Goal: Information Seeking & Learning: Learn about a topic

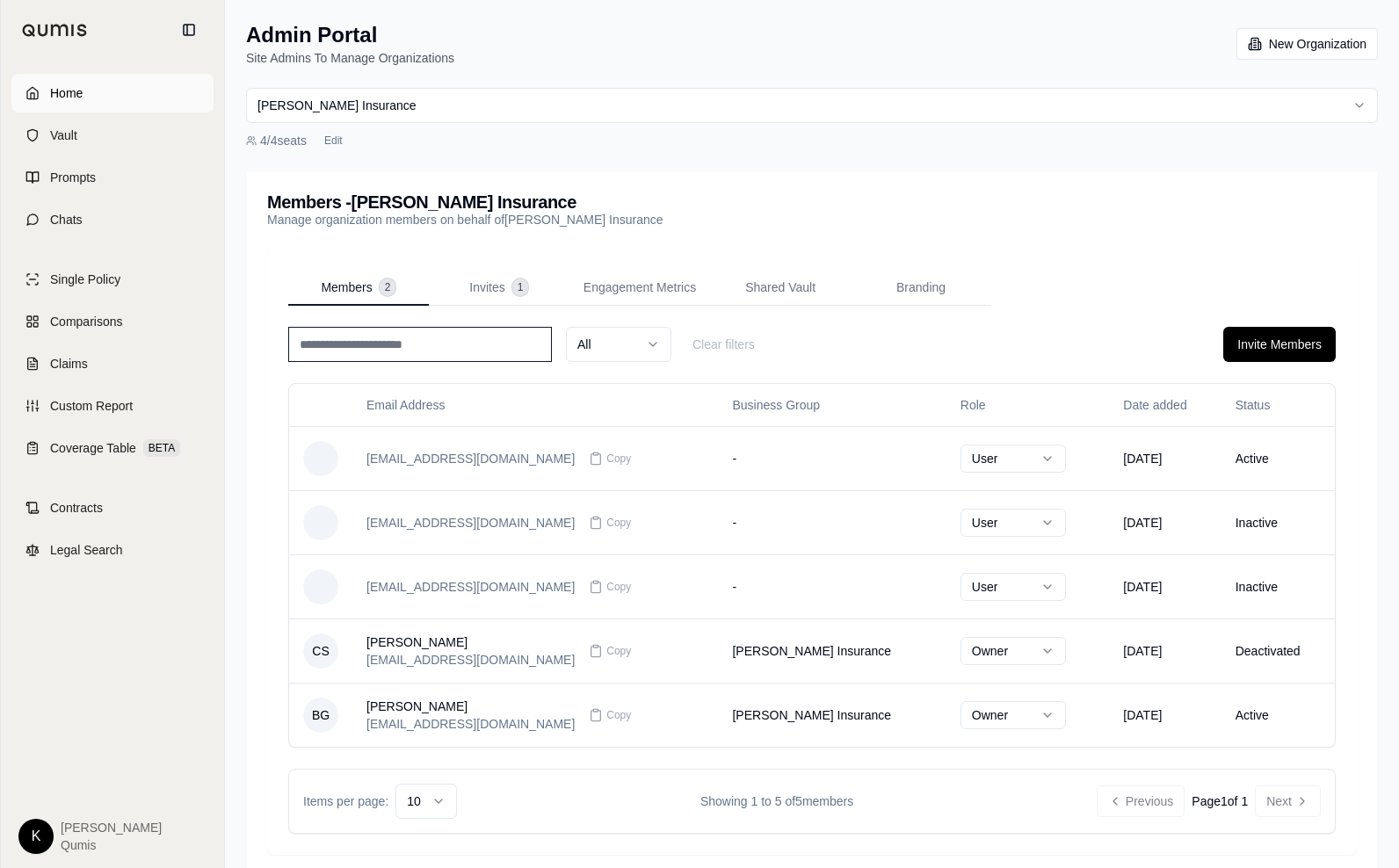
click at [94, 87] on link "Home" at bounding box center [112, 92] width 202 height 39
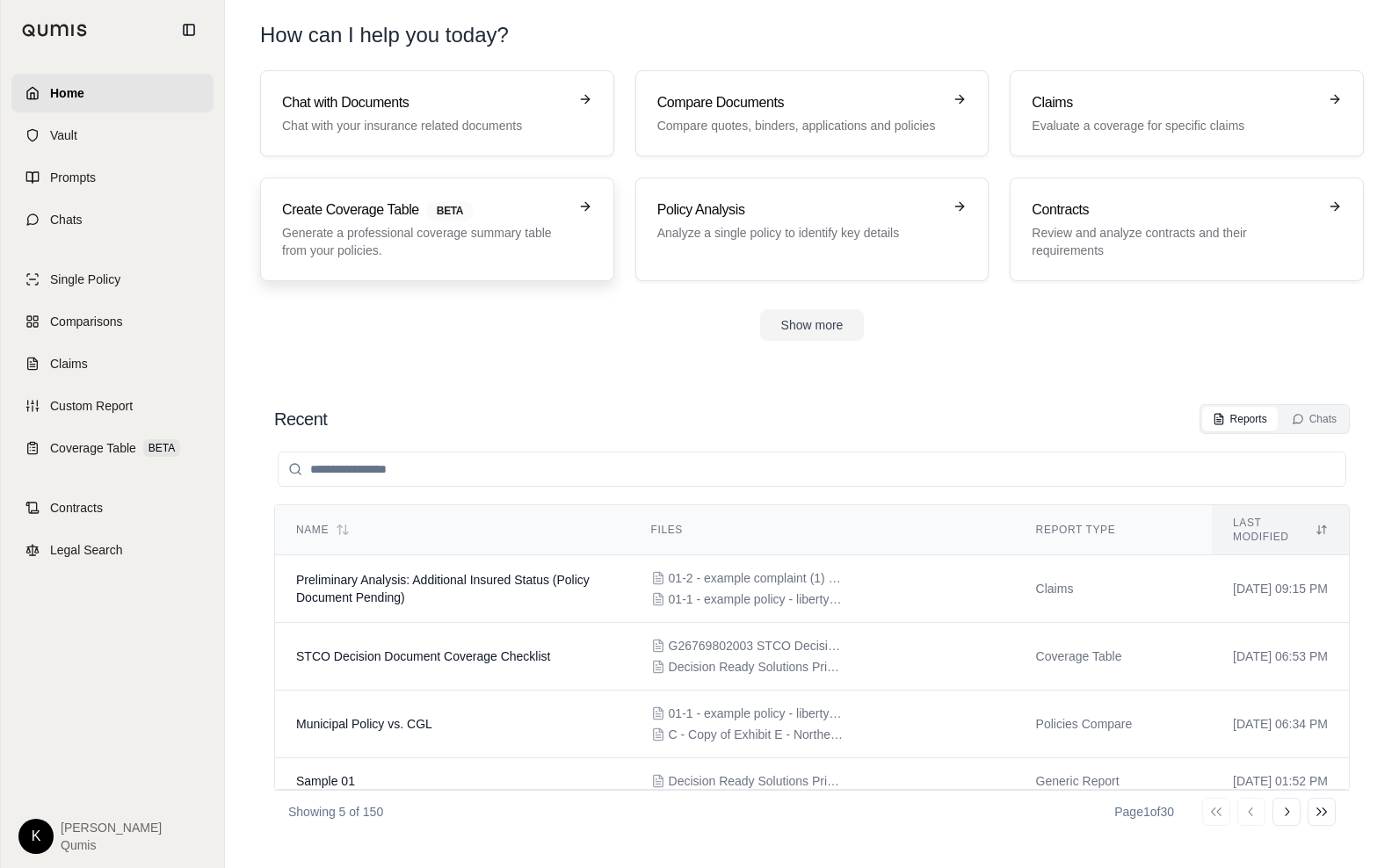
click at [402, 249] on p "Generate a professional coverage summary table from your policies." at bounding box center [424, 241] width 285 height 35
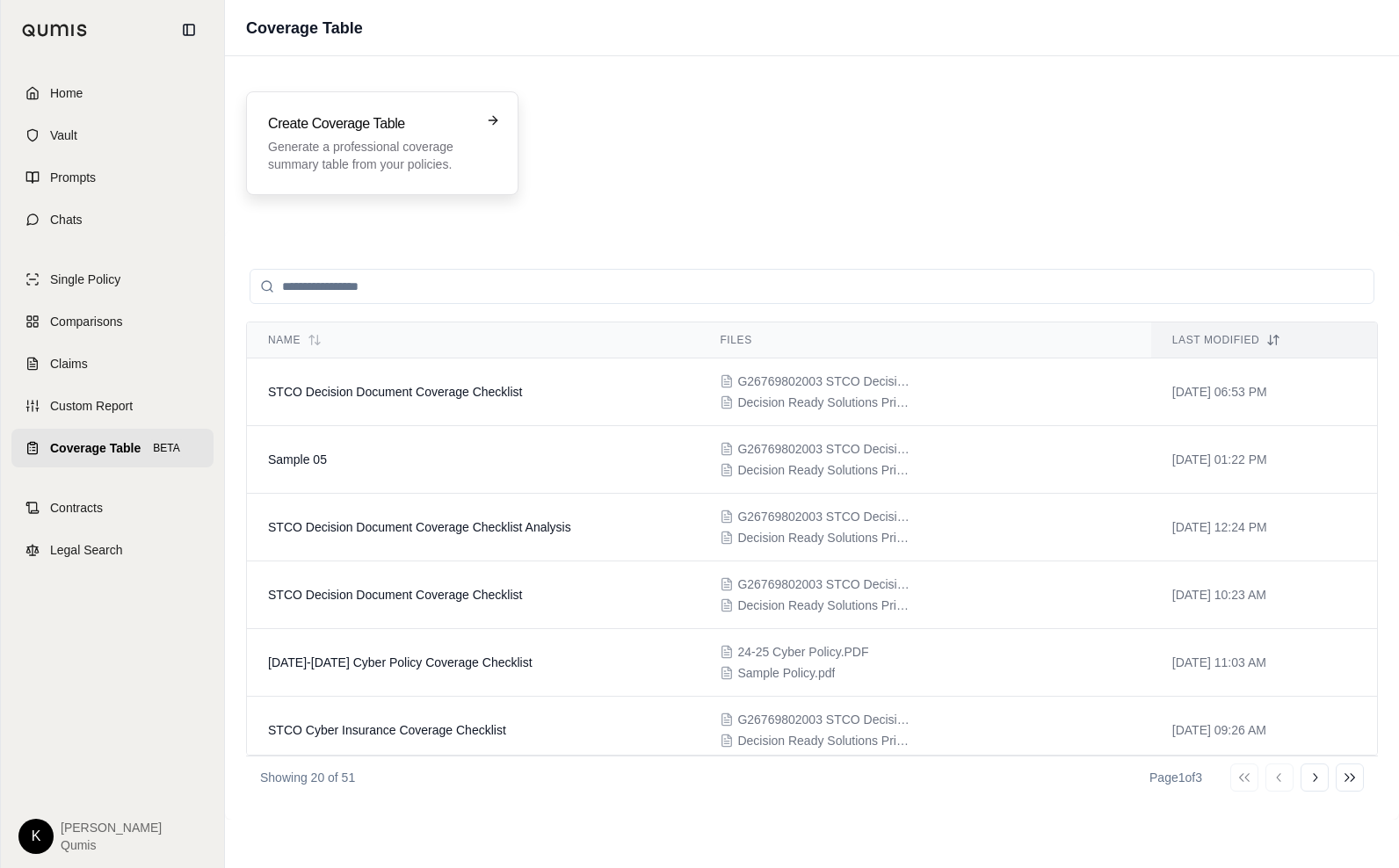
click at [420, 103] on div "Create Coverage Table Generate a professional coverage summary table from your …" at bounding box center [382, 143] width 273 height 103
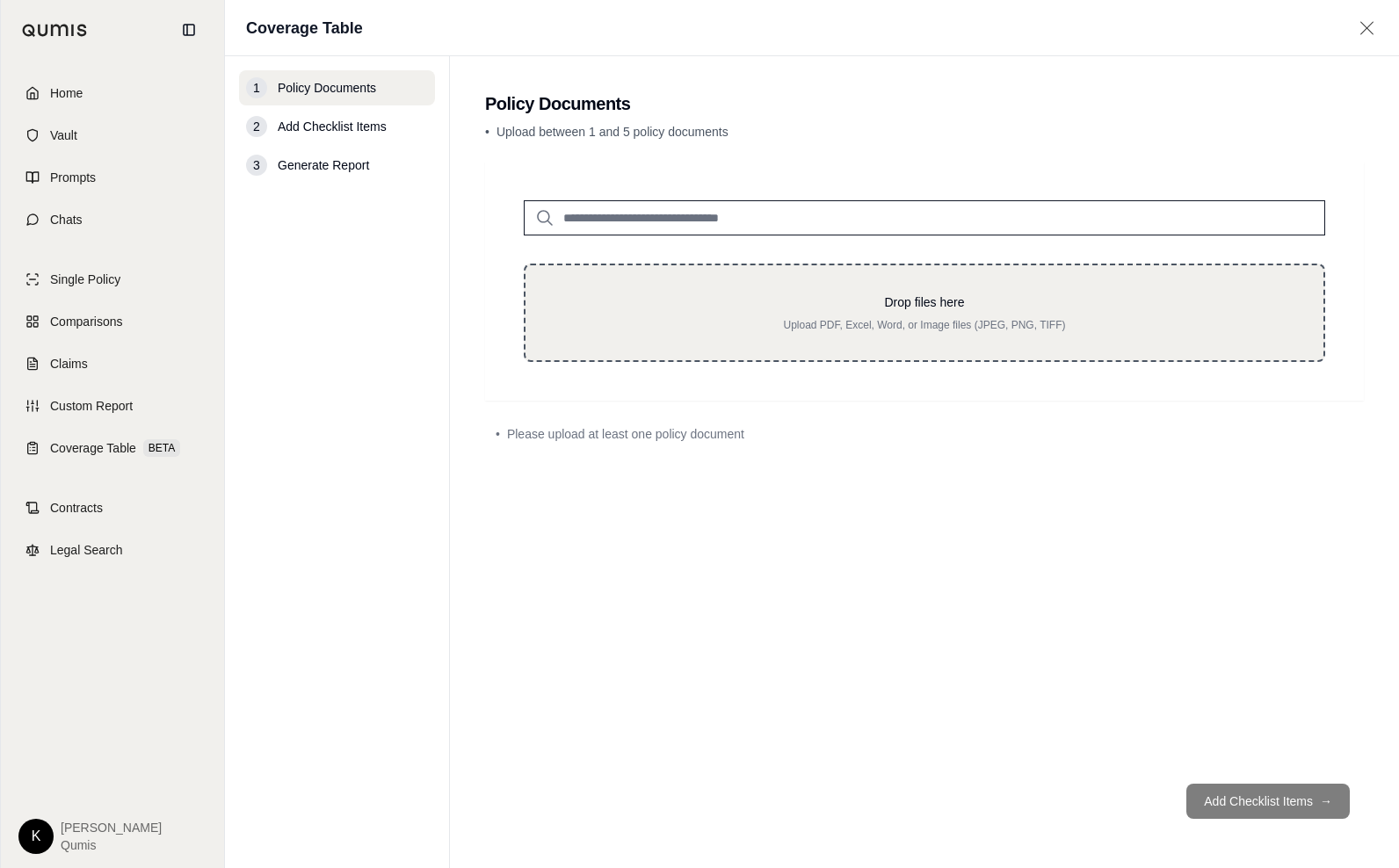
click at [806, 297] on p "Drop files here" at bounding box center [924, 302] width 742 height 17
type input "**********"
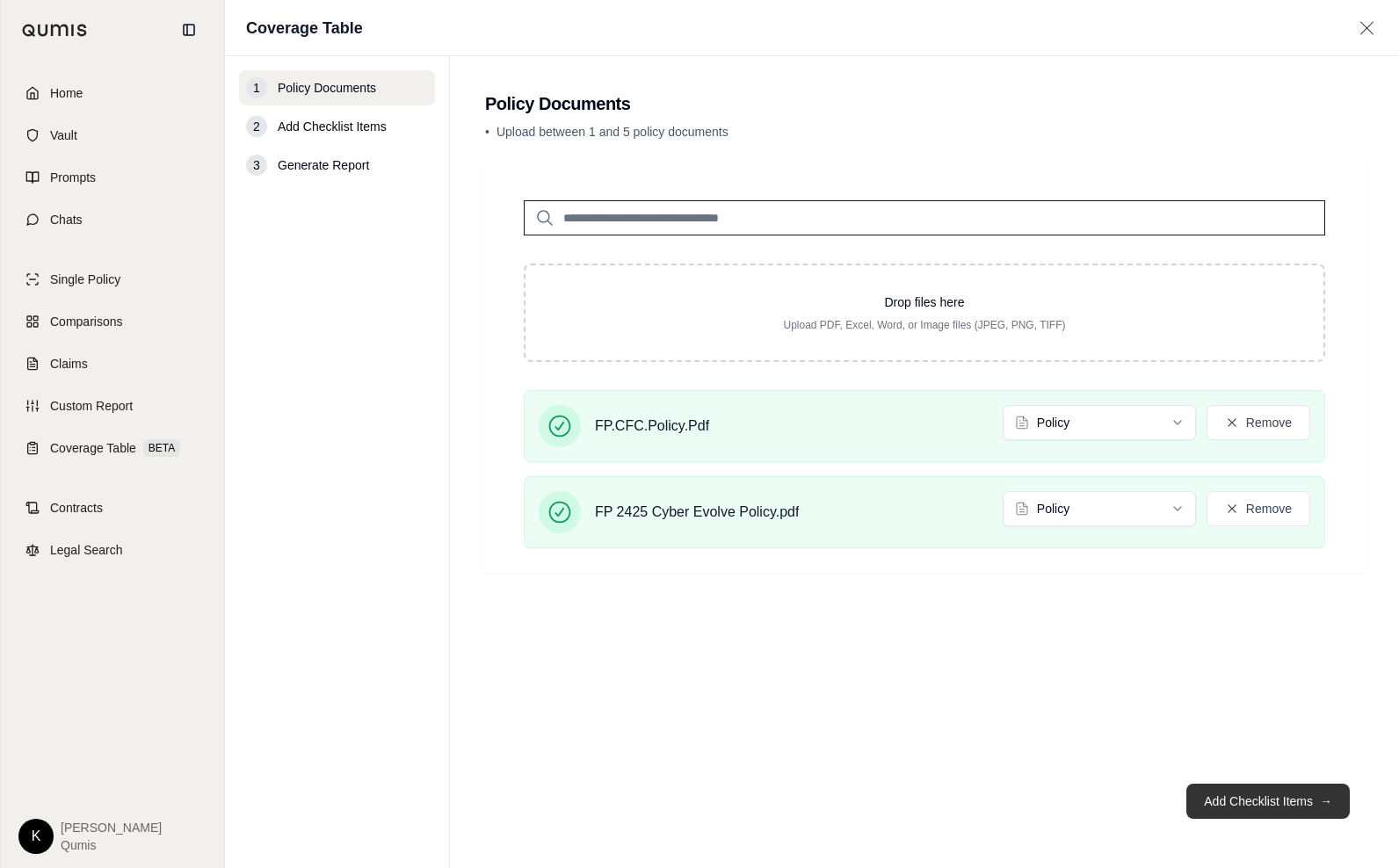
click at [1283, 814] on button "Add Checklist Items →" at bounding box center [1269, 801] width 163 height 35
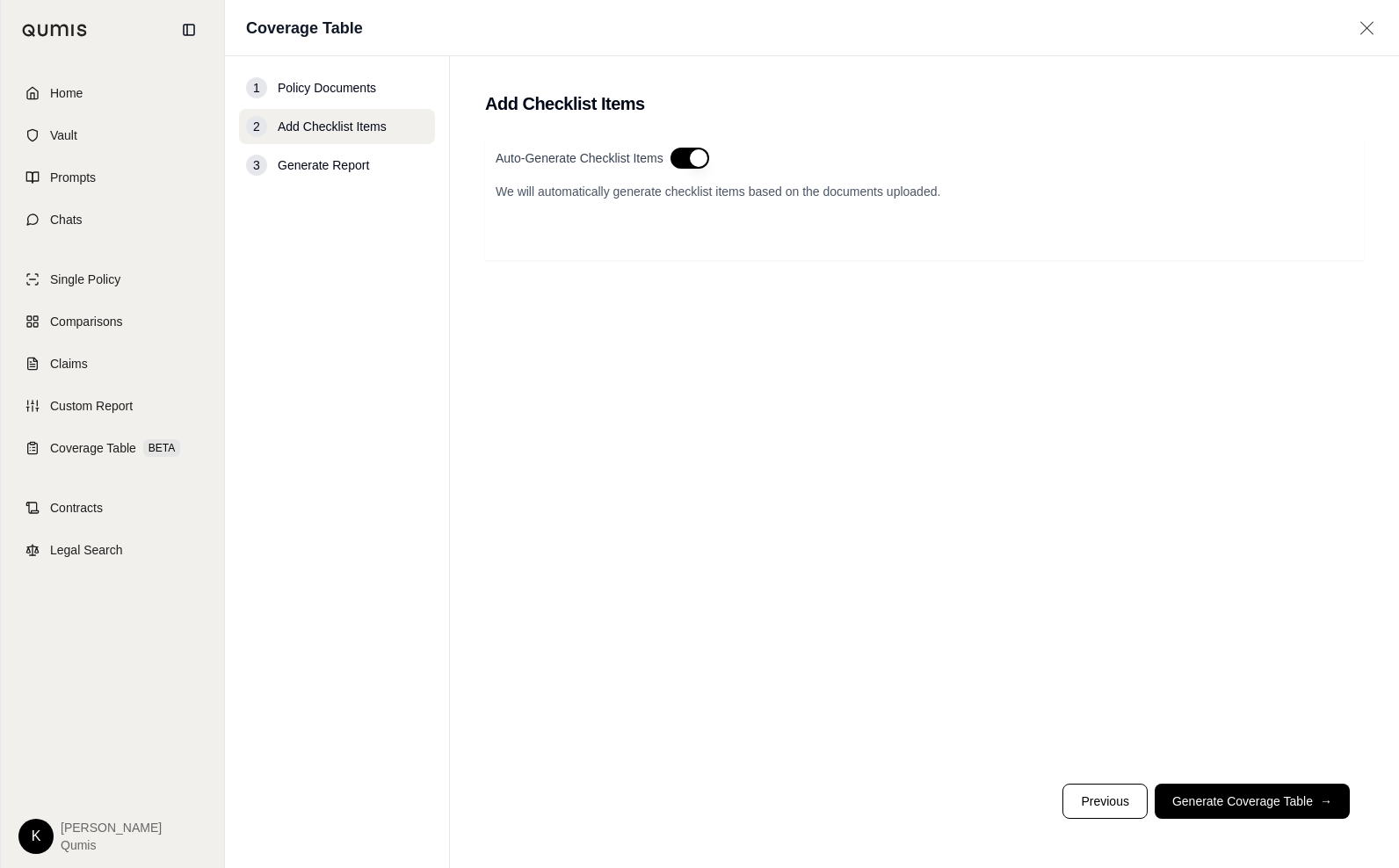
click at [687, 163] on button "button" at bounding box center [690, 158] width 39 height 21
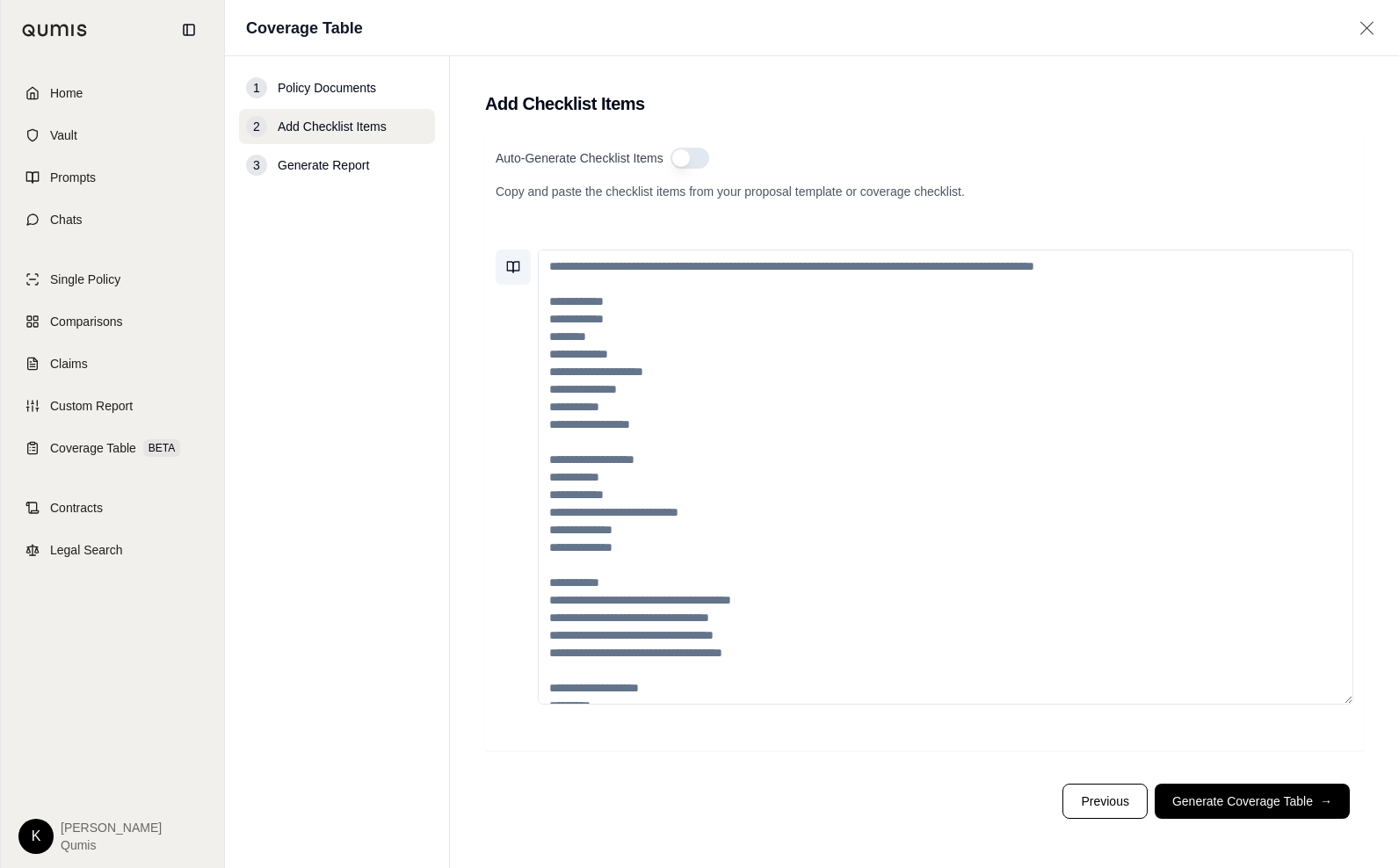
click at [511, 263] on icon at bounding box center [514, 267] width 14 height 14
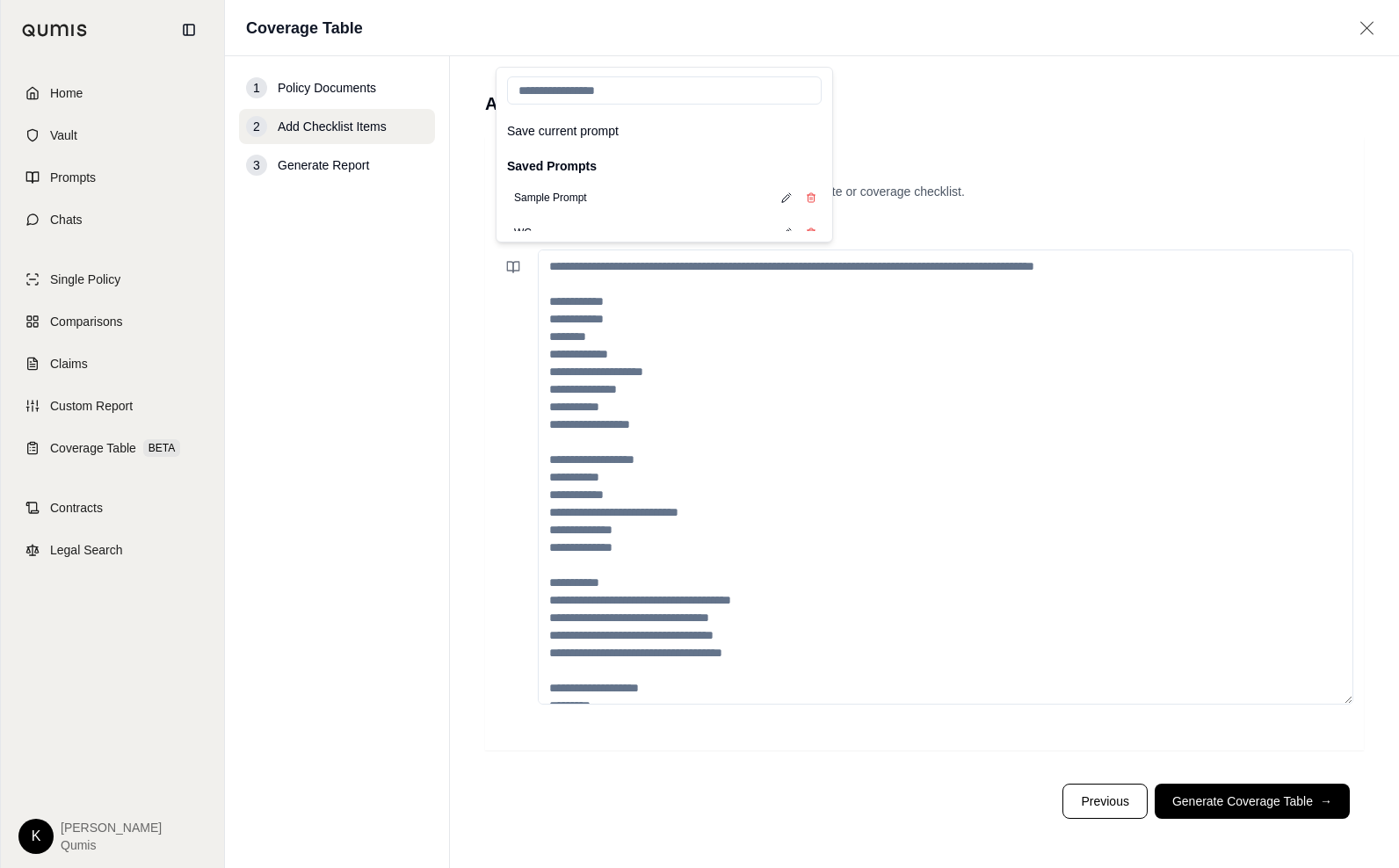
click at [585, 101] on input "search" at bounding box center [664, 90] width 314 height 28
type input "*****"
click at [571, 199] on button "Cyber Checklist" at bounding box center [551, 198] width 88 height 24
type textarea "**********"
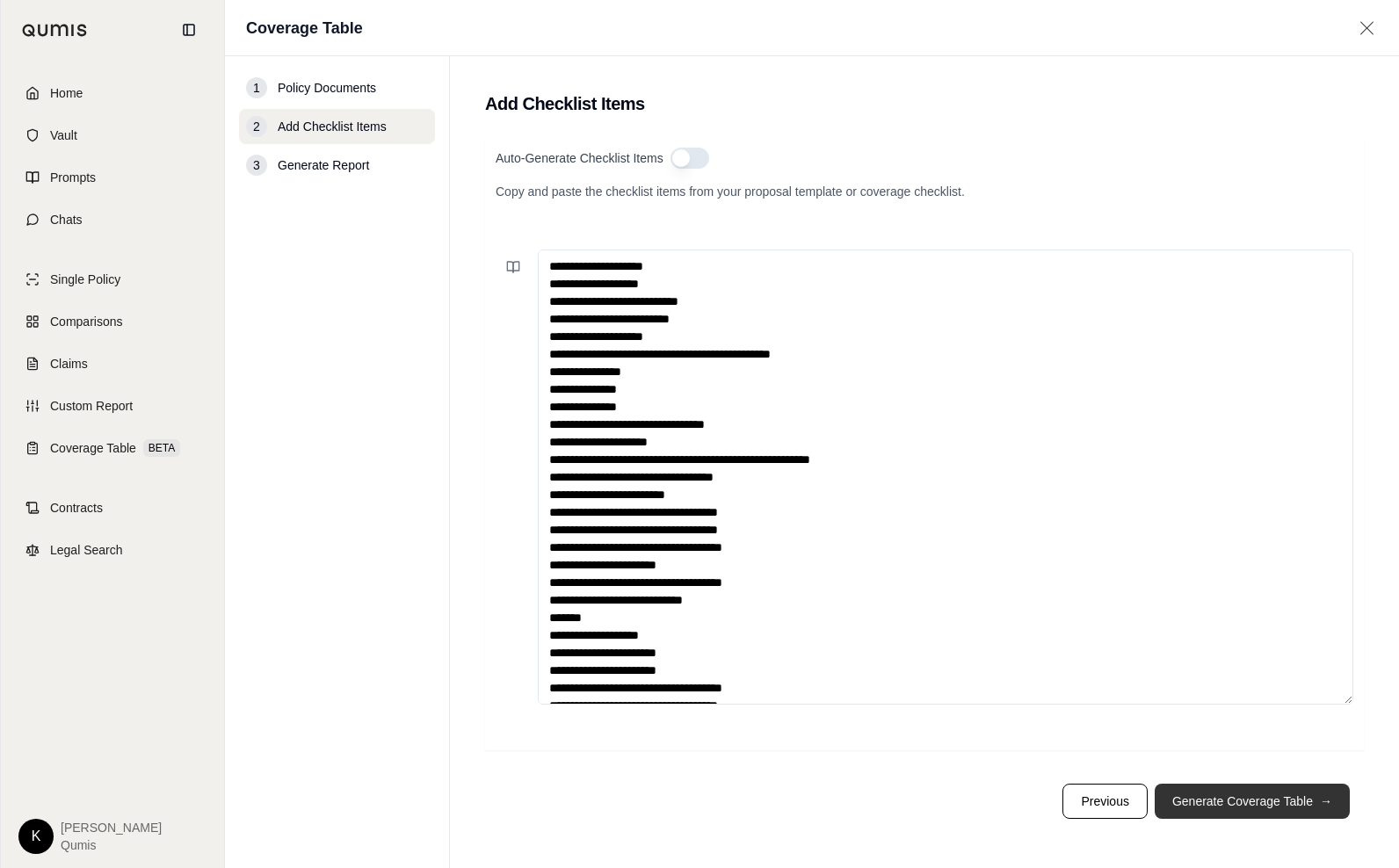
click at [1240, 800] on button "Generate Coverage Table →" at bounding box center [1252, 801] width 195 height 35
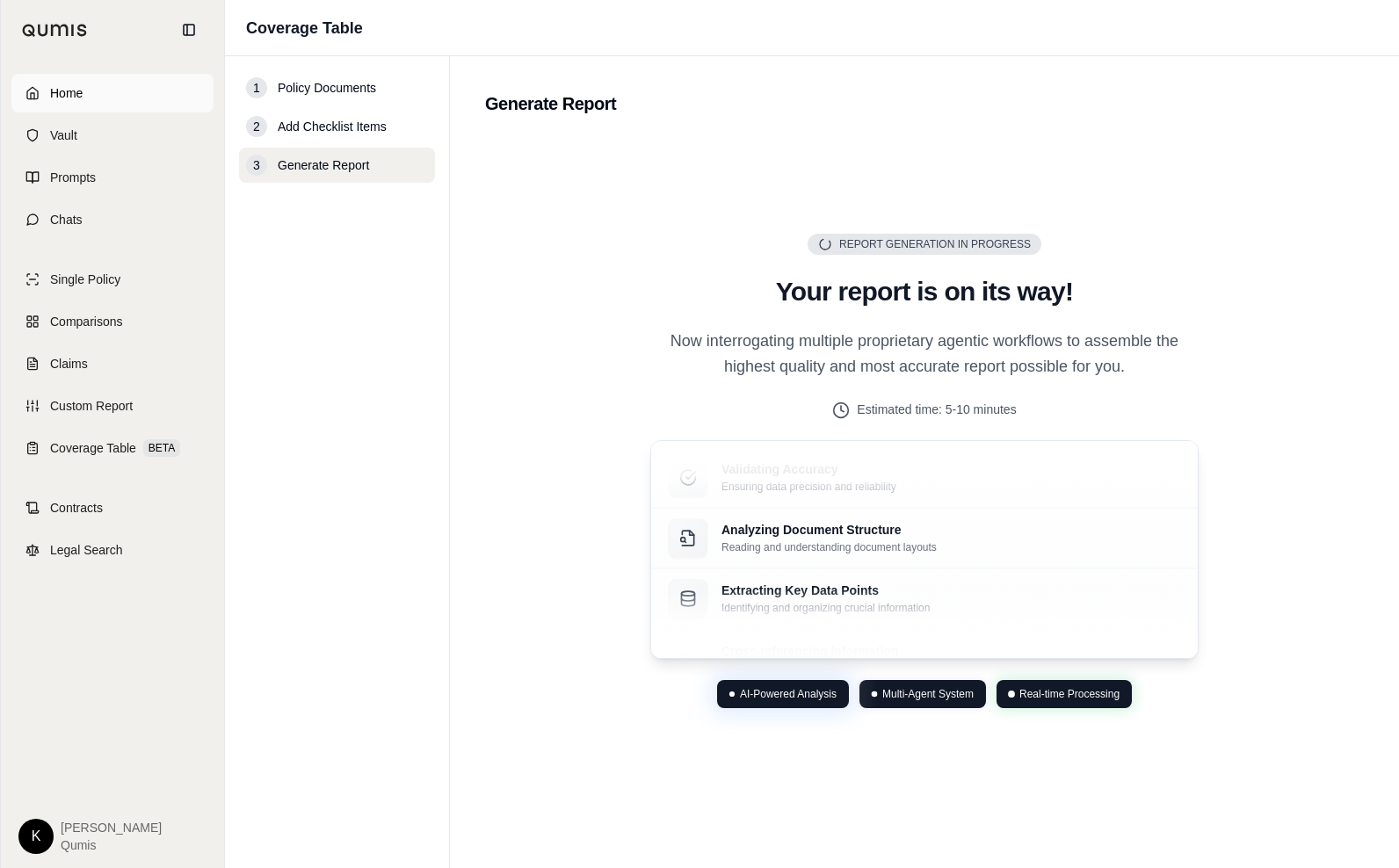
click at [67, 94] on span "Home" at bounding box center [66, 92] width 33 height 17
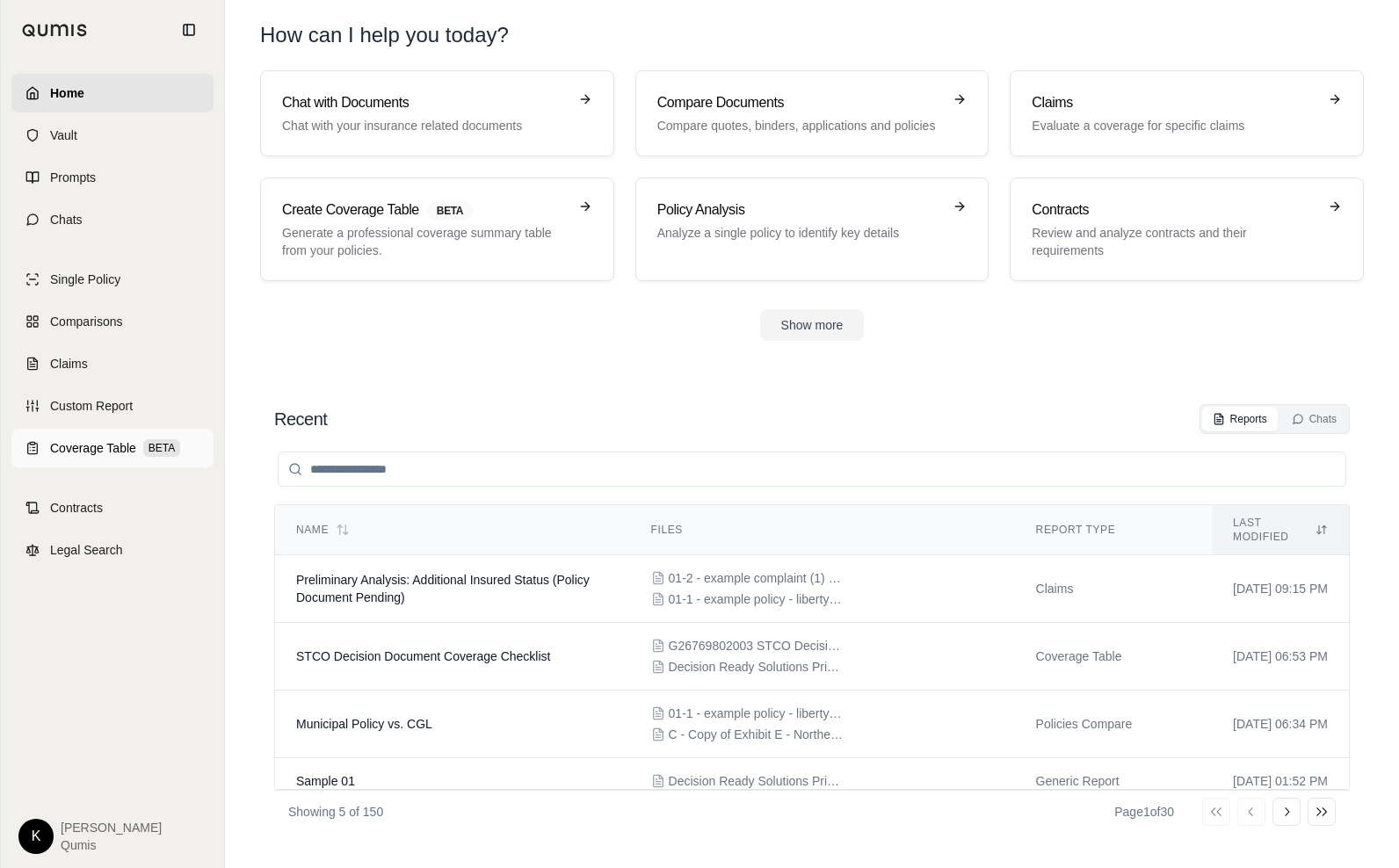
click at [94, 454] on span "Coverage Table" at bounding box center [92, 448] width 86 height 17
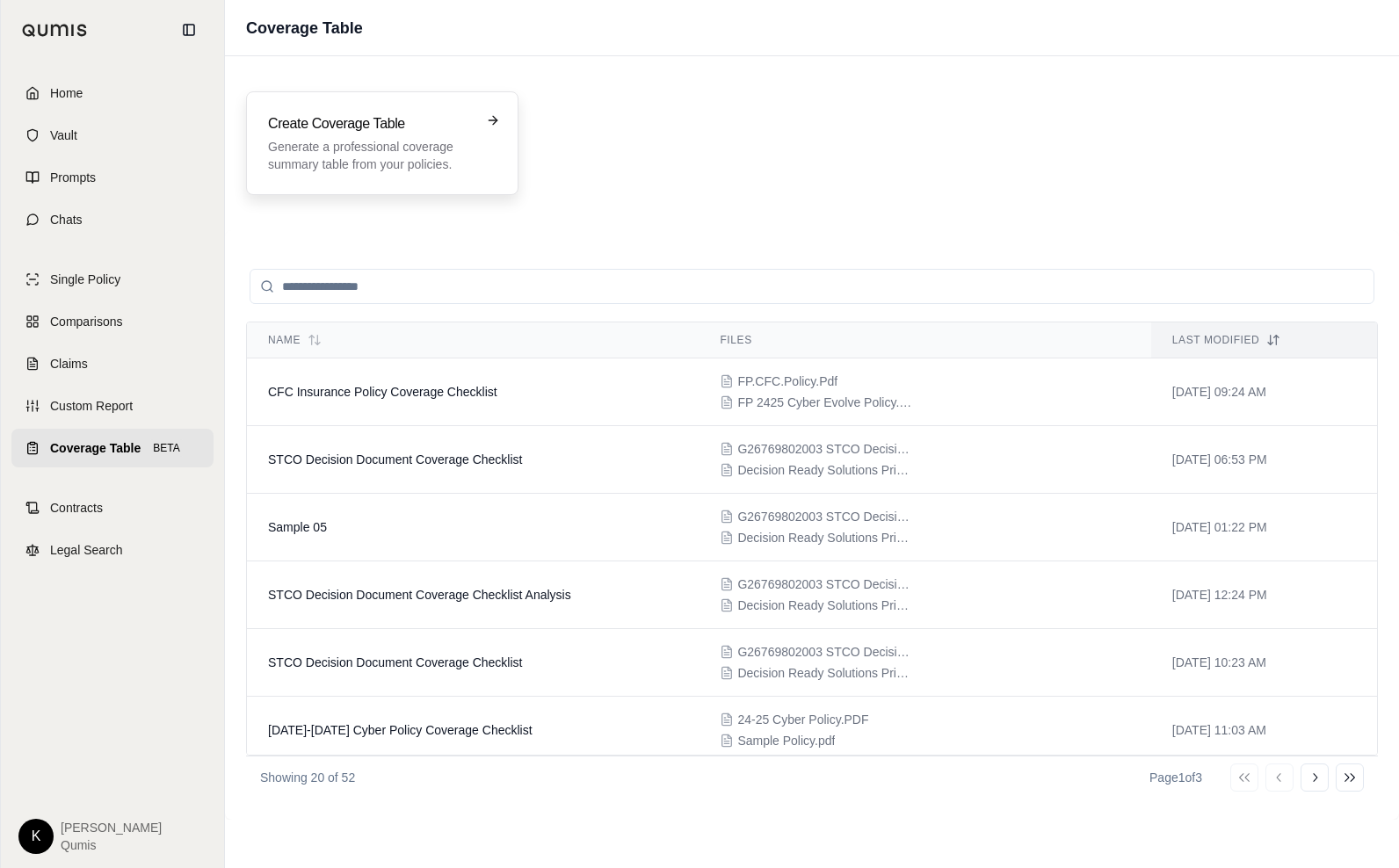
click at [323, 146] on p "Generate a professional coverage summary table from your policies." at bounding box center [370, 155] width 204 height 35
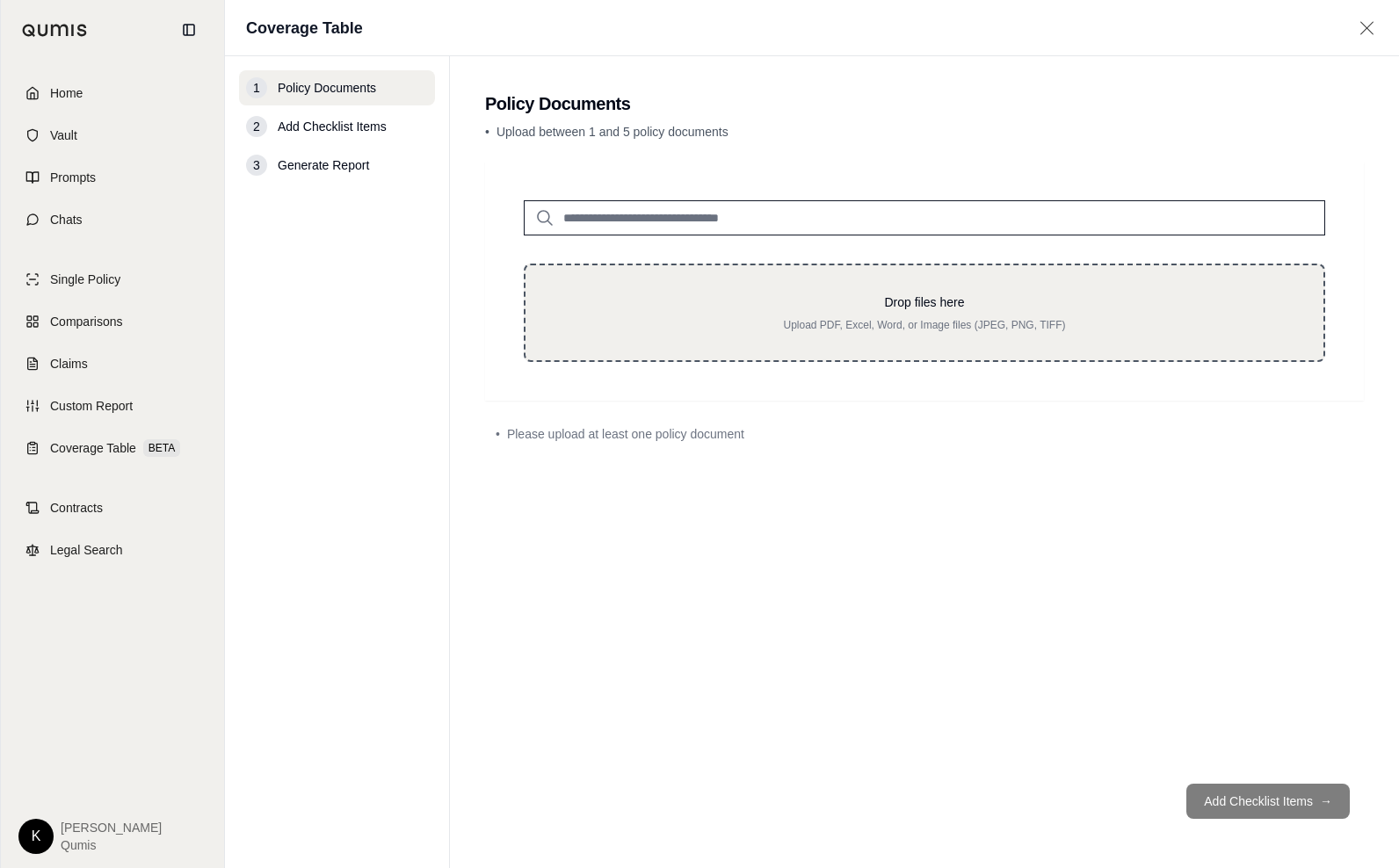
click at [747, 325] on p "Upload PDF, Excel, Word, or Image files (JPEG, PNG, TIFF)" at bounding box center [924, 325] width 742 height 14
type input "**********"
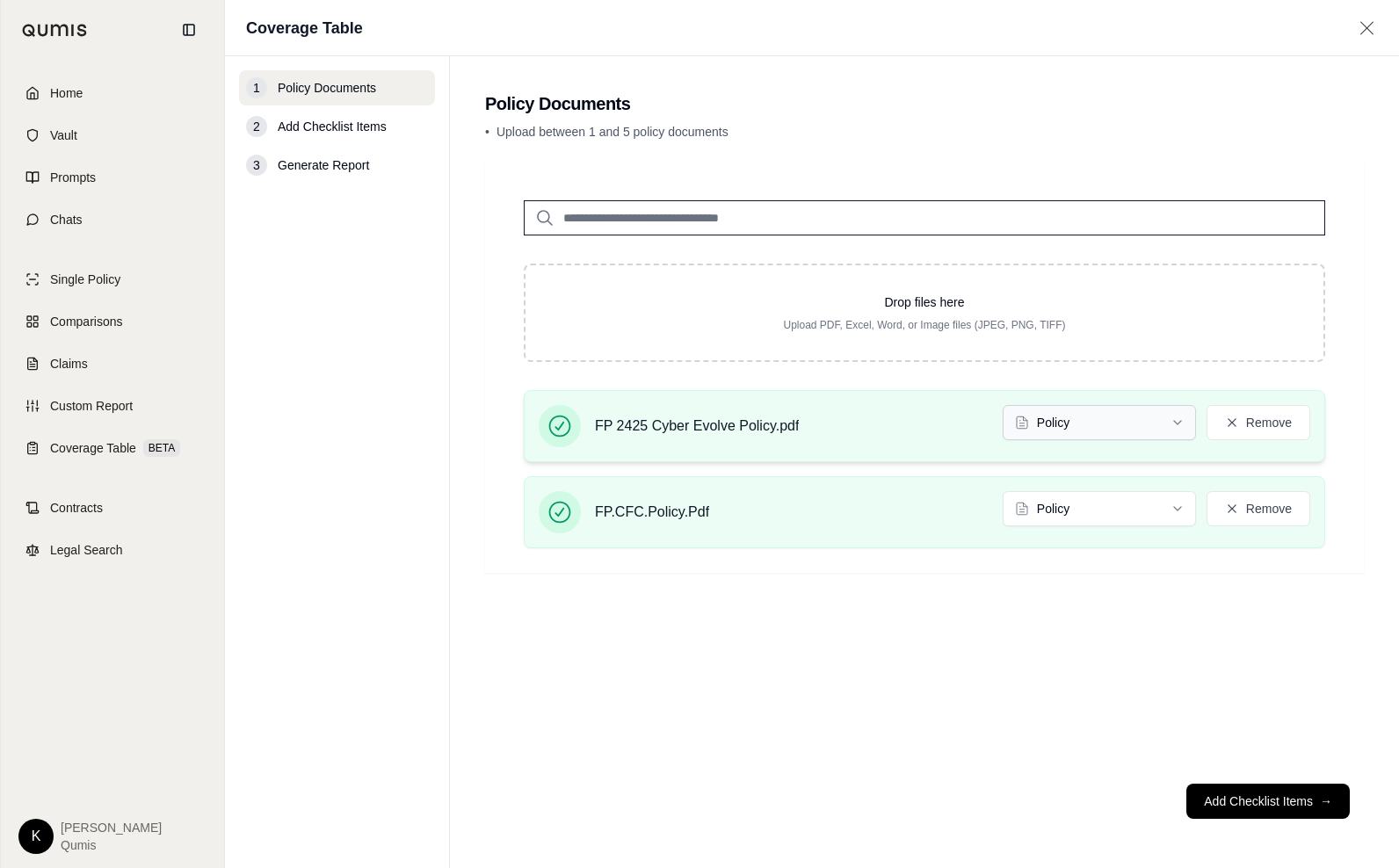
click at [1133, 423] on html "Home Vault Prompts Chats Single Policy Comparisons Claims Custom Report Coverag…" at bounding box center [700, 434] width 1399 height 868
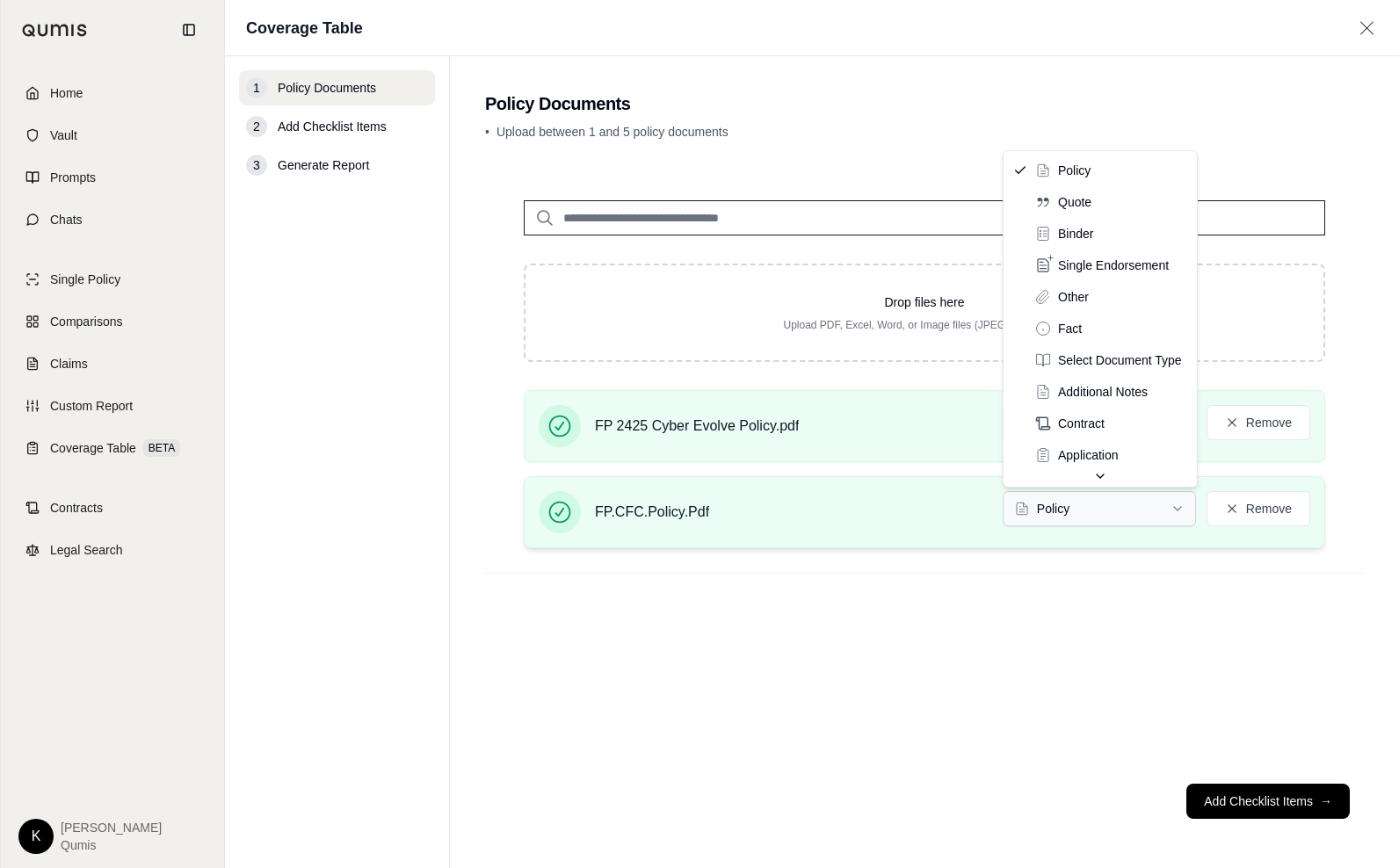
click at [1096, 510] on html "Home Vault Prompts Chats Single Policy Comparisons Claims Custom Report Coverag…" at bounding box center [700, 434] width 1399 height 868
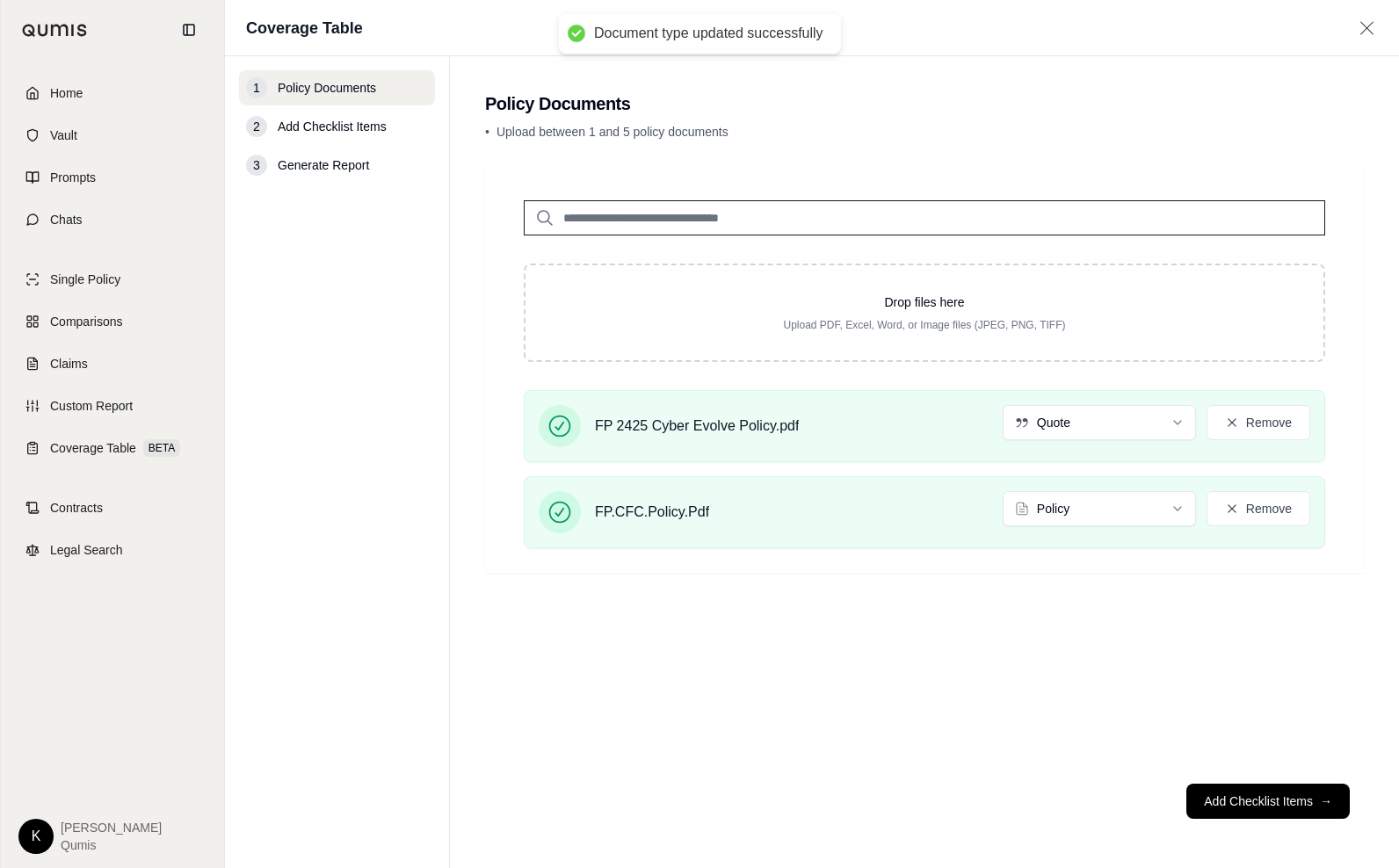
click at [894, 699] on div "Drop files here Upload PDF, Excel, Word, or Image files (JPEG, PNG, TIFF) FP 24…" at bounding box center [924, 465] width 879 height 608
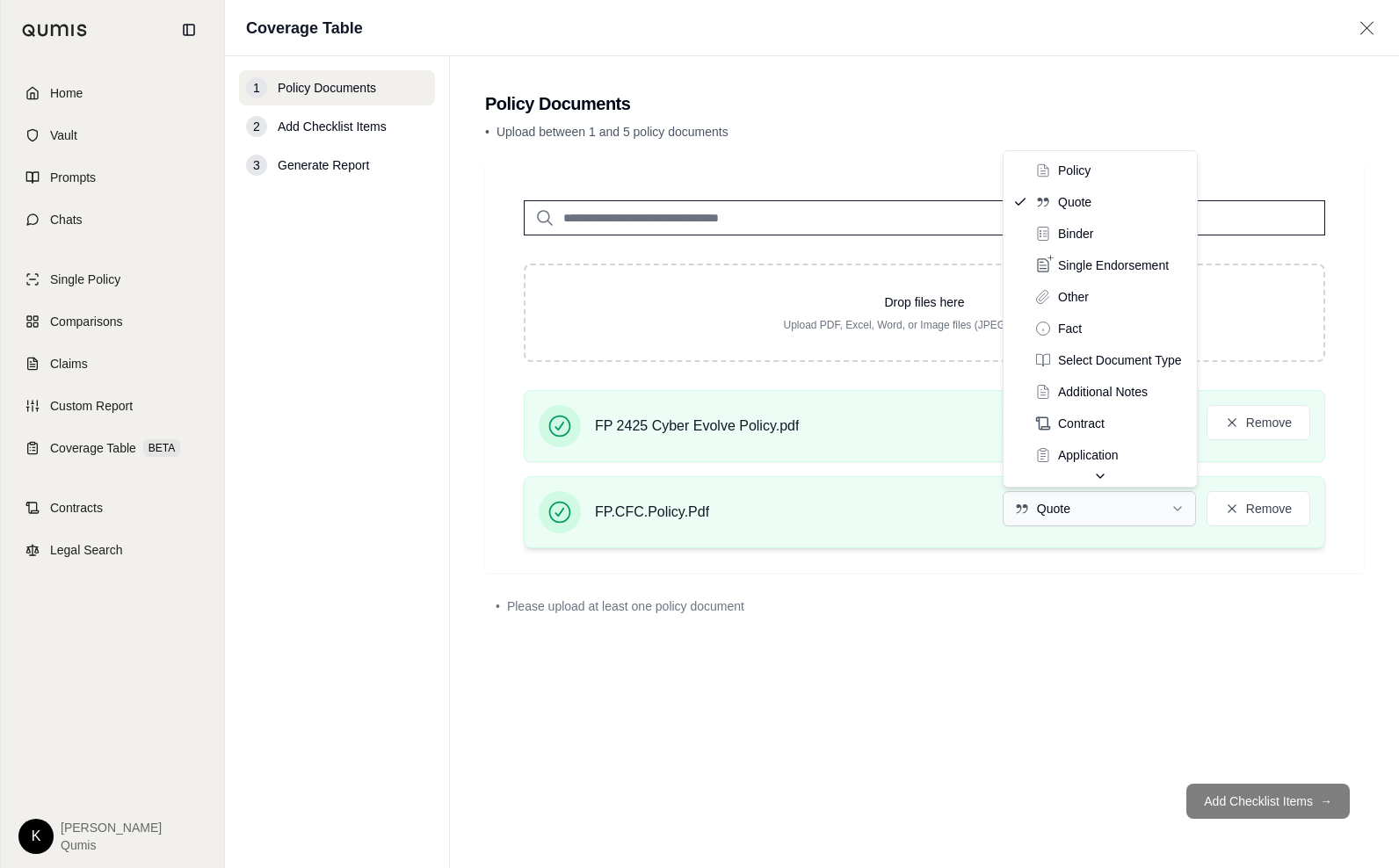
click at [1093, 515] on html "Document type updated successfully Home Vault Prompts Chats Single Policy Compa…" at bounding box center [700, 434] width 1399 height 868
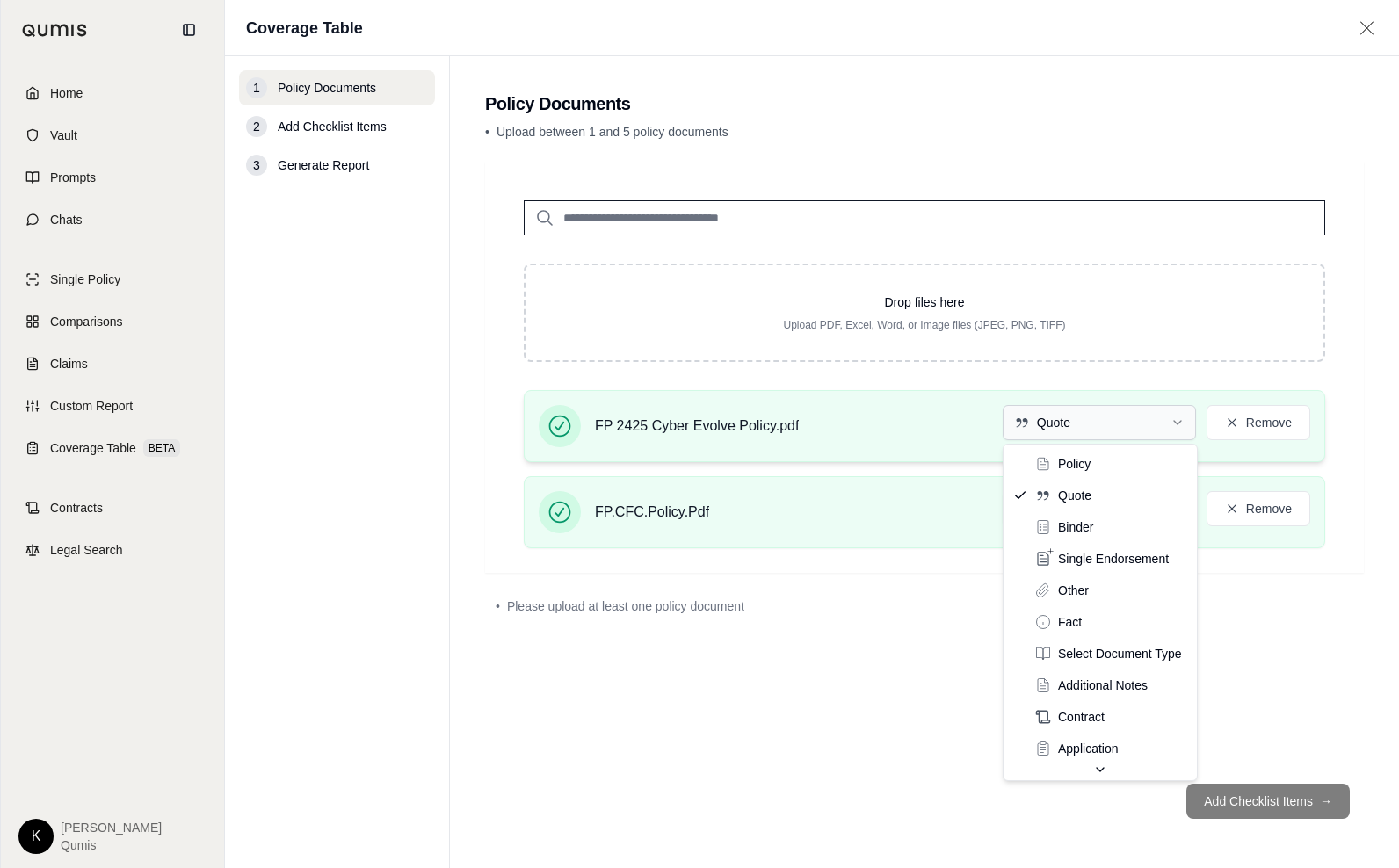
click at [1075, 420] on html "Home Vault Prompts Chats Single Policy Comparisons Claims Custom Report Coverag…" at bounding box center [700, 434] width 1399 height 868
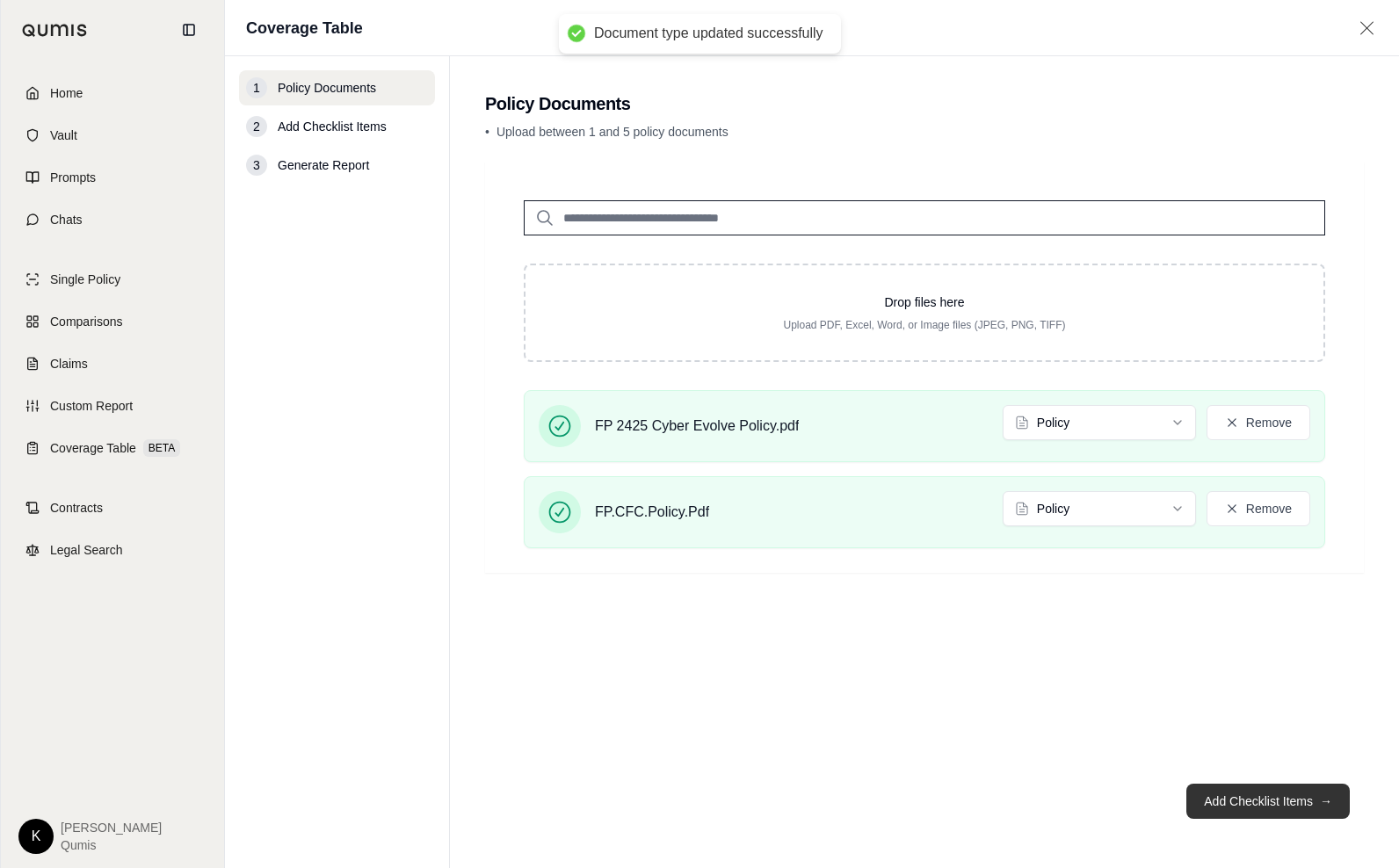
click at [1244, 805] on button "Add Checklist Items →" at bounding box center [1269, 801] width 163 height 35
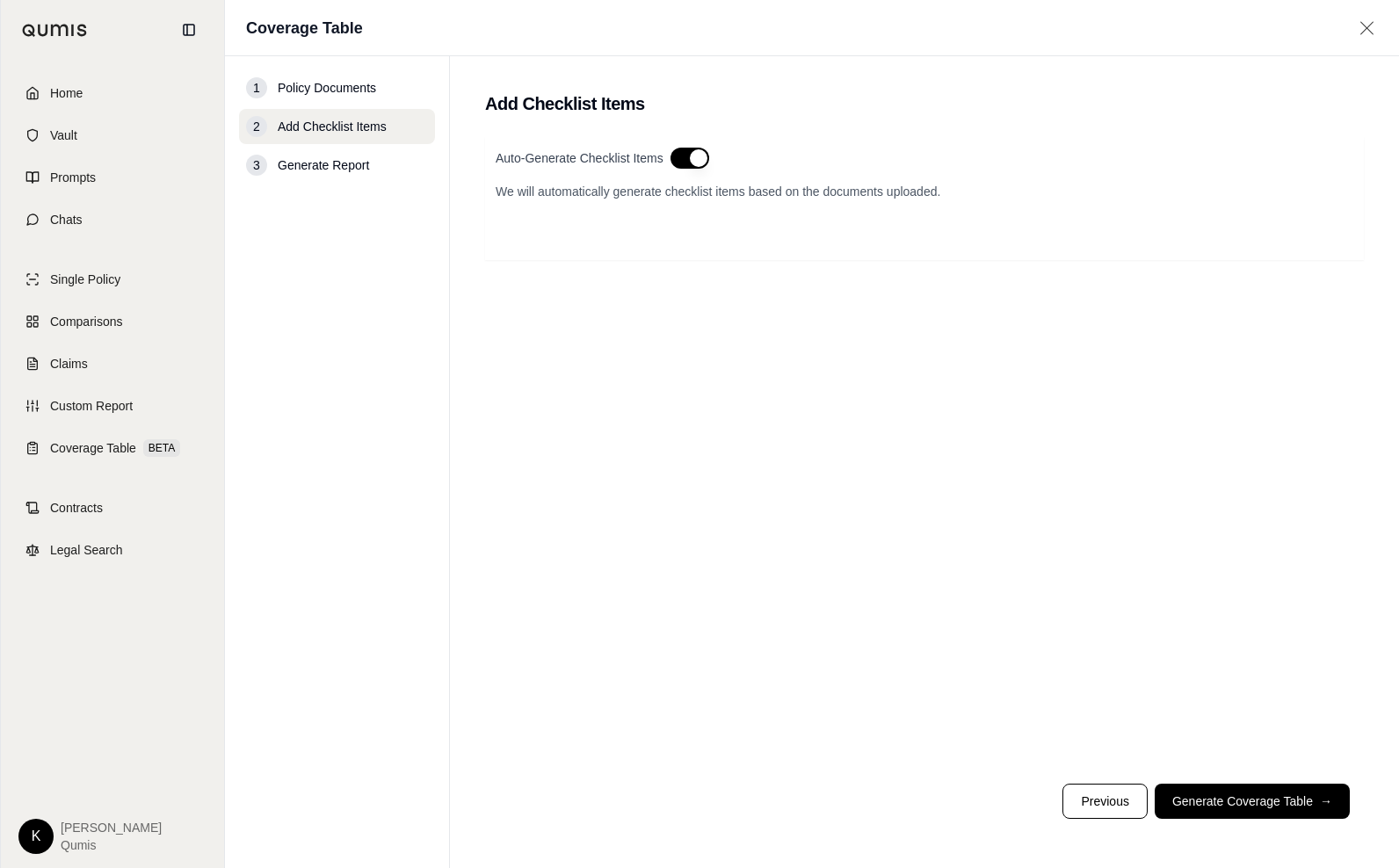
click at [691, 155] on button "button" at bounding box center [690, 158] width 39 height 21
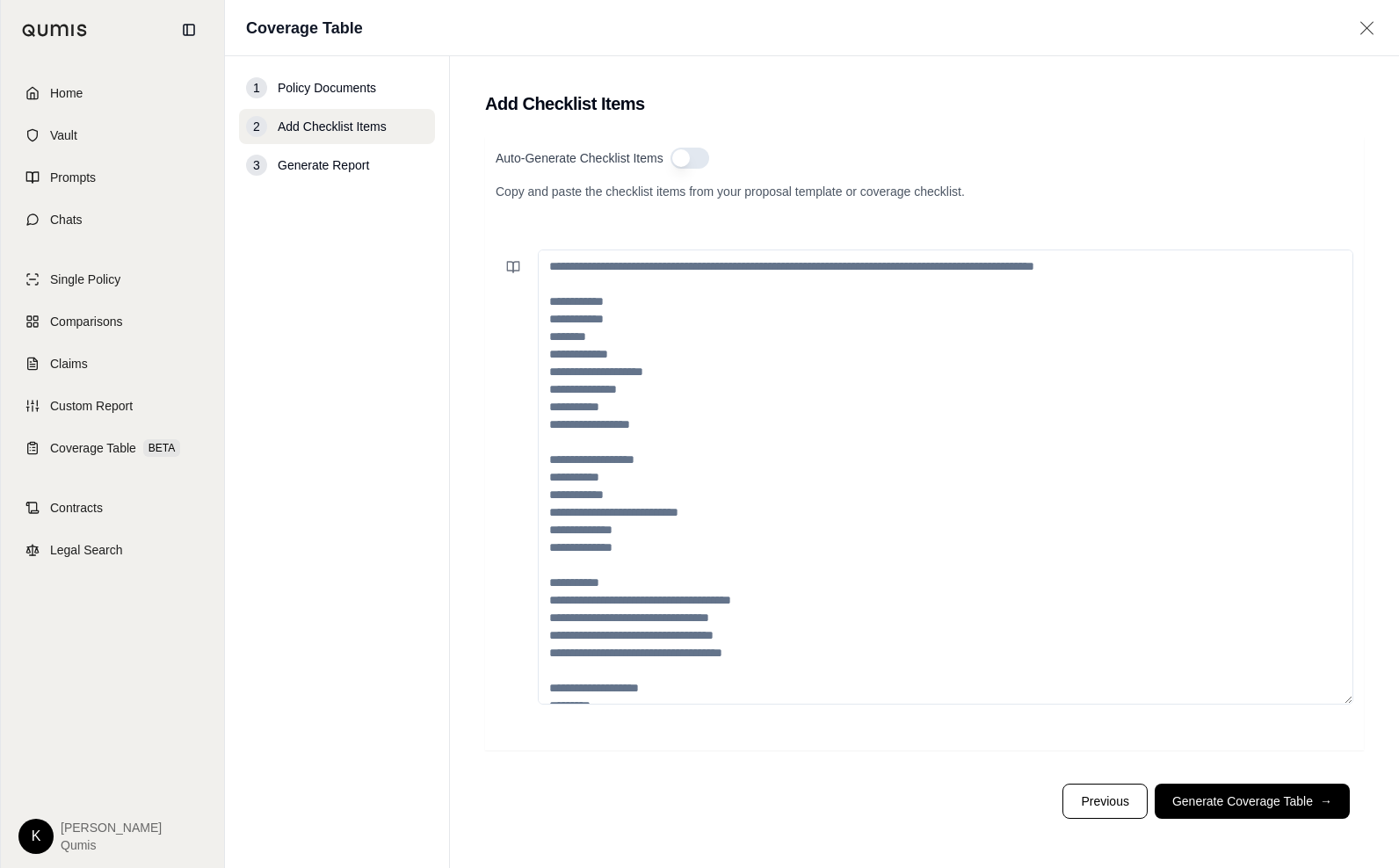
click at [584, 279] on textarea at bounding box center [946, 477] width 815 height 456
click at [515, 268] on icon at bounding box center [514, 267] width 14 height 14
click at [564, 127] on input "search" at bounding box center [664, 121] width 314 height 28
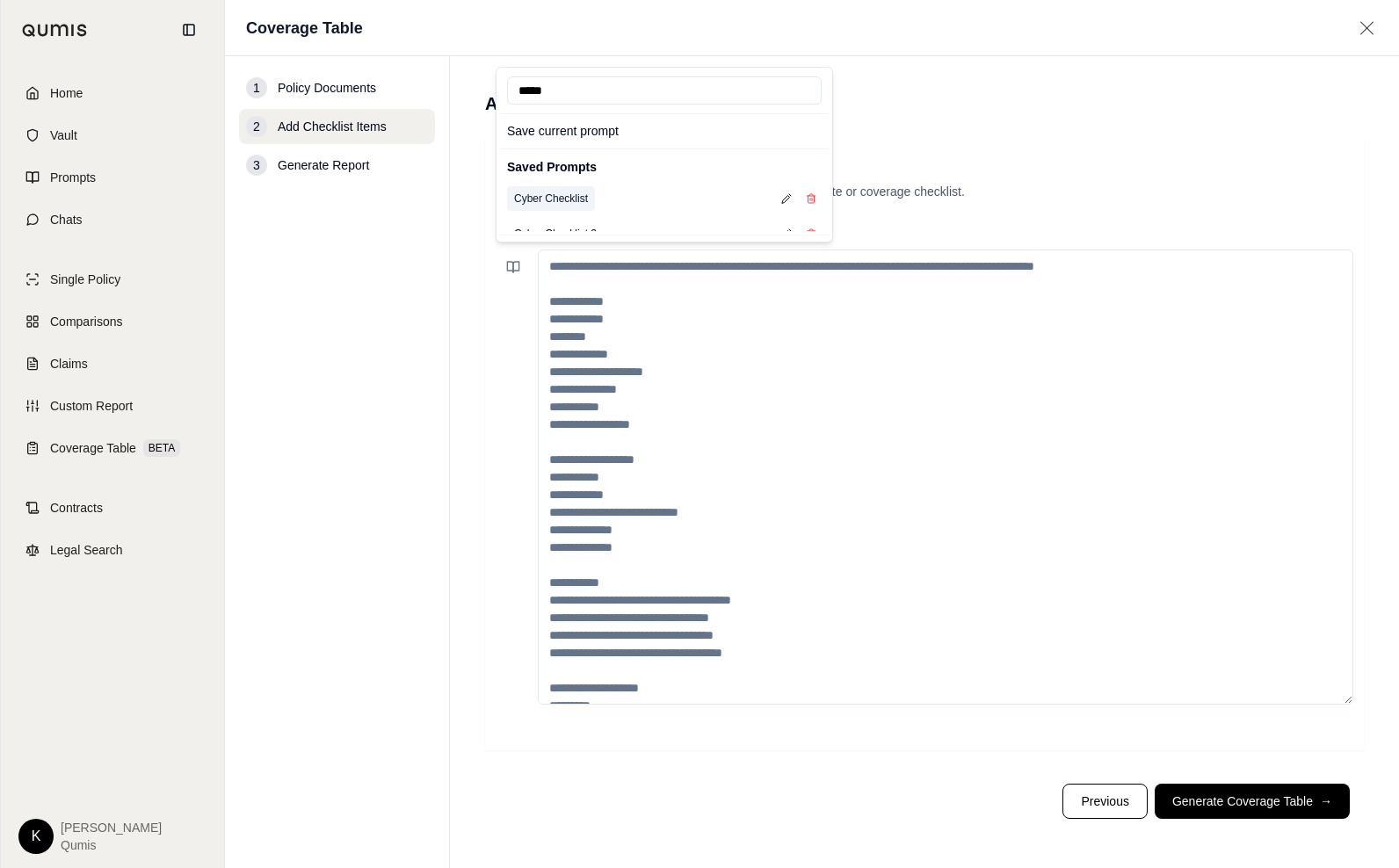
type input "*****"
click at [566, 200] on button "Cyber Checklist" at bounding box center [551, 198] width 88 height 24
type textarea "**********"
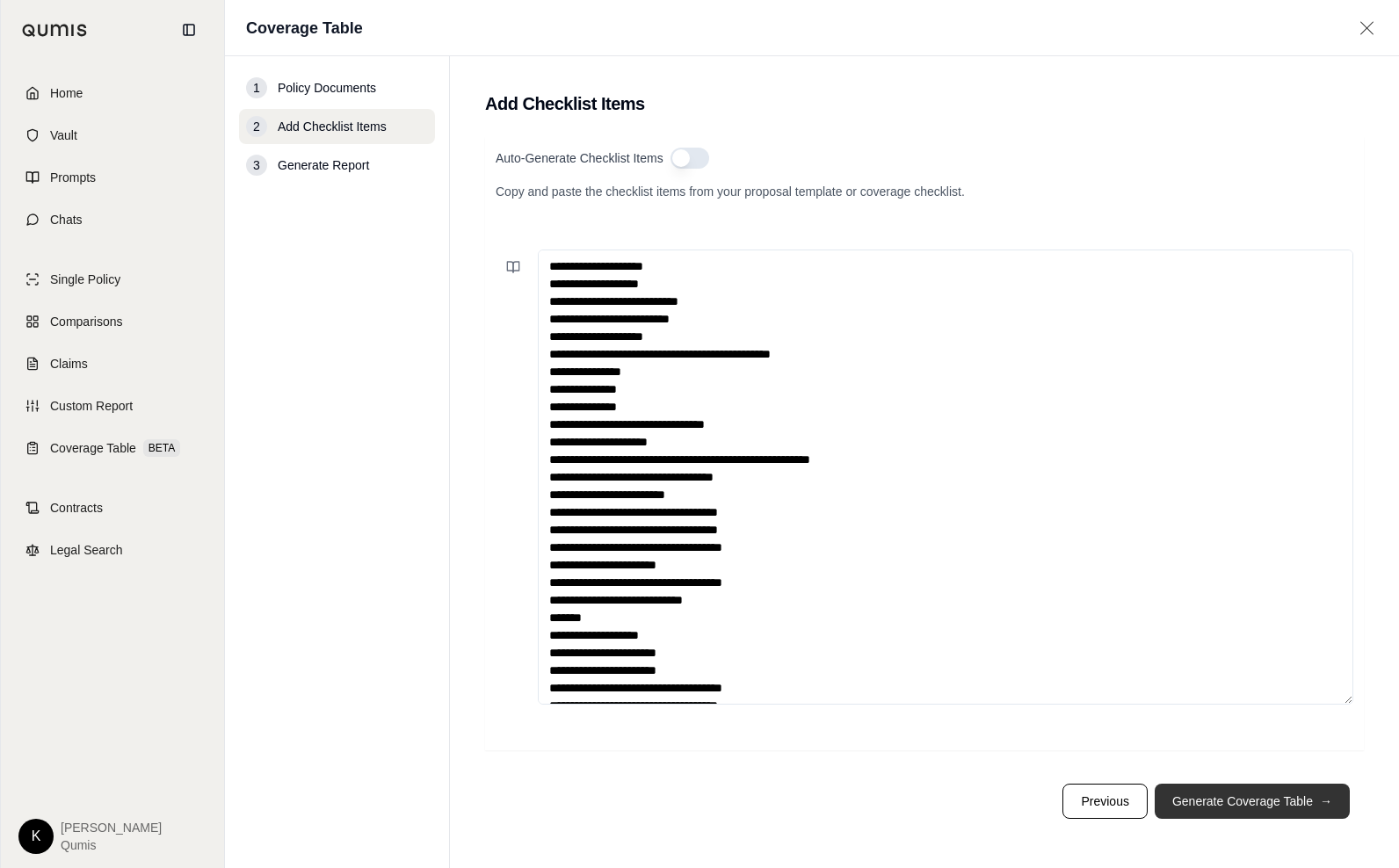
click at [1243, 808] on button "Generate Coverage Table →" at bounding box center [1252, 801] width 195 height 35
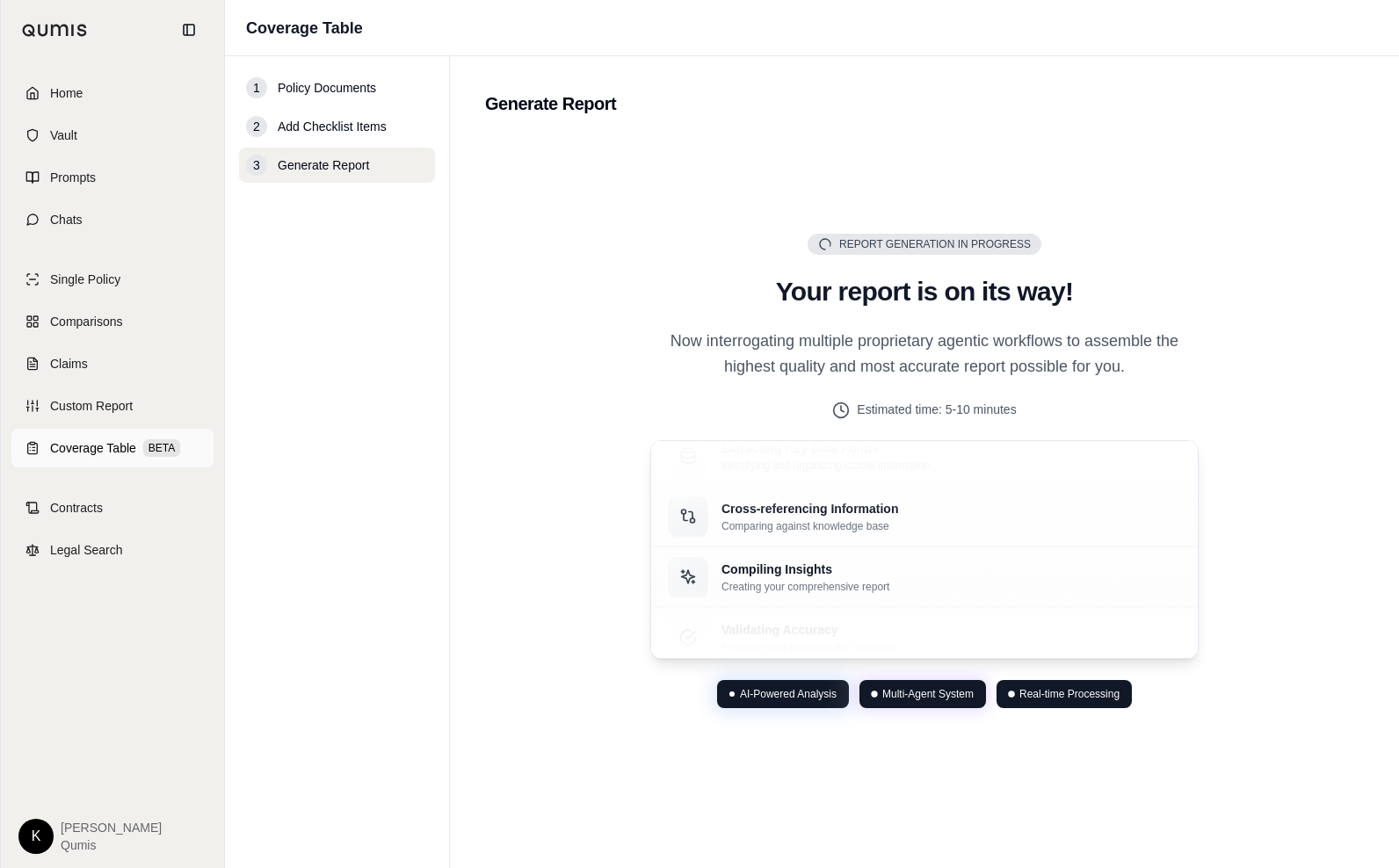
click at [132, 444] on span "Coverage Table" at bounding box center [92, 448] width 86 height 17
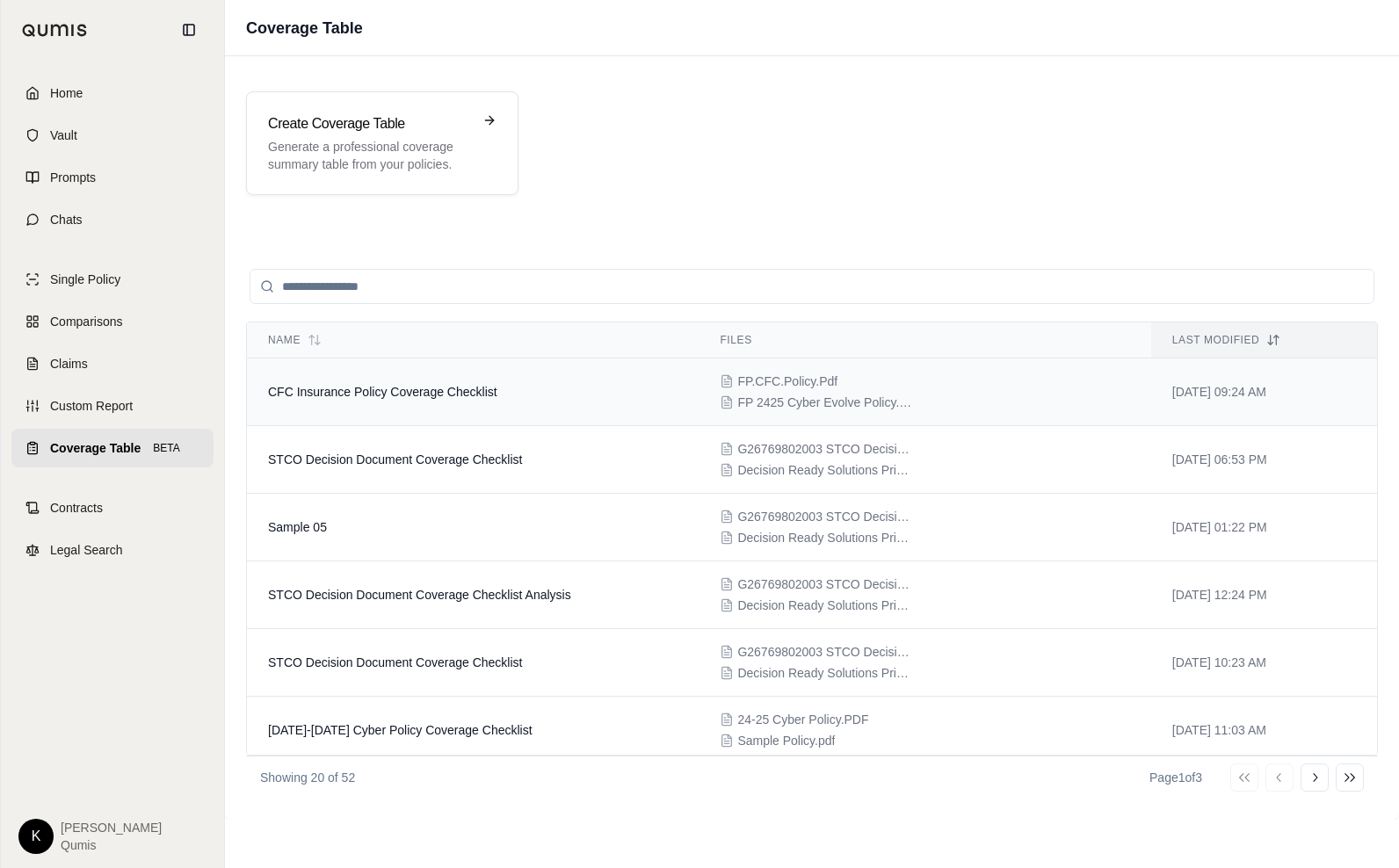
click at [386, 391] on span "CFC Insurance Policy Coverage Checklist" at bounding box center [382, 392] width 229 height 14
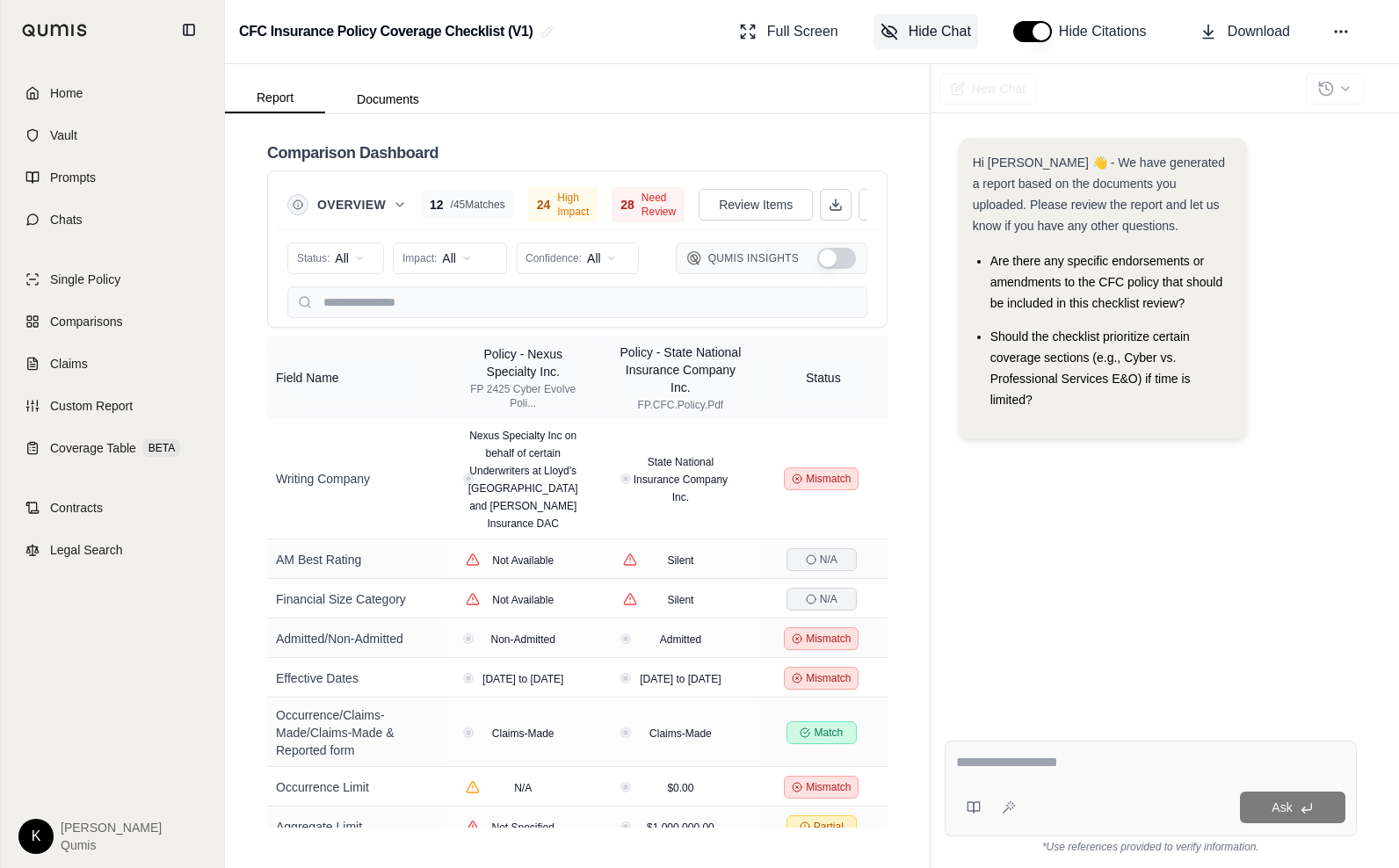
click at [949, 29] on span "Hide Chat" at bounding box center [940, 31] width 63 height 21
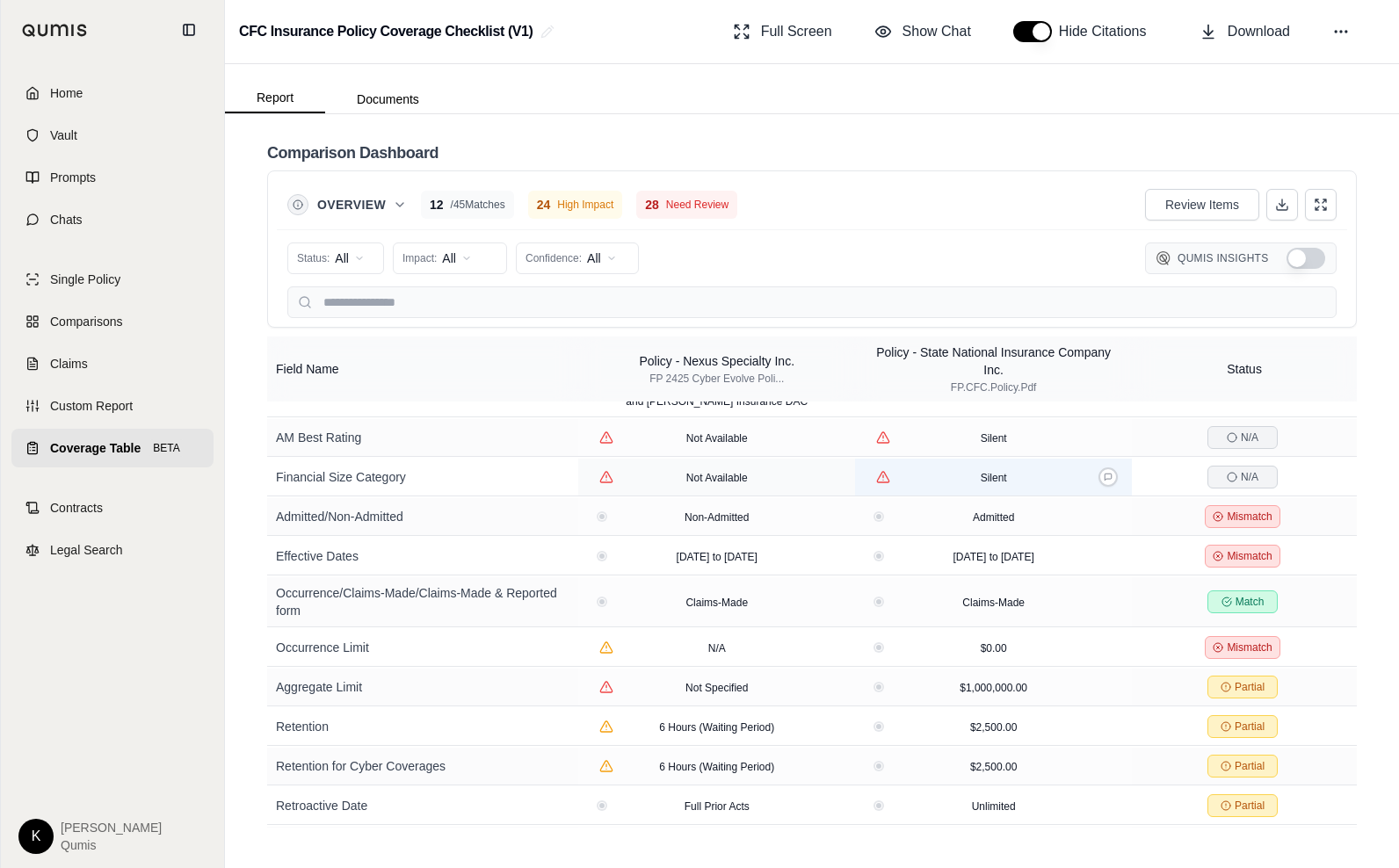
scroll to position [50, 0]
click at [836, 523] on button at bounding box center [831, 518] width 19 height 19
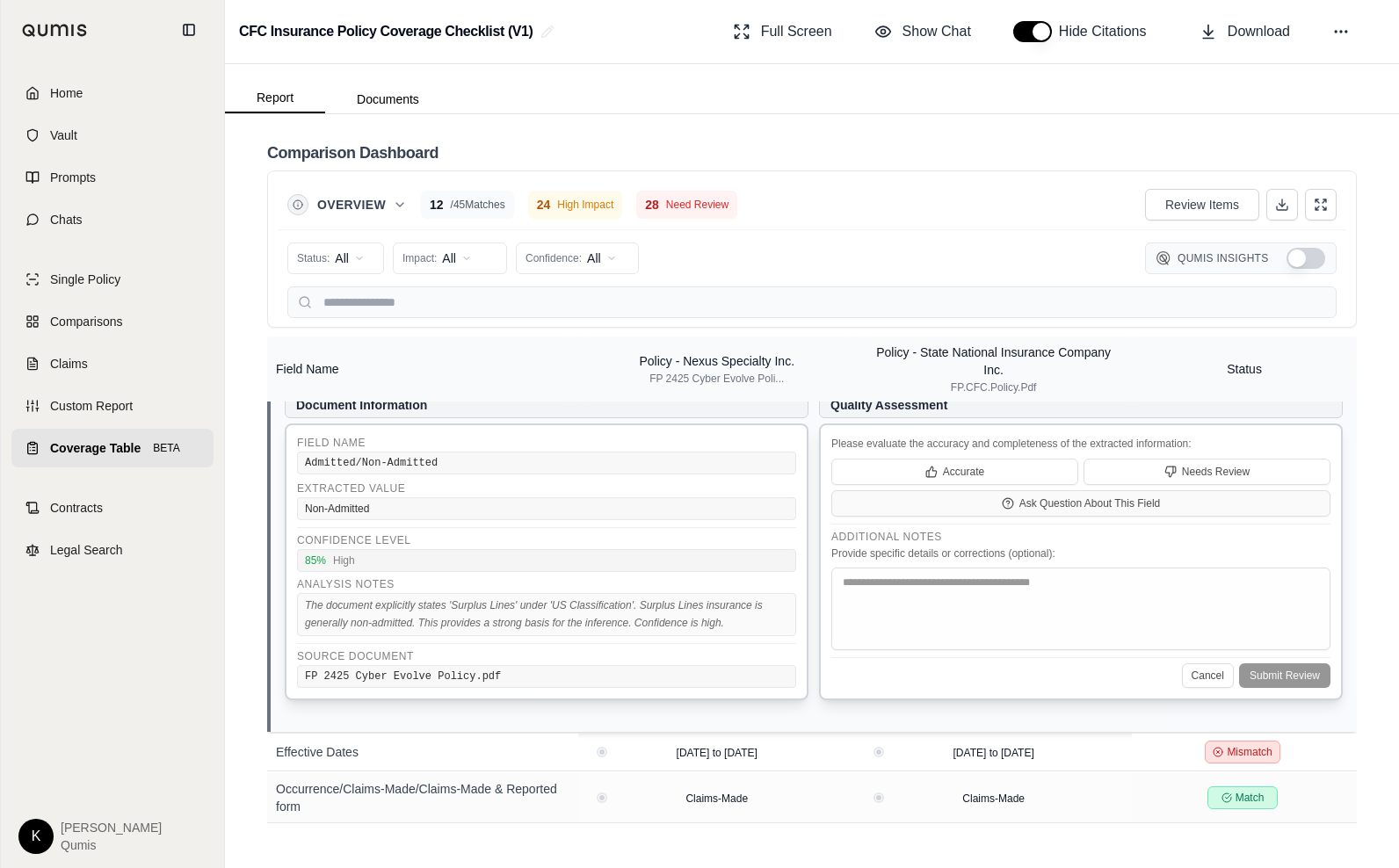
scroll to position [241, 0]
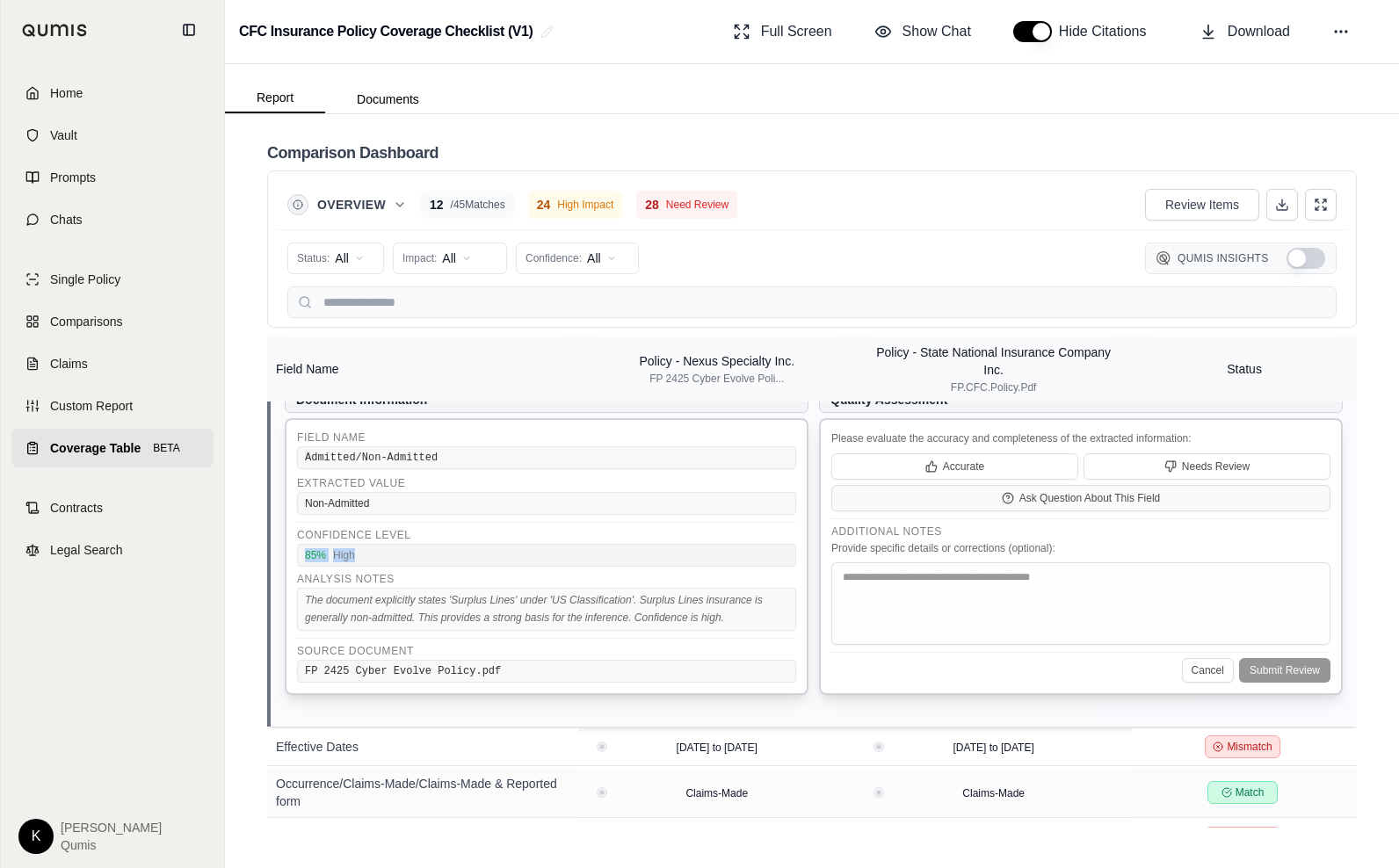
drag, startPoint x: 298, startPoint y: 558, endPoint x: 359, endPoint y: 558, distance: 61.0
click at [359, 558] on div "85 % High" at bounding box center [546, 555] width 499 height 23
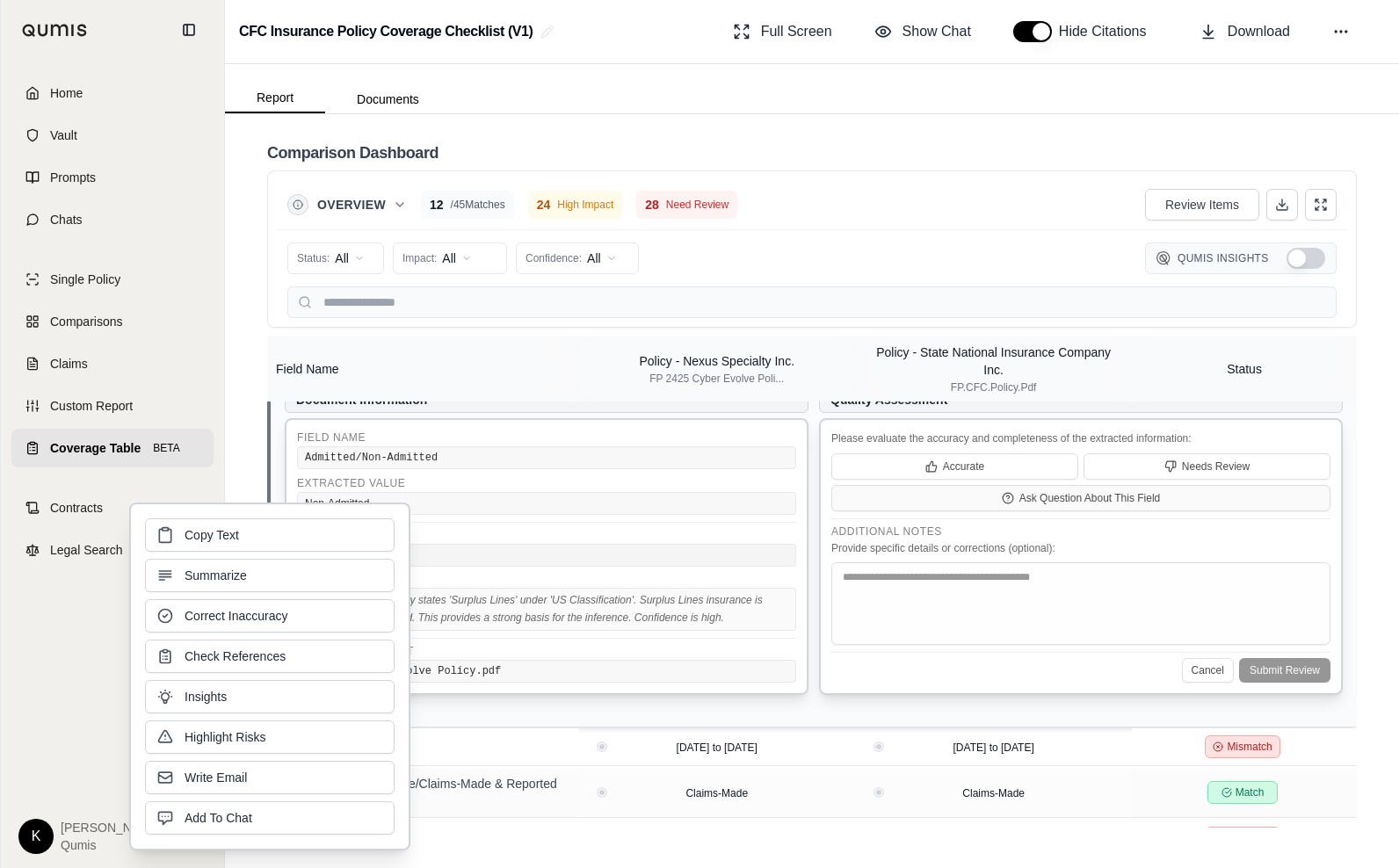
click at [518, 569] on div "Confidence Level 85 % High Analysis Notes The document explicitly states 'Surpl…" at bounding box center [546, 576] width 499 height 109
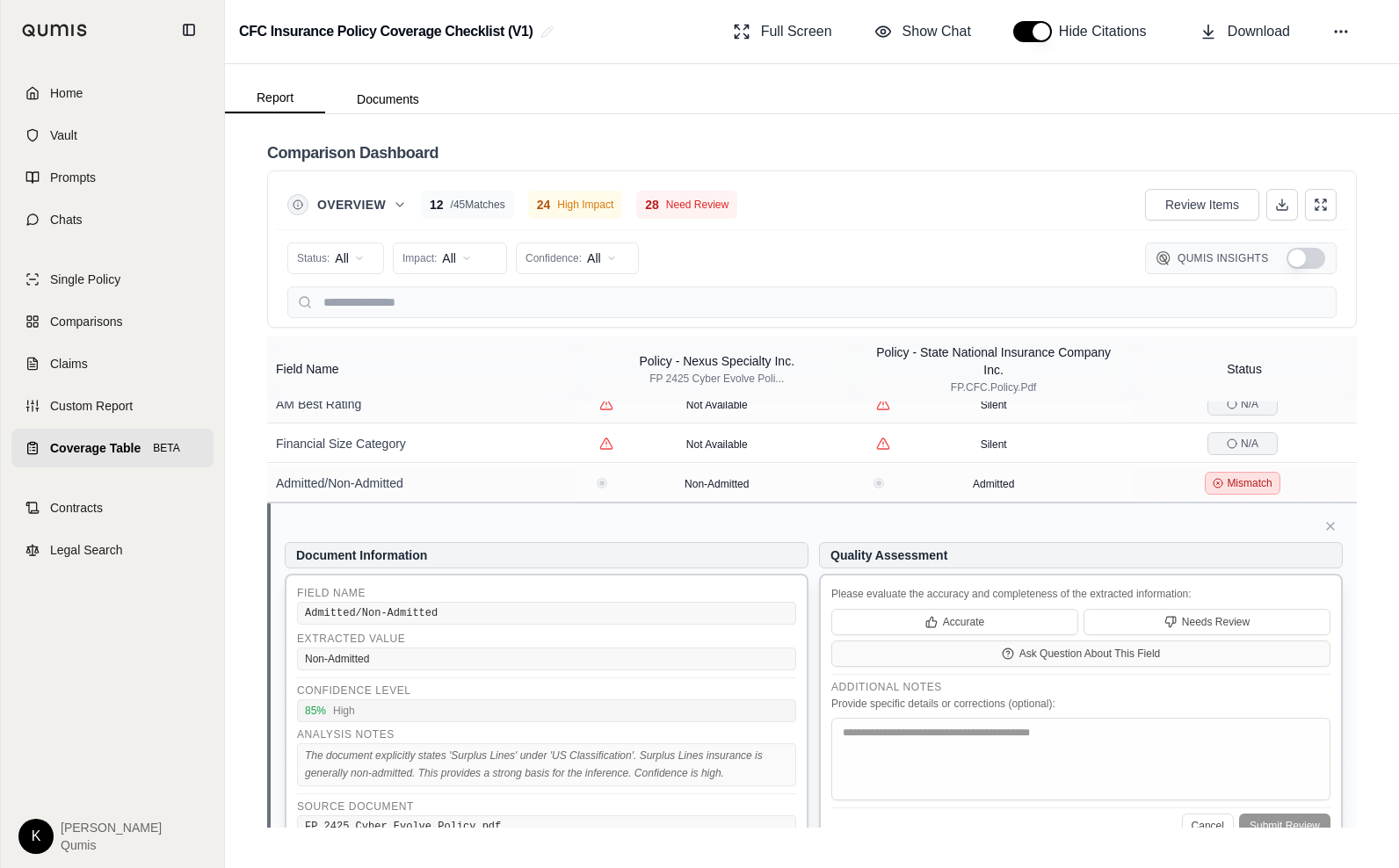
scroll to position [74, 0]
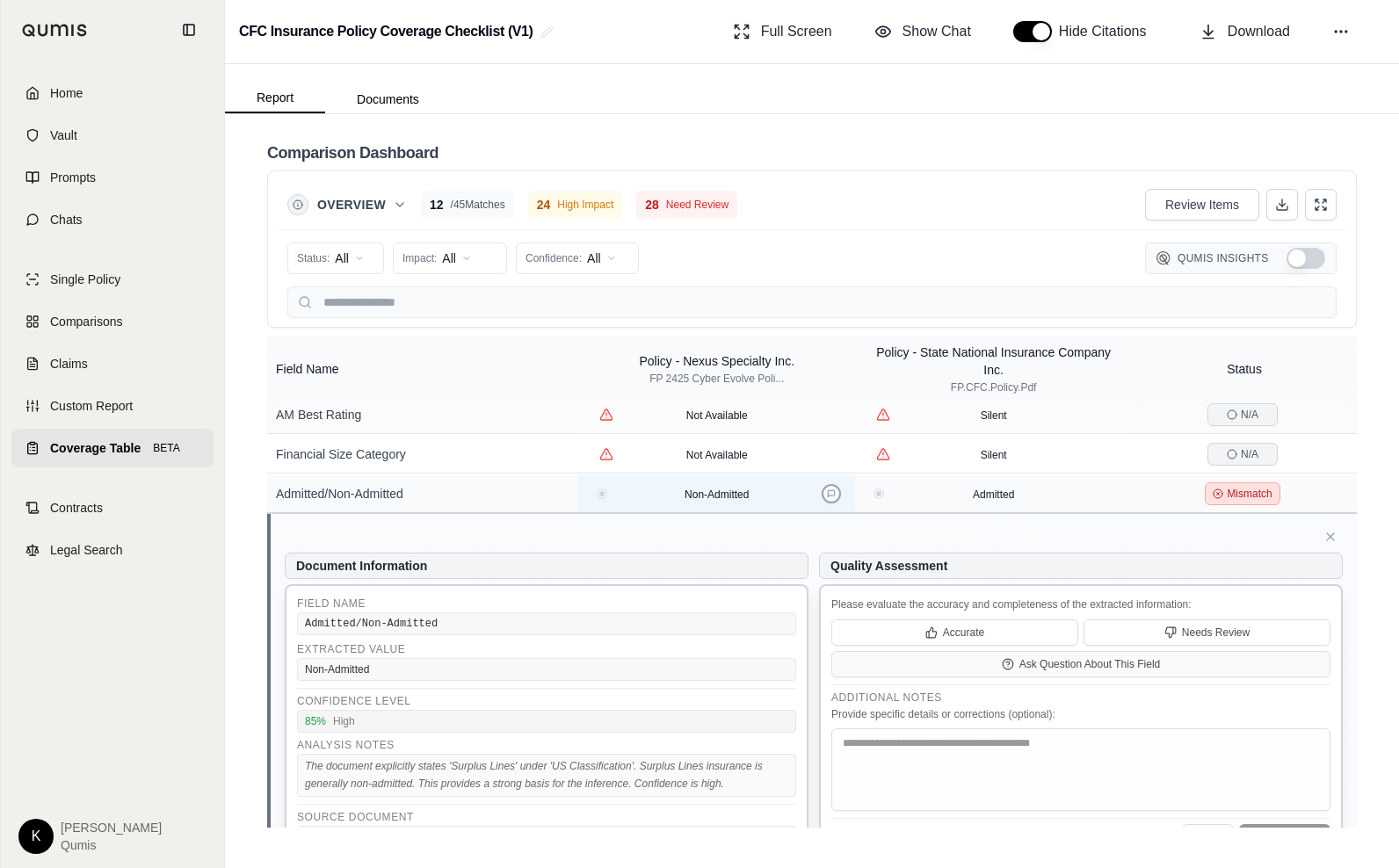
click at [837, 497] on button at bounding box center [831, 494] width 19 height 19
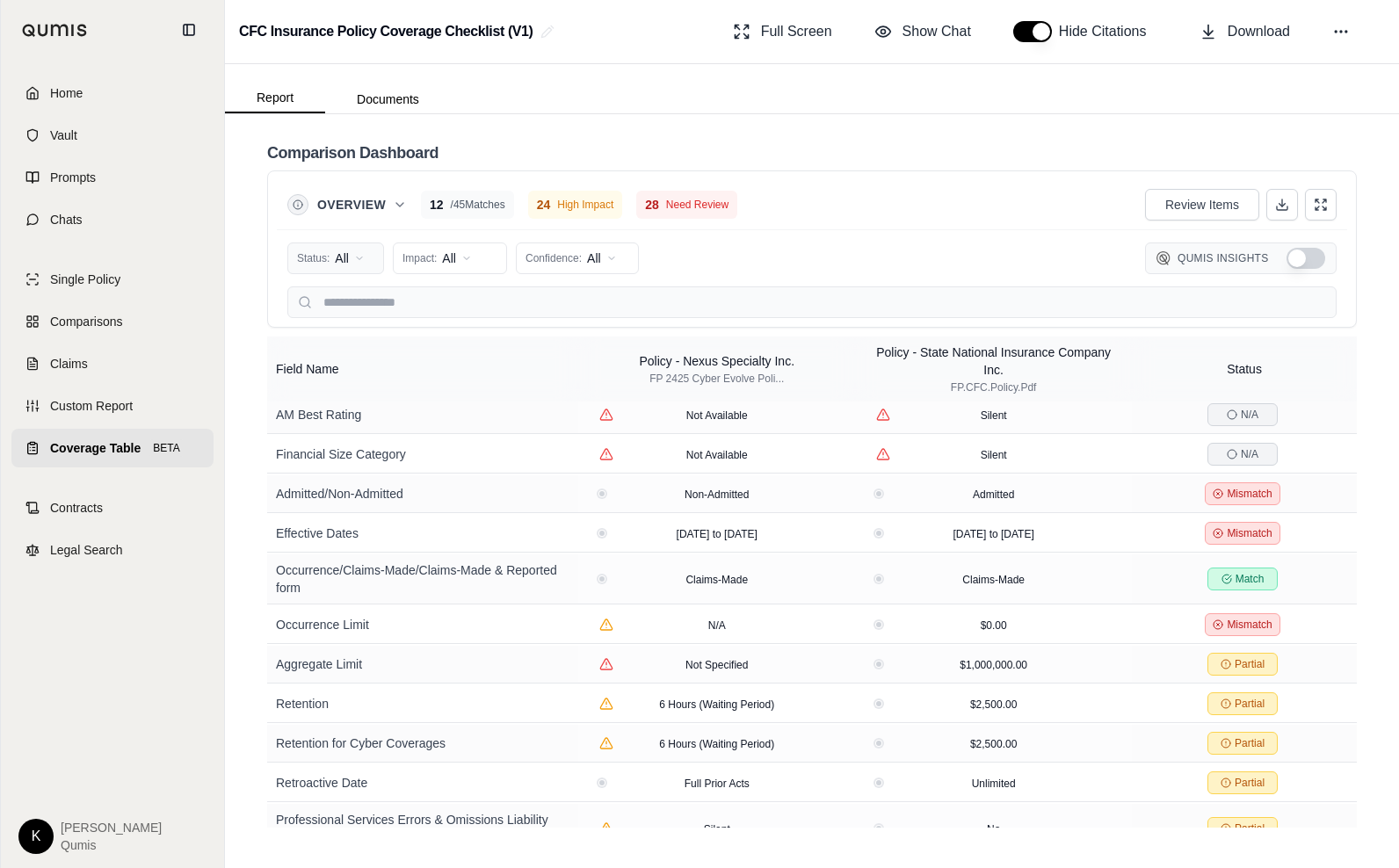
click at [357, 256] on html "Home Vault Prompts Chats Single Policy Comparisons Claims Custom Report Coverag…" at bounding box center [700, 434] width 1399 height 868
click at [342, 375] on span "Mismatch" at bounding box center [334, 380] width 71 height 17
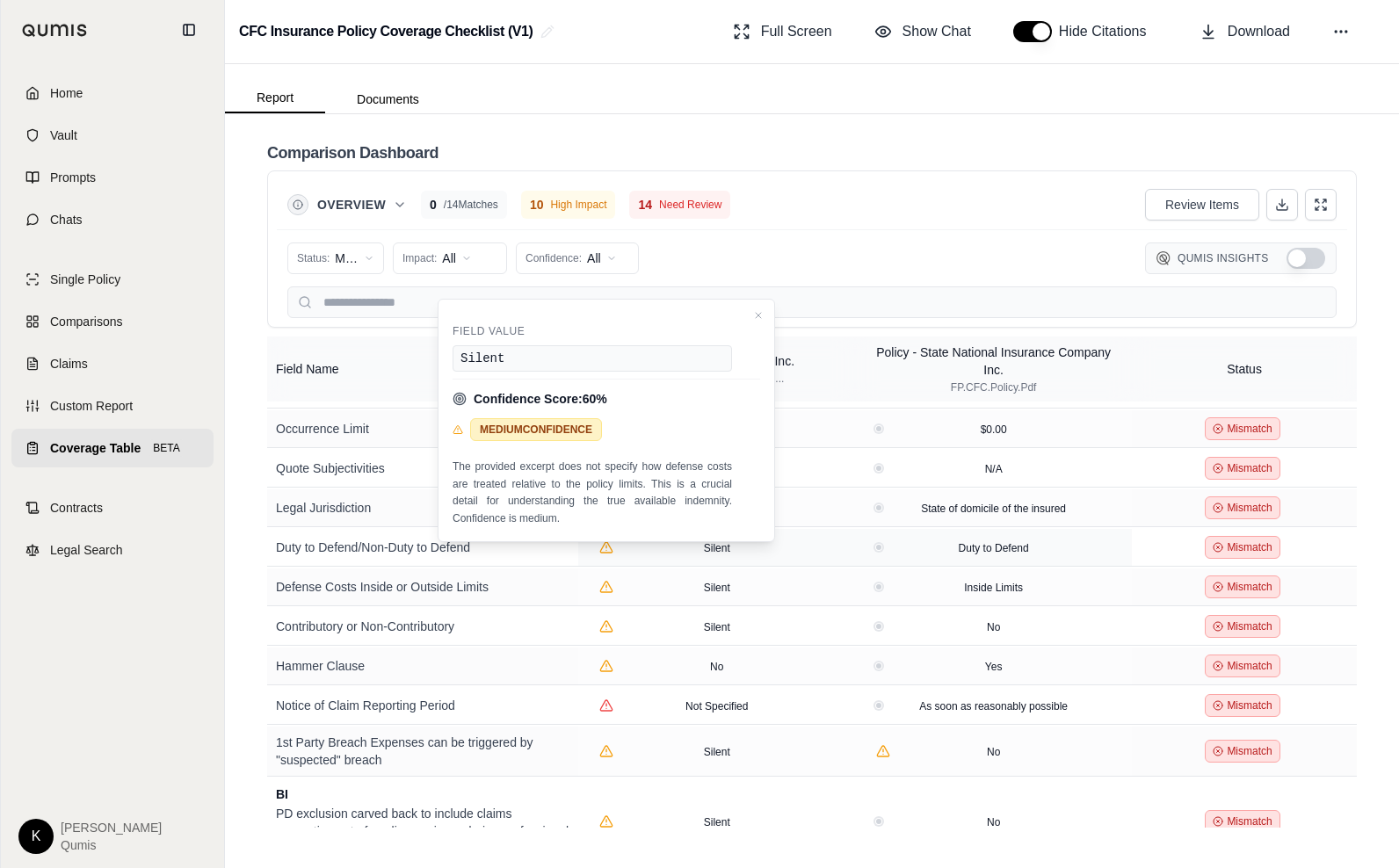
scroll to position [217, 0]
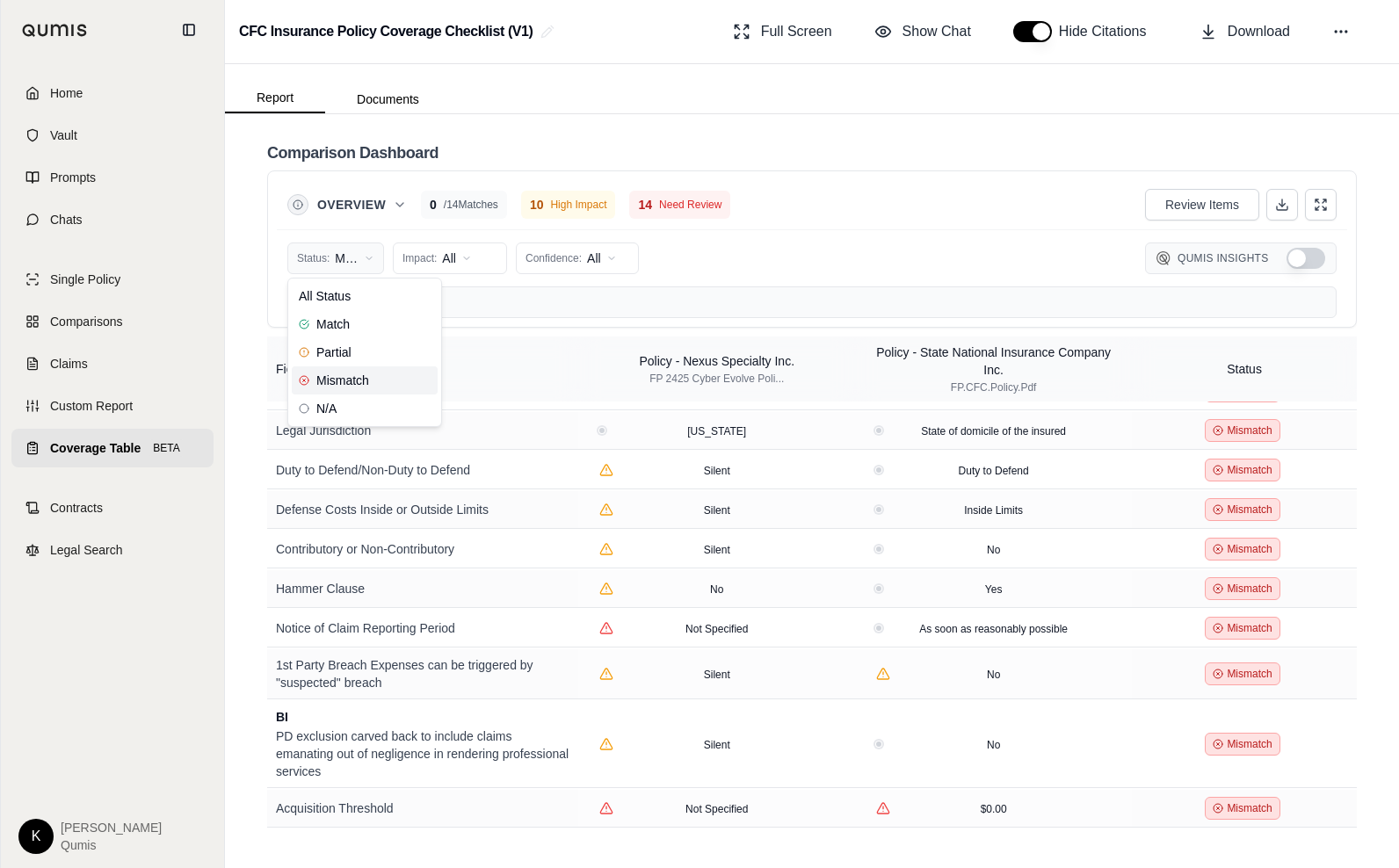
click at [342, 259] on html "Home Vault Prompts Chats Single Policy Comparisons Claims Custom Report Coverag…" at bounding box center [700, 434] width 1399 height 868
click at [433, 262] on html "Home Vault Prompts Chats Single Policy Comparisons Claims Custom Report Coverag…" at bounding box center [700, 434] width 1399 height 868
click at [467, 252] on html "Home Vault Prompts Chats Single Policy Comparisons Claims Custom Report Coverag…" at bounding box center [700, 434] width 1399 height 868
click at [478, 319] on span "High Impact" at bounding box center [446, 323] width 83 height 17
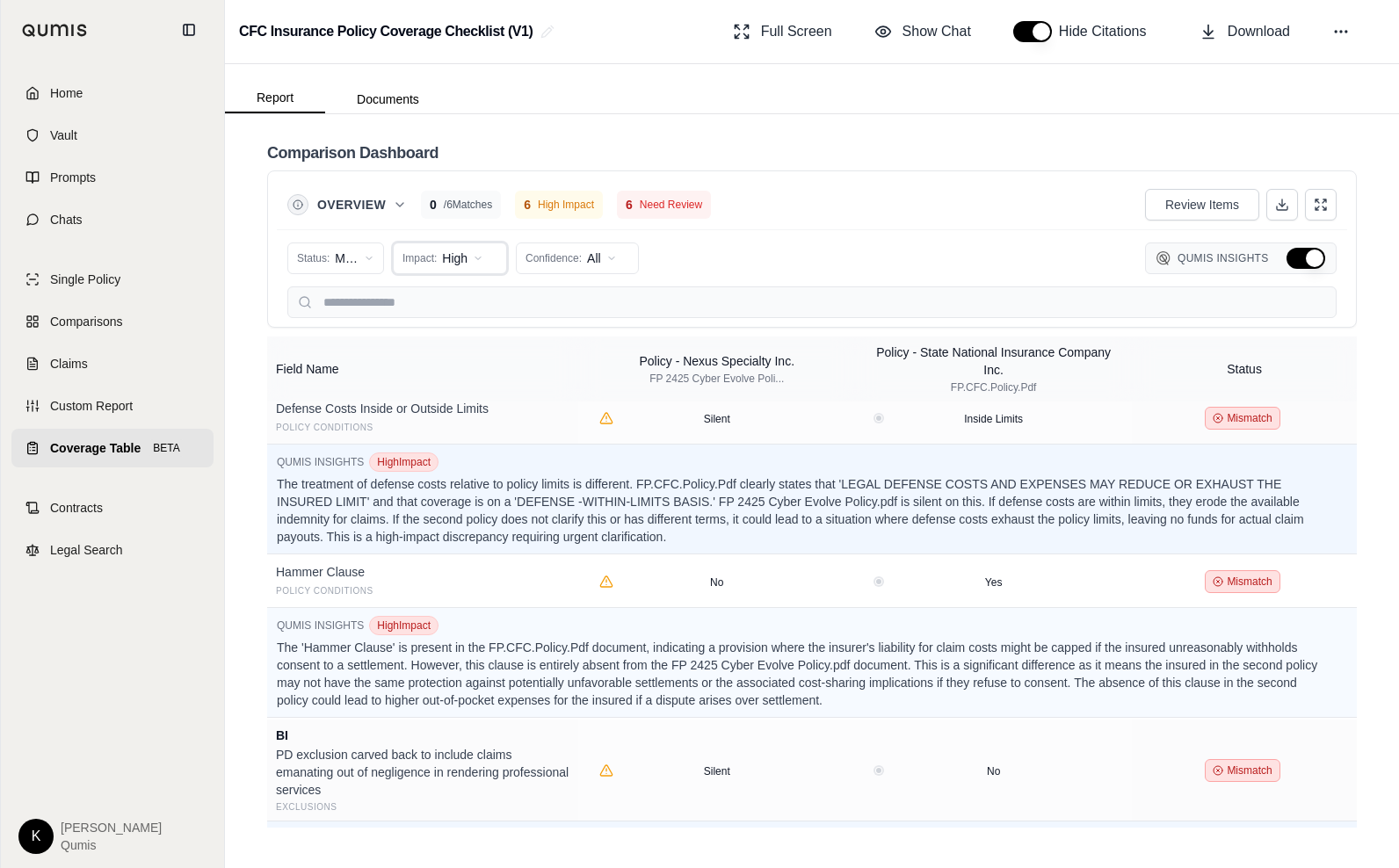
scroll to position [487, 0]
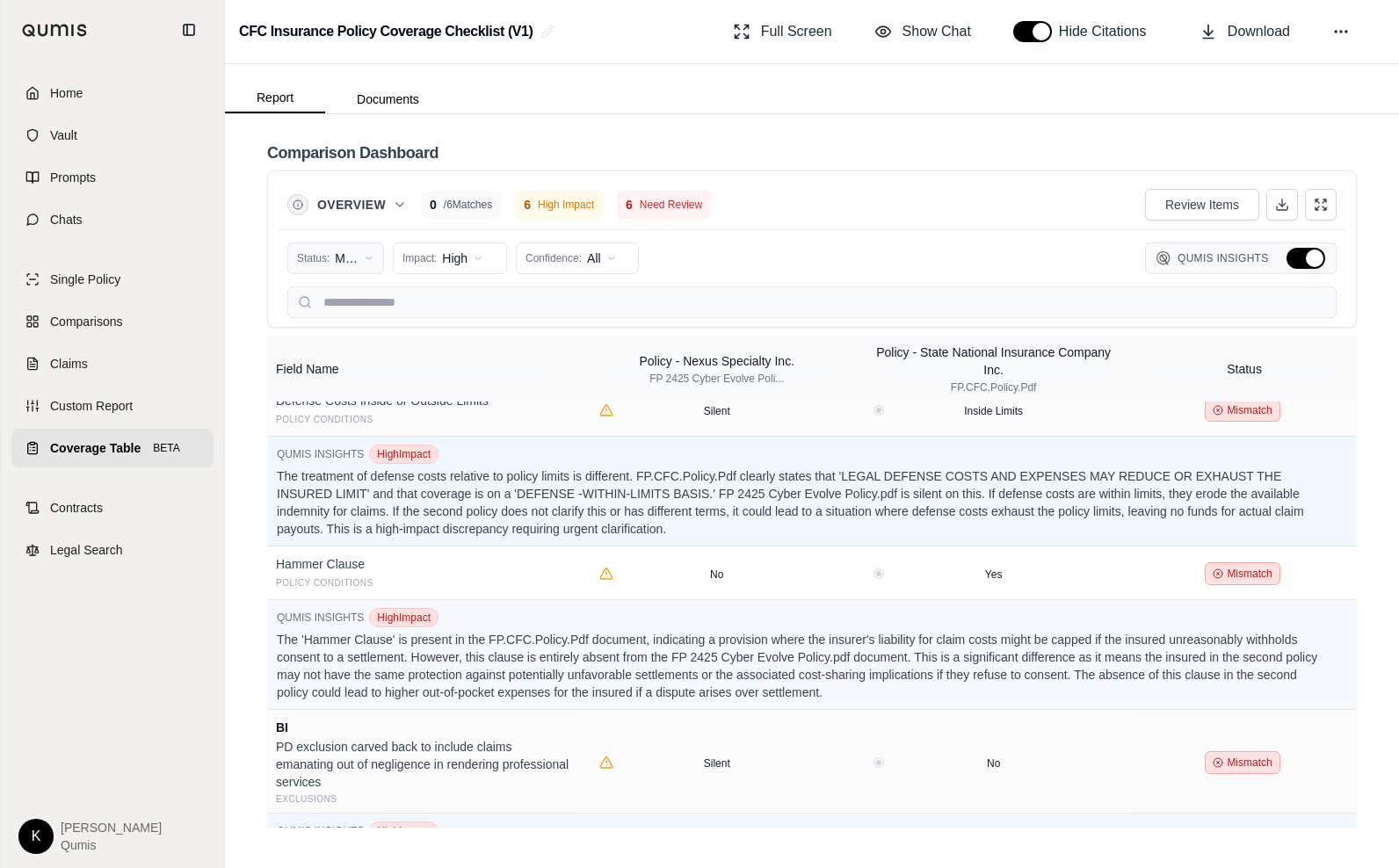
click at [351, 249] on html "Home Vault Prompts Chats Single Policy Comparisons Claims Custom Report Coverag…" at bounding box center [700, 434] width 1399 height 868
click at [355, 320] on div "Match" at bounding box center [364, 323] width 146 height 28
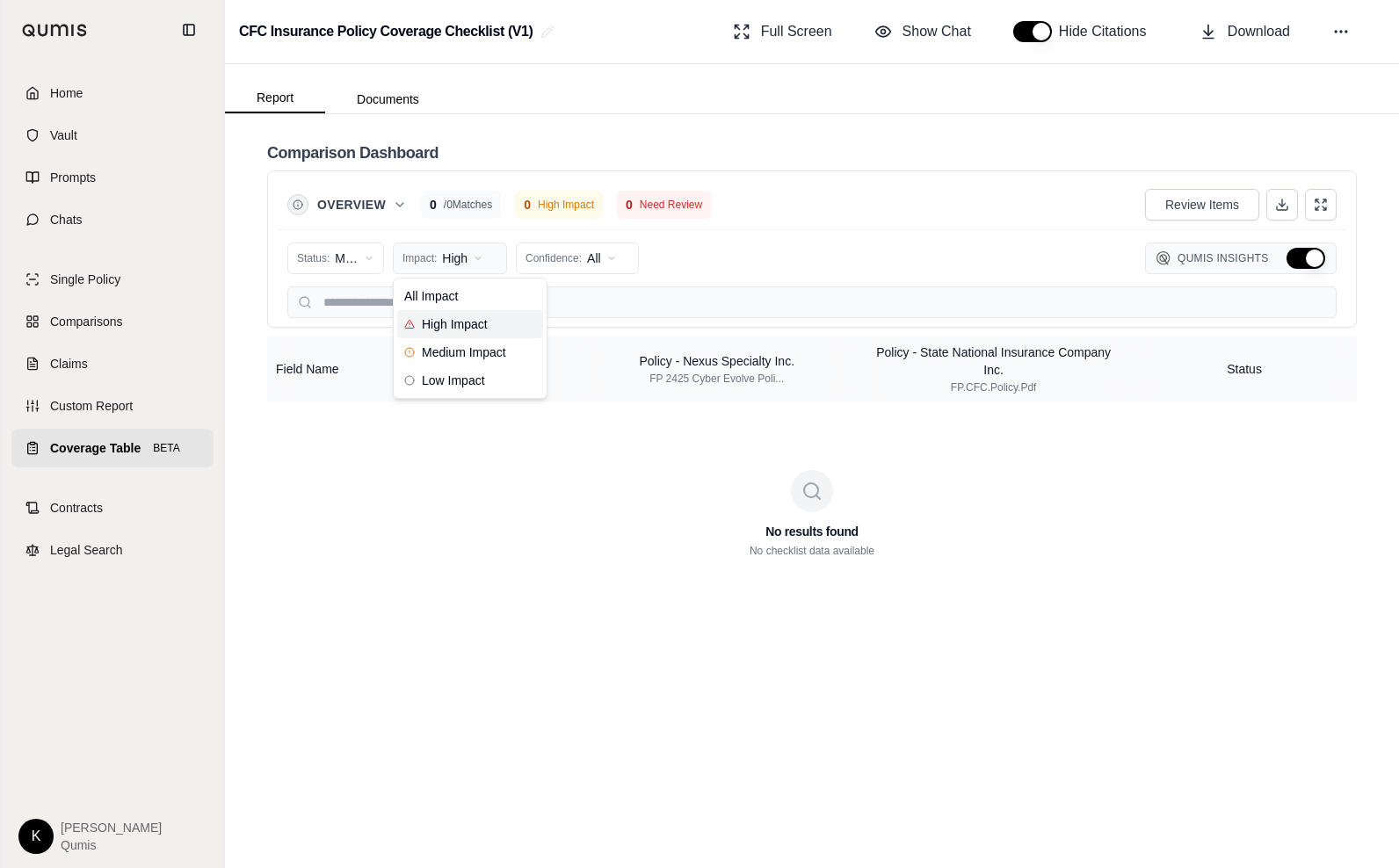
click at [446, 252] on html "Home Vault Prompts Chats Single Policy Comparisons Claims Custom Report Coverag…" at bounding box center [700, 434] width 1399 height 868
click at [458, 323] on span "High Impact" at bounding box center [446, 323] width 83 height 17
click at [449, 265] on html "Home Vault Prompts Chats Single Policy Comparisons Claims Custom Report Coverag…" at bounding box center [700, 434] width 1399 height 868
click at [466, 293] on div "All Impact" at bounding box center [469, 295] width 146 height 28
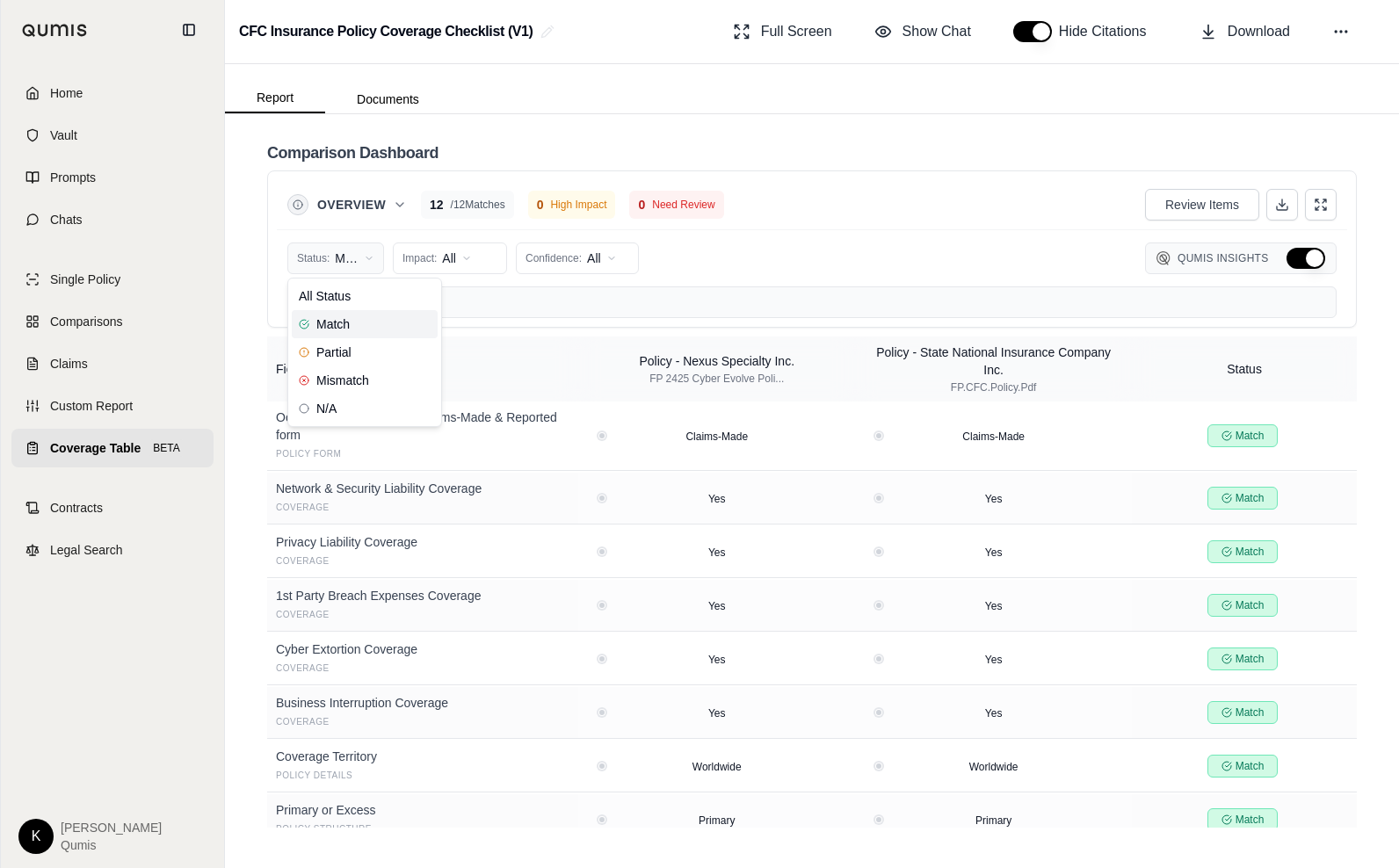
click at [377, 255] on html "Home Vault Prompts Chats Single Policy Comparisons Claims Custom Report Coverag…" at bounding box center [700, 434] width 1399 height 868
click at [363, 295] on div "All Status" at bounding box center [364, 295] width 146 height 28
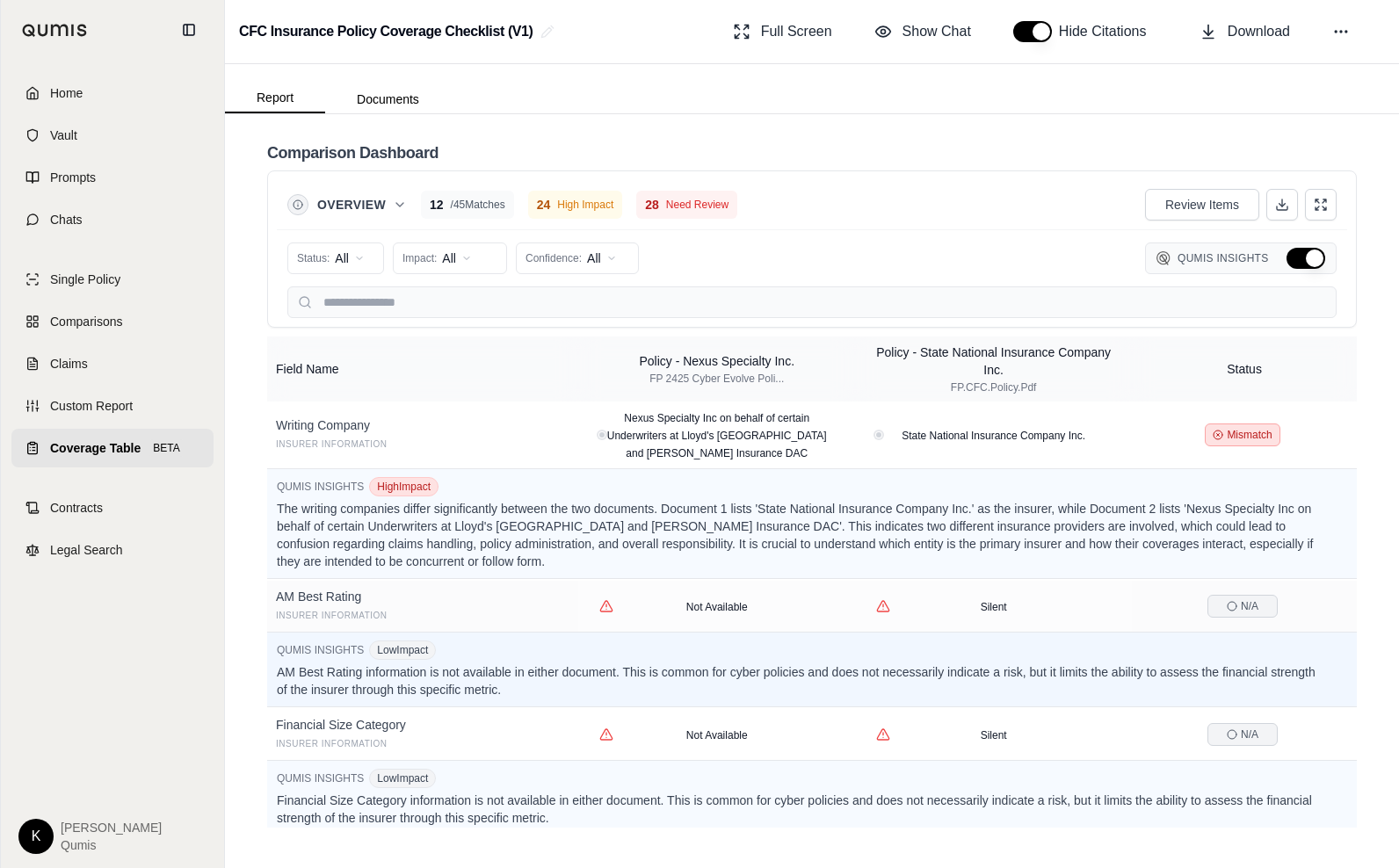
click at [1307, 257] on button "Hide Qumis Insights" at bounding box center [1306, 258] width 39 height 21
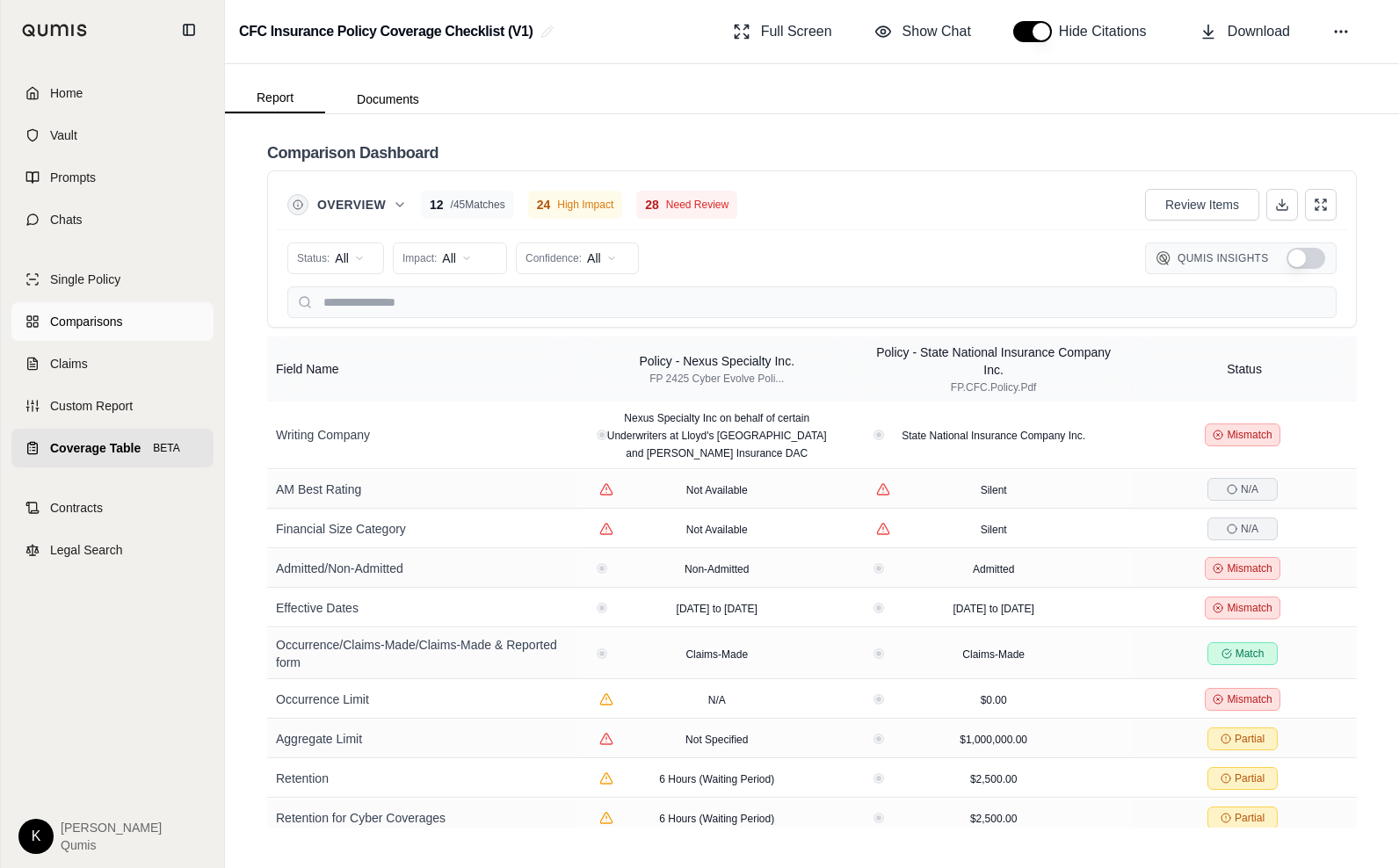
click at [117, 323] on span "Comparisons" at bounding box center [86, 321] width 72 height 17
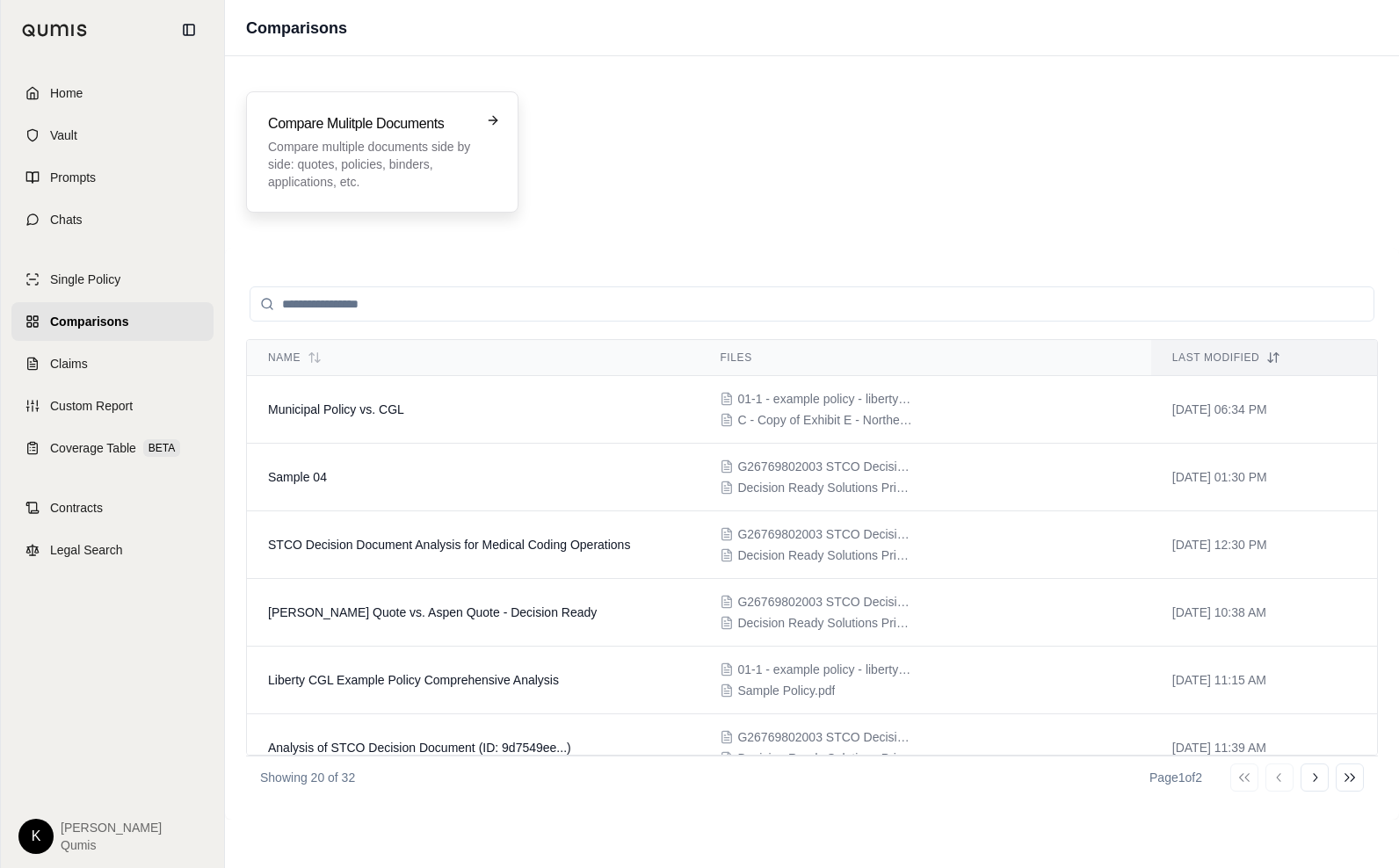
click at [422, 180] on p "Compare multiple documents side by side: quotes, policies, binders, application…" at bounding box center [370, 164] width 204 height 53
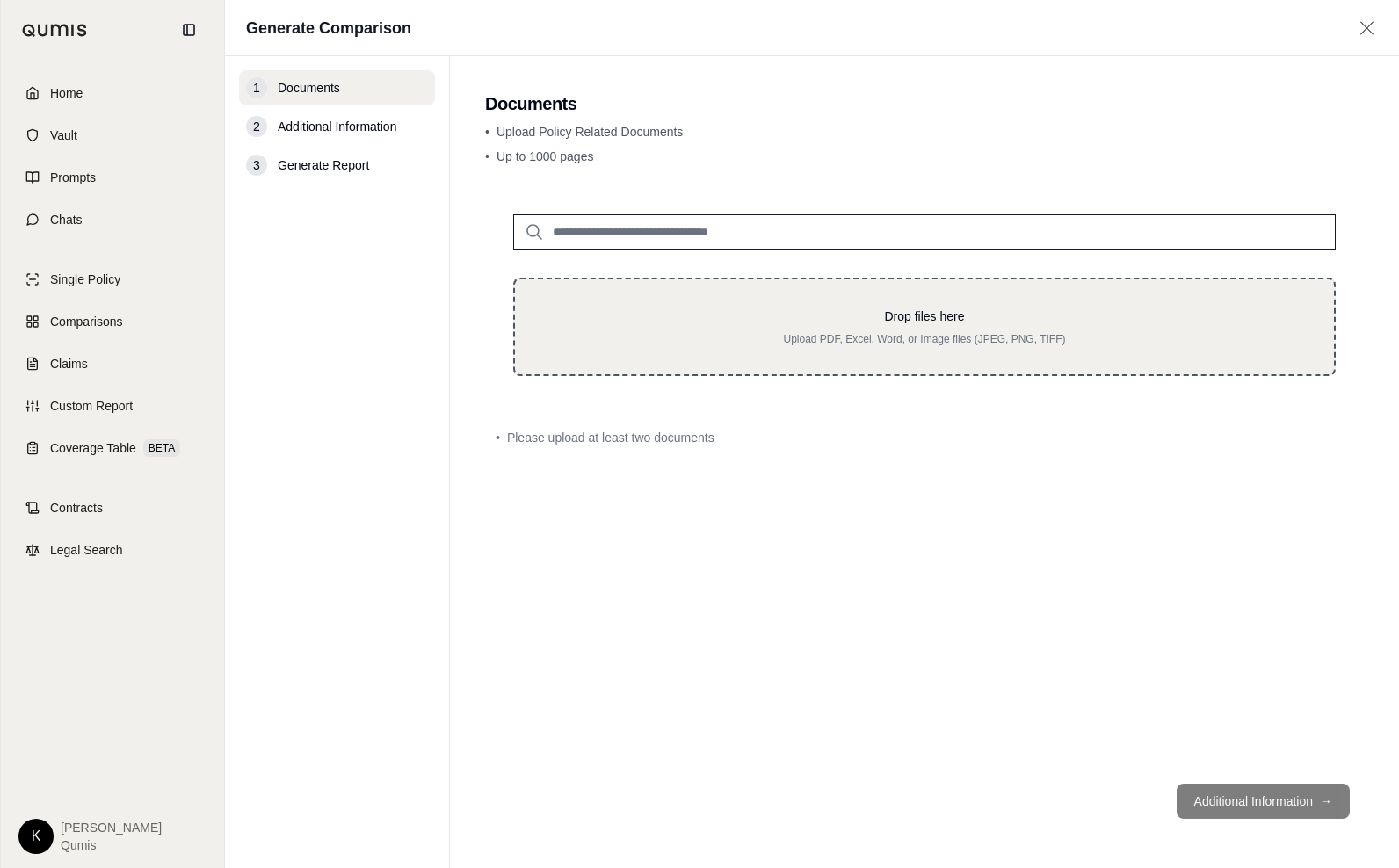
click at [742, 326] on div "Drop files here Upload PDF, Excel, Word, or Image files (JPEG, PNG, TIFF)" at bounding box center [925, 327] width 763 height 39
type input "**********"
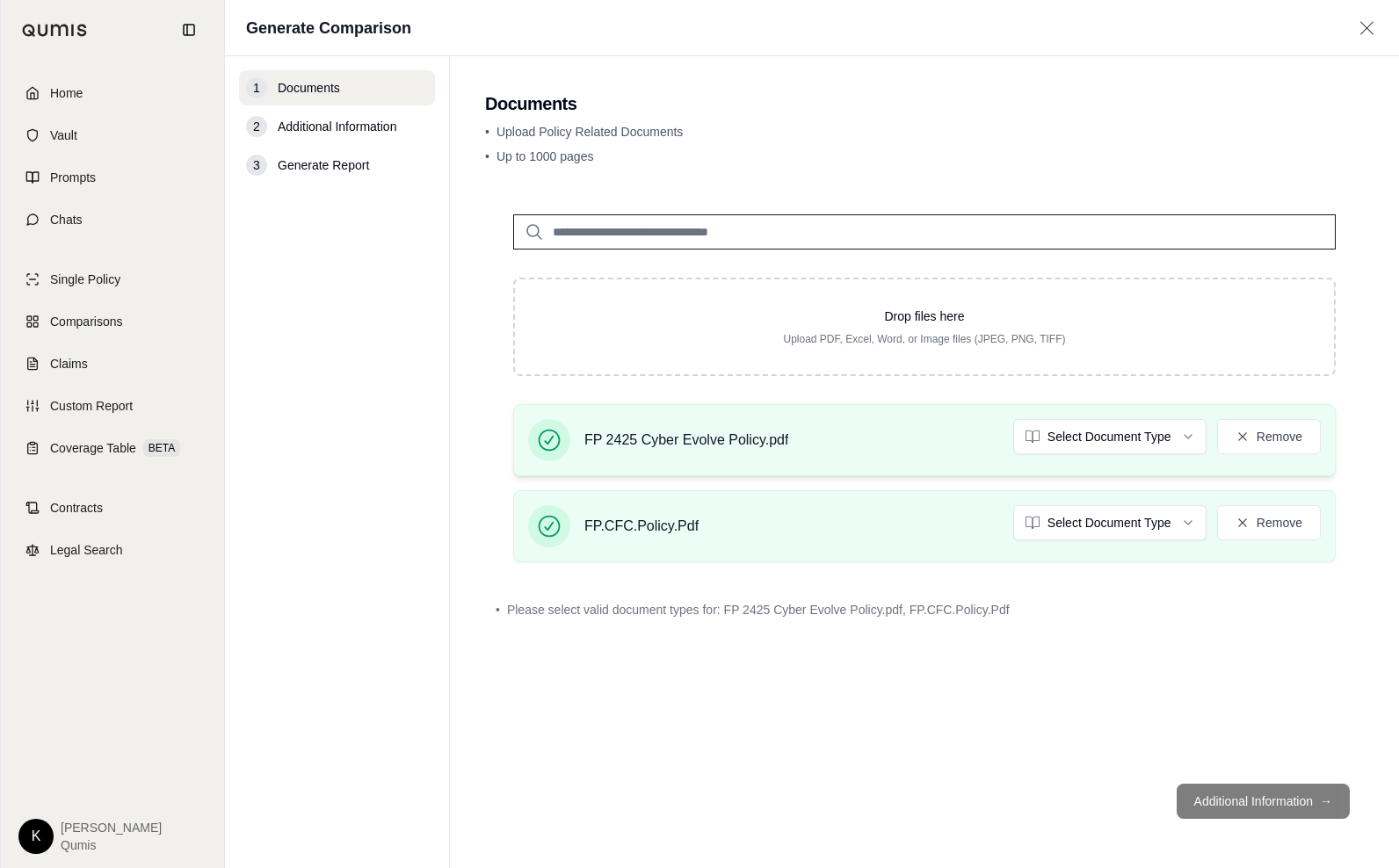
click at [1152, 455] on div "FP 2425 Cyber Evolve Policy.pdf Select Document Type Remove" at bounding box center [924, 440] width 793 height 43
click at [1153, 448] on html "Home Vault Prompts Chats Single Policy Comparisons Claims Custom Report Coverag…" at bounding box center [700, 434] width 1399 height 868
click at [1148, 523] on html "Document type updated successfully Home Vault Prompts Chats Single Policy Compa…" at bounding box center [700, 434] width 1399 height 868
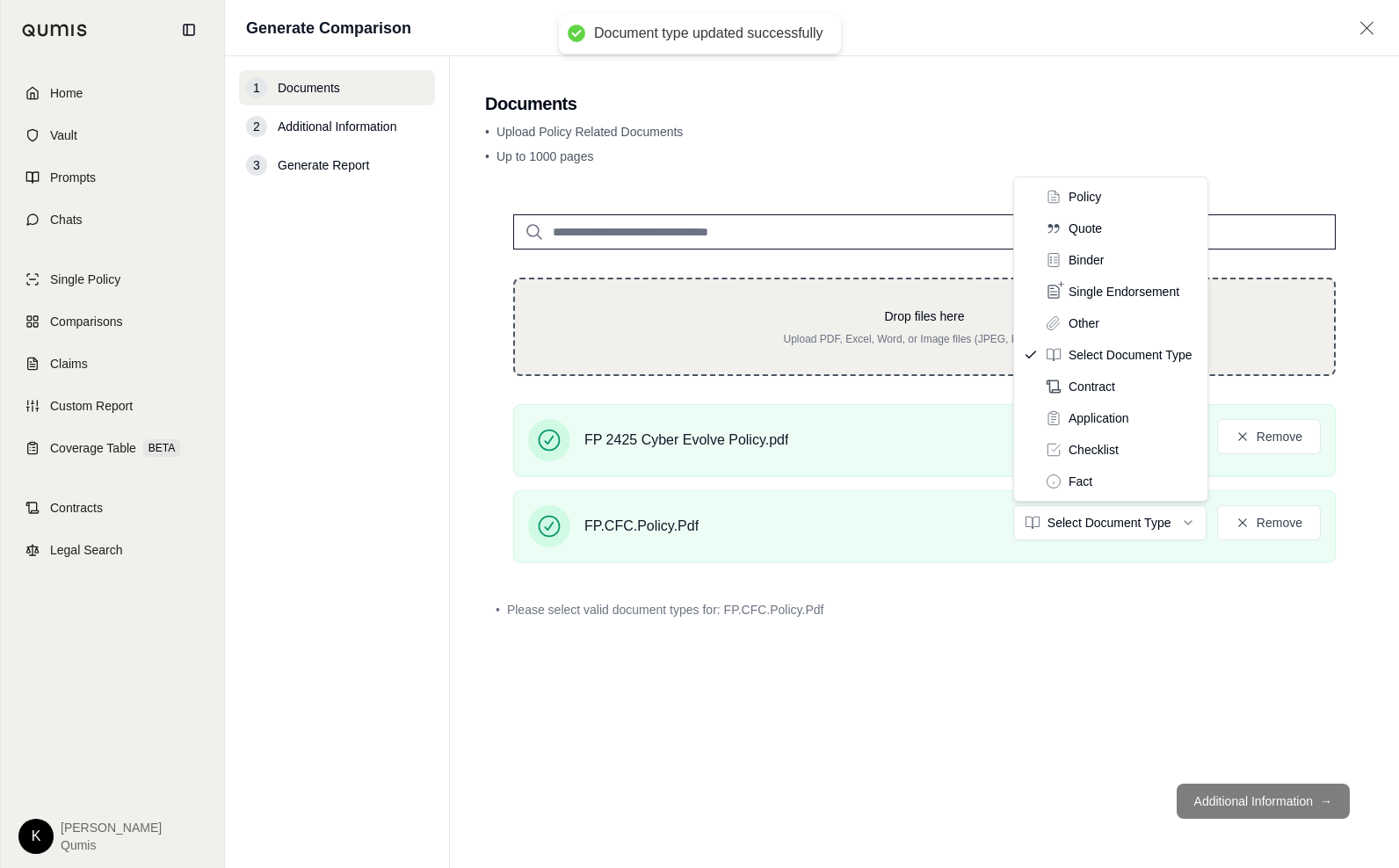
drag, startPoint x: 1093, startPoint y: 202, endPoint x: 1080, endPoint y: 330, distance: 128.7
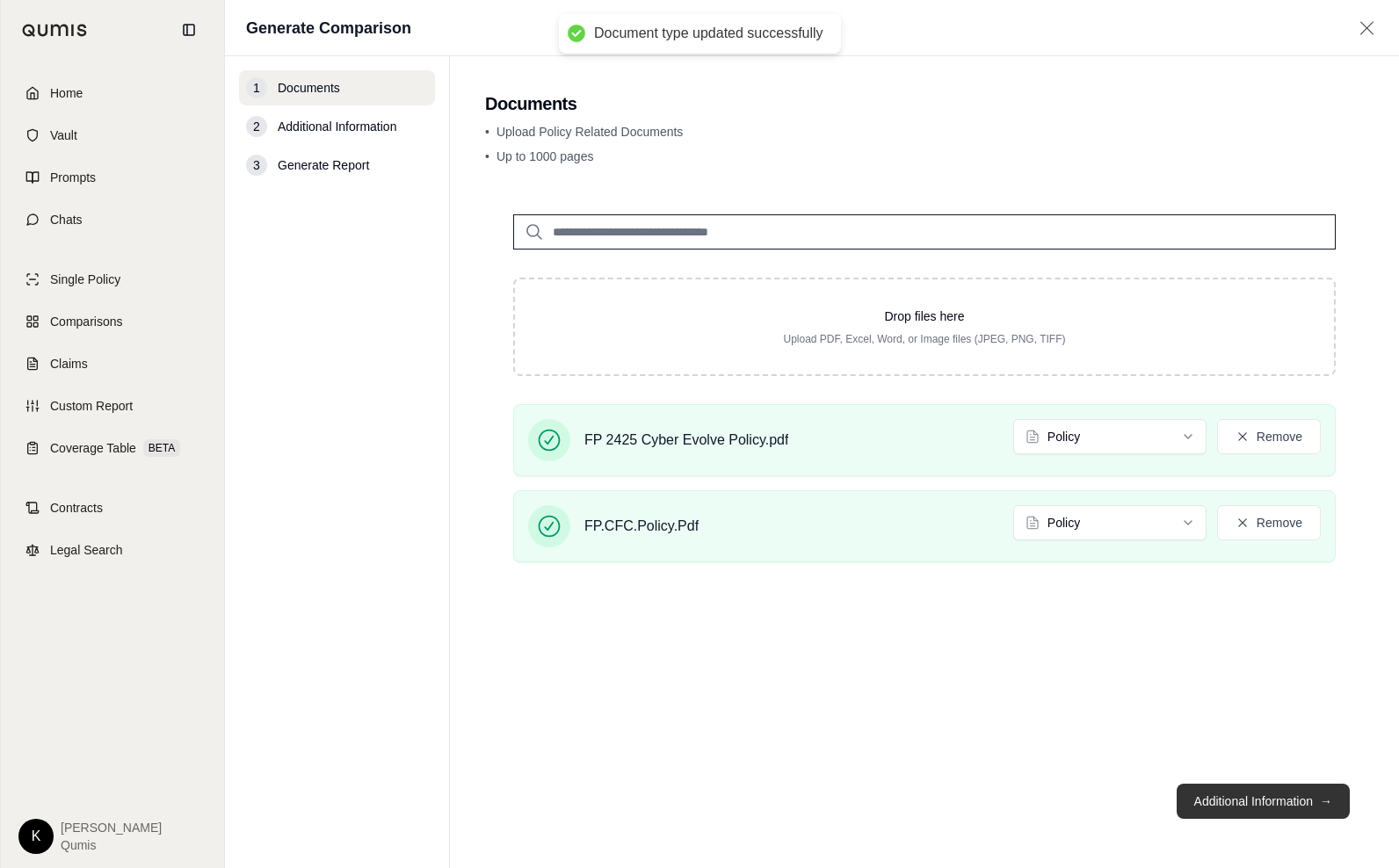
click at [1219, 801] on button "Additional Information →" at bounding box center [1263, 801] width 173 height 35
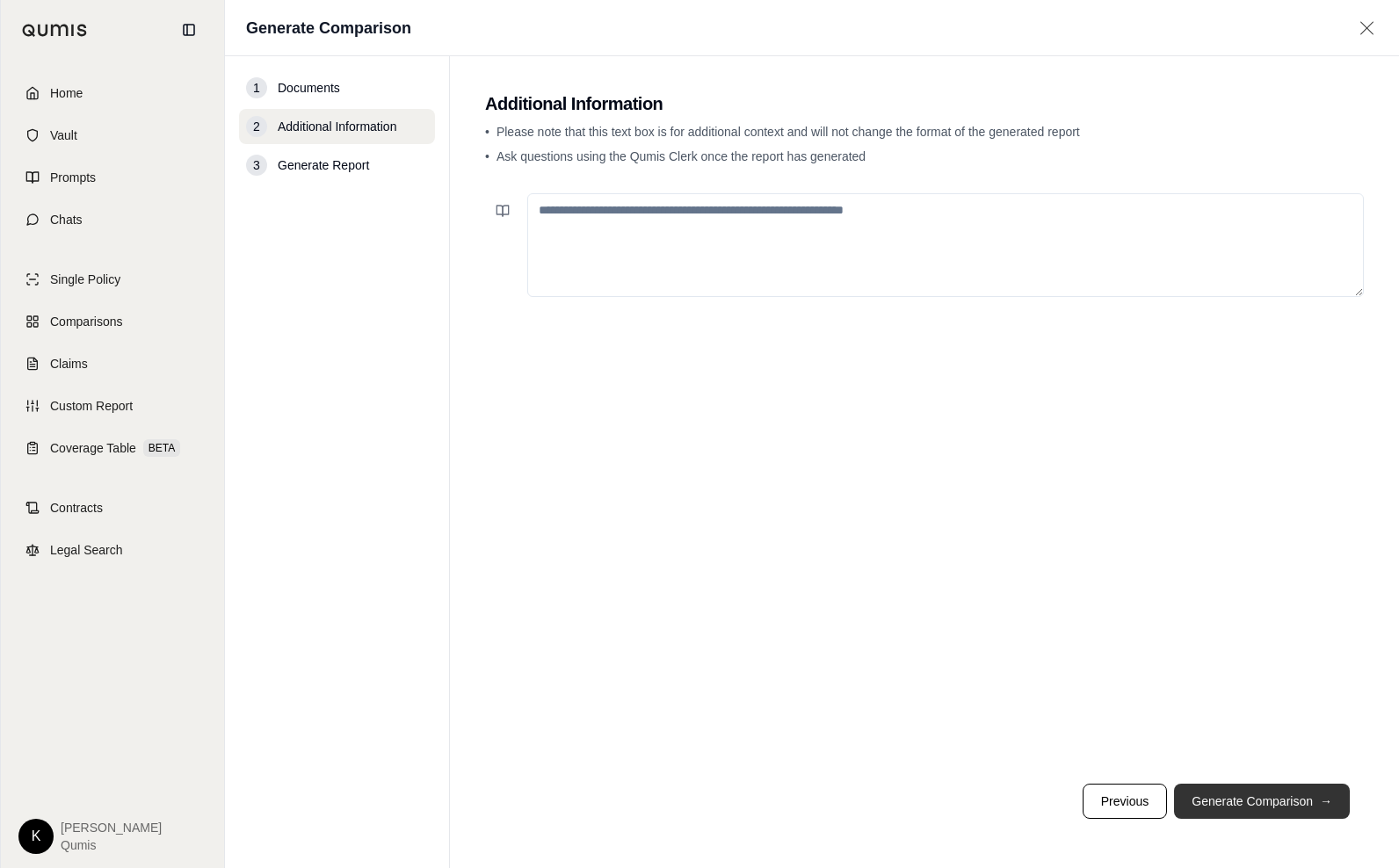
click at [1268, 800] on button "Generate Comparison →" at bounding box center [1262, 801] width 176 height 35
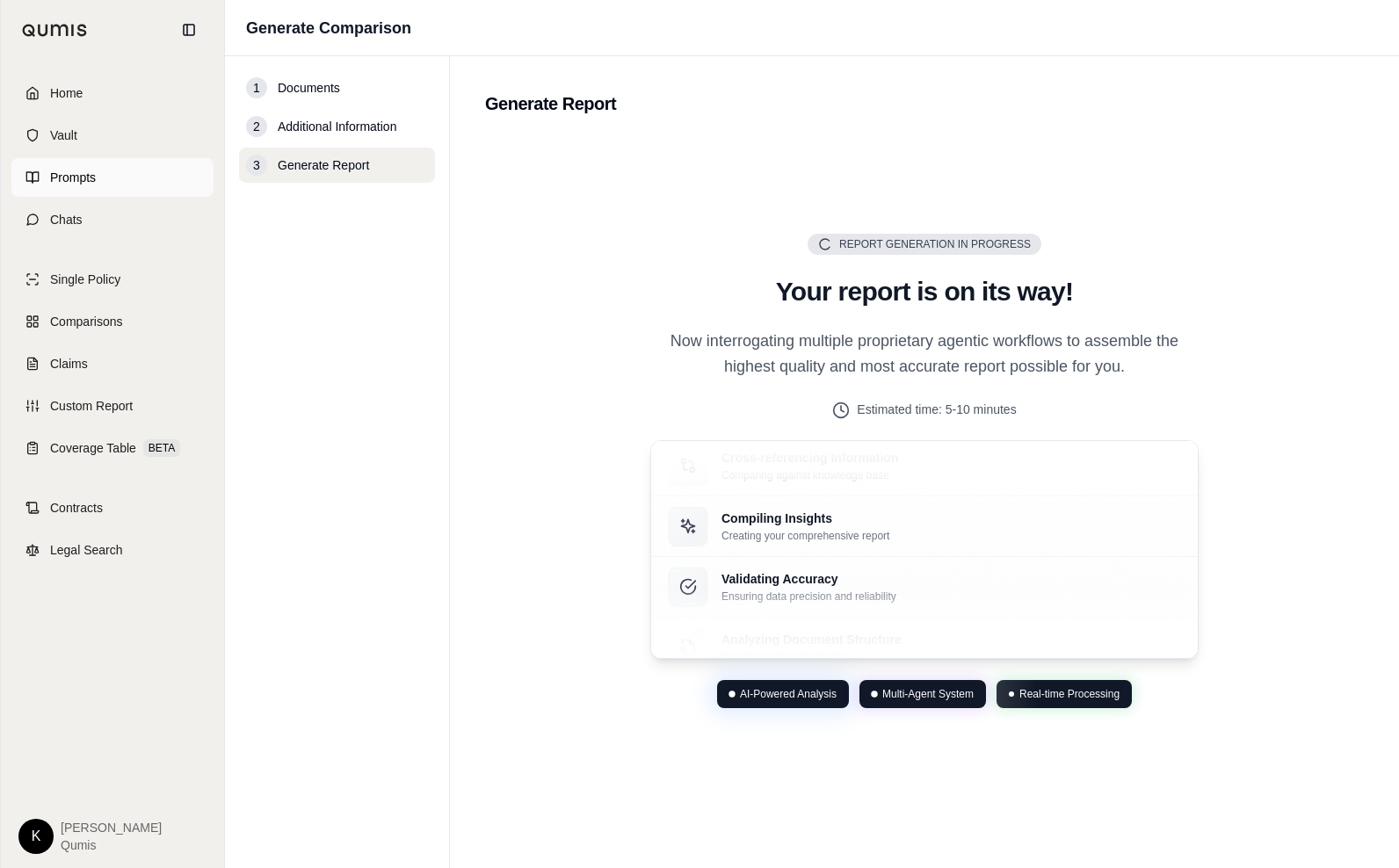
click at [131, 184] on link "Prompts" at bounding box center [112, 178] width 202 height 39
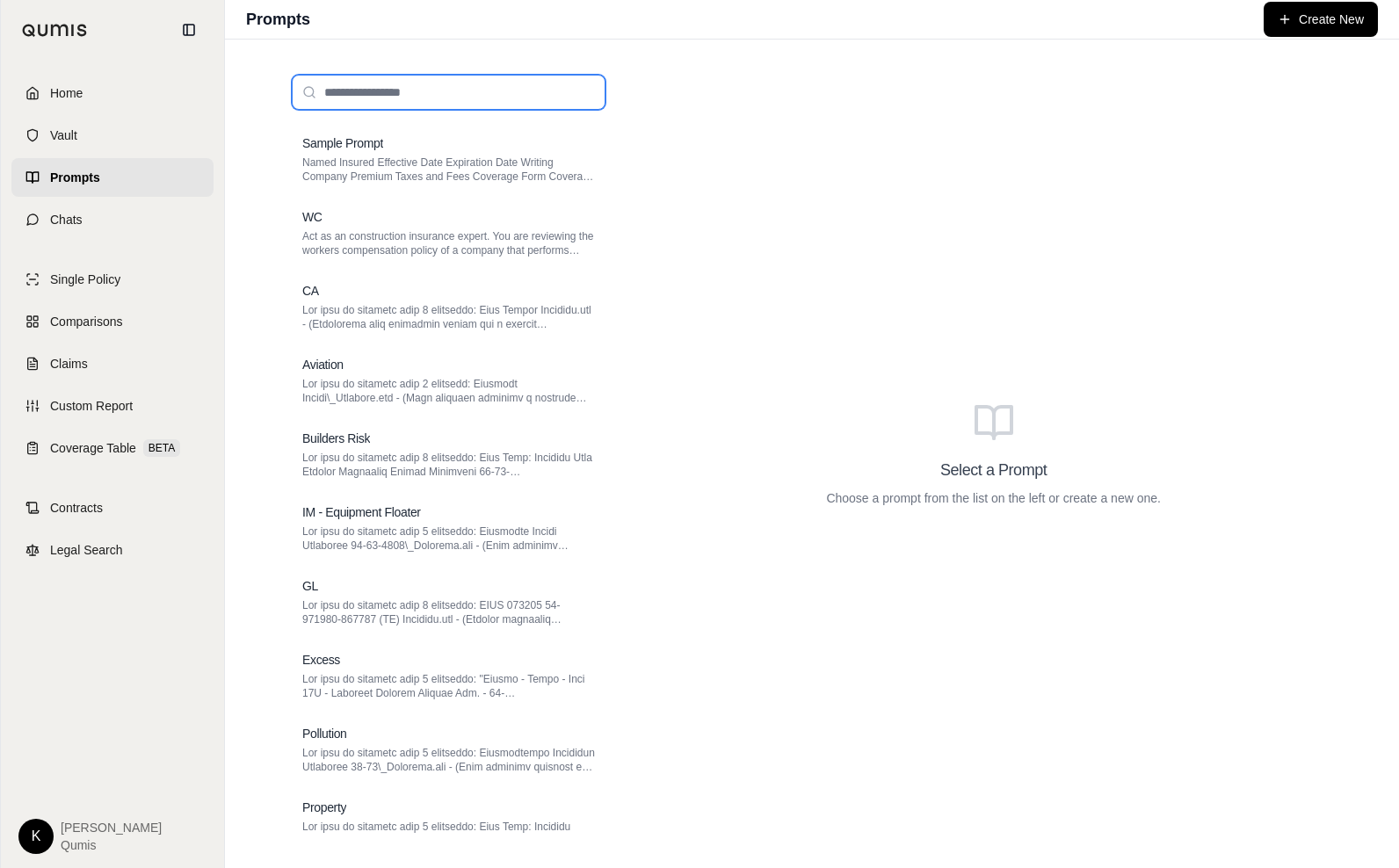
click at [382, 100] on input "search" at bounding box center [449, 92] width 314 height 35
type input "*****"
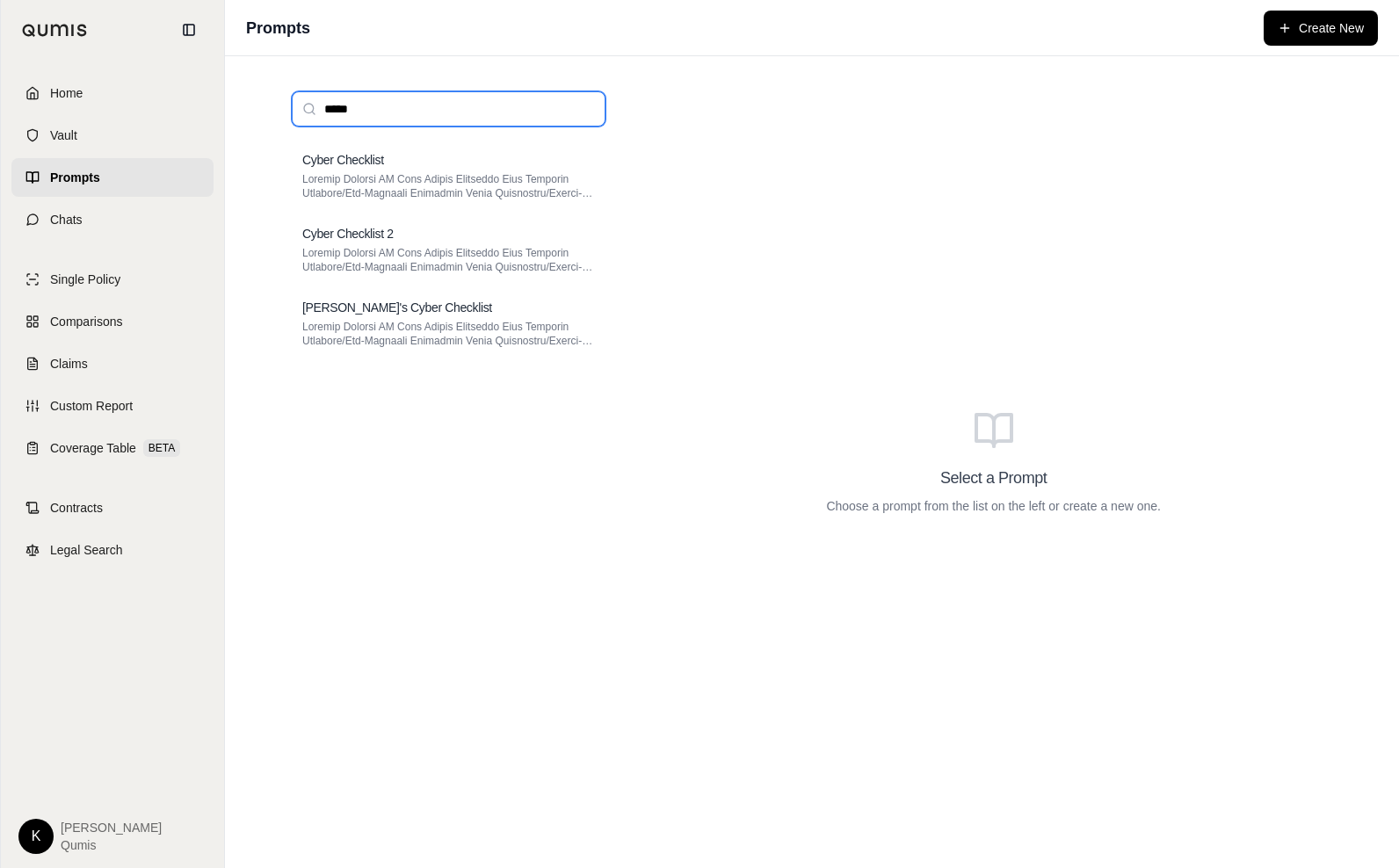
click at [578, 112] on input "*****" at bounding box center [449, 109] width 314 height 35
click at [584, 111] on input "*****" at bounding box center [449, 109] width 314 height 35
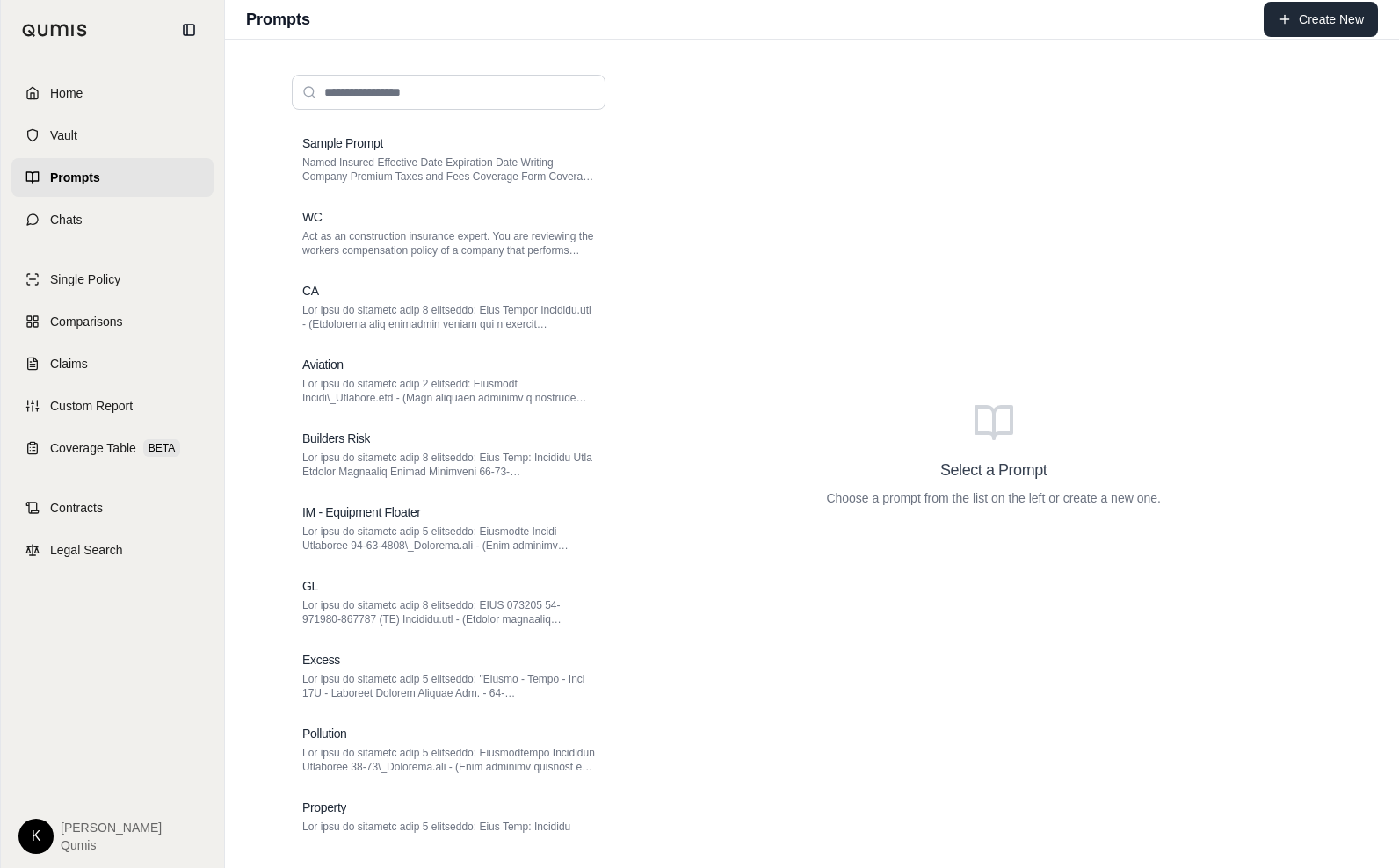
click at [1325, 19] on button "Create New" at bounding box center [1321, 19] width 114 height 35
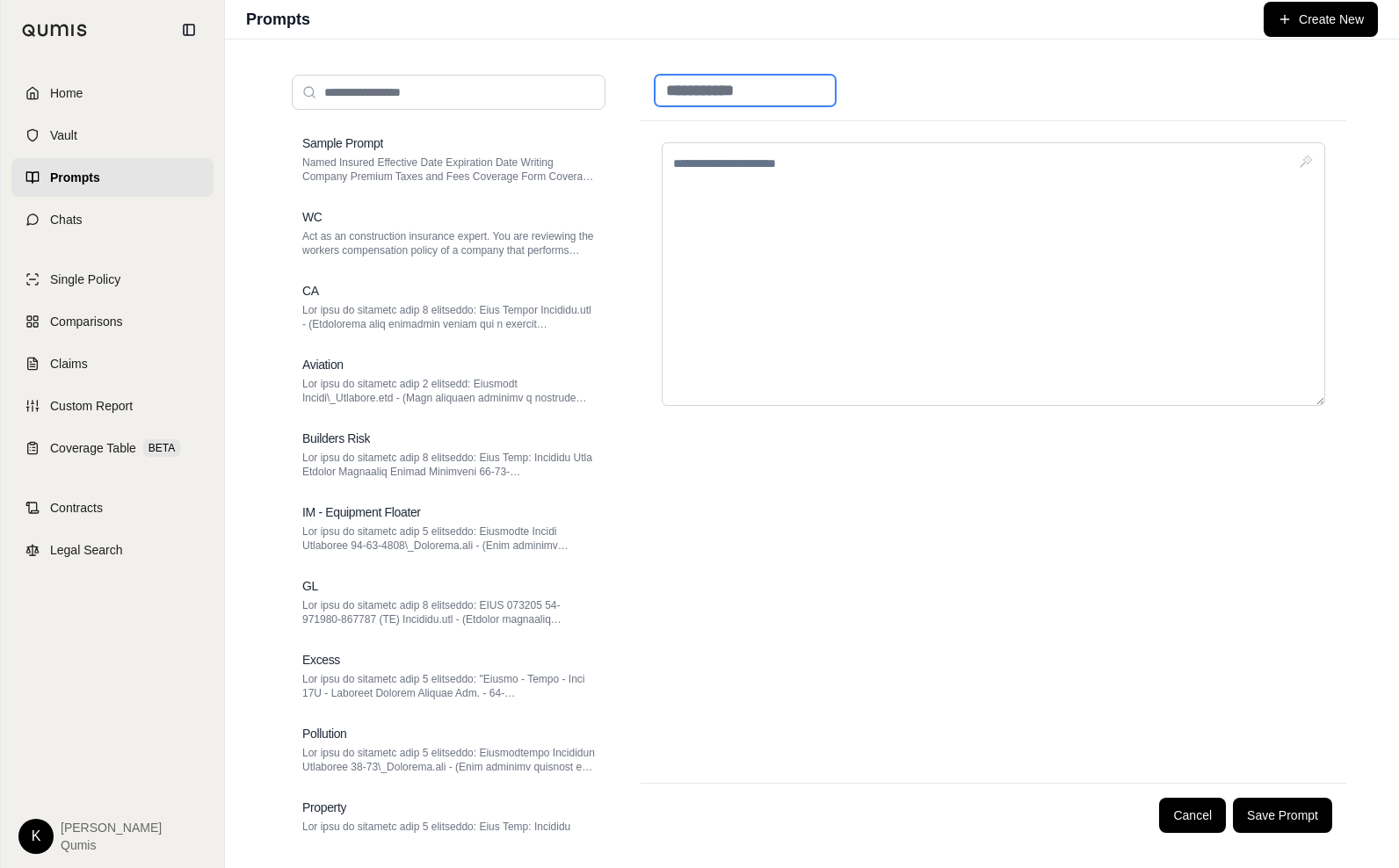
click at [730, 93] on input at bounding box center [746, 90] width 181 height 32
type input "**********"
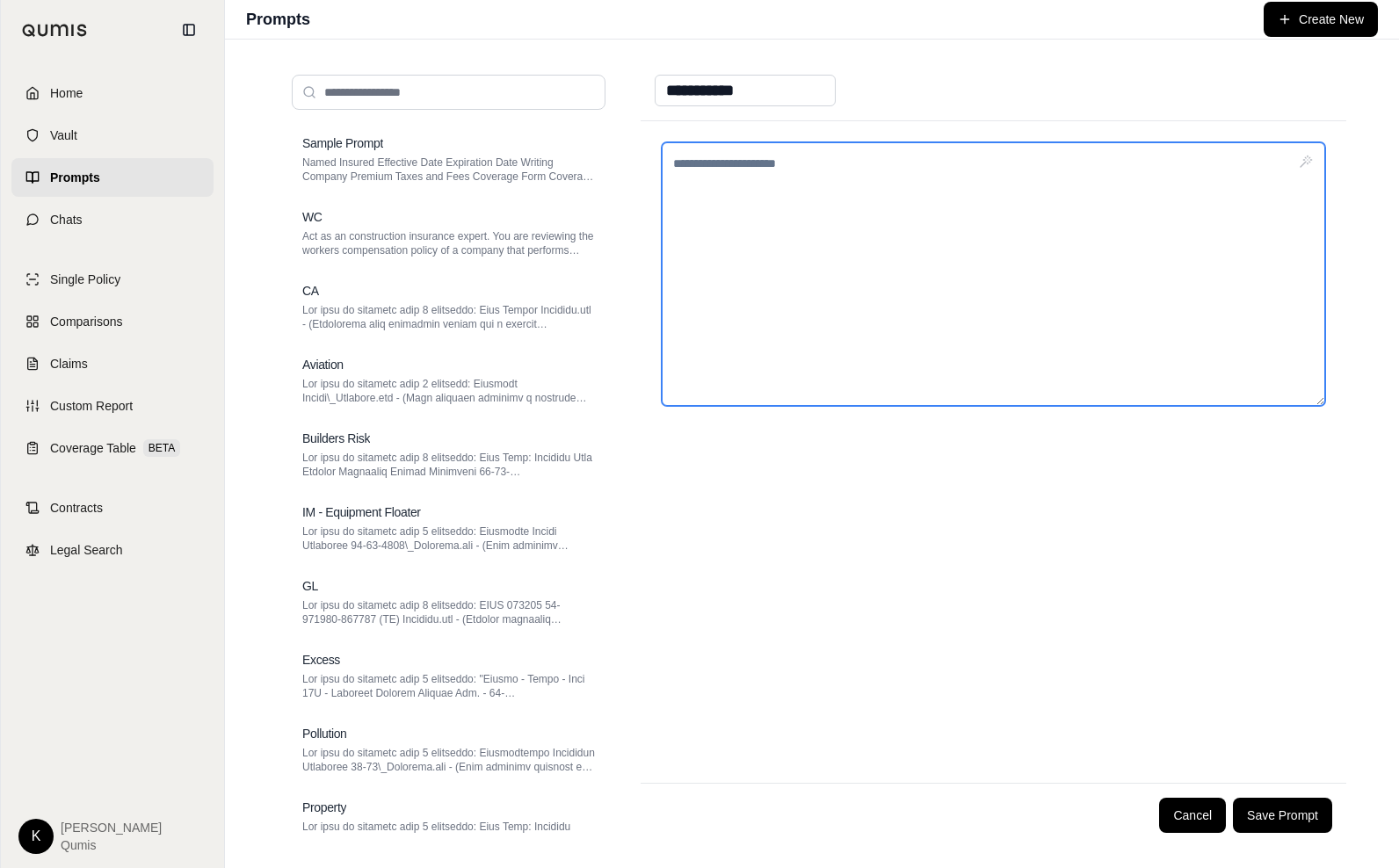
click at [729, 159] on textarea at bounding box center [993, 274] width 663 height 264
type textarea "**********"
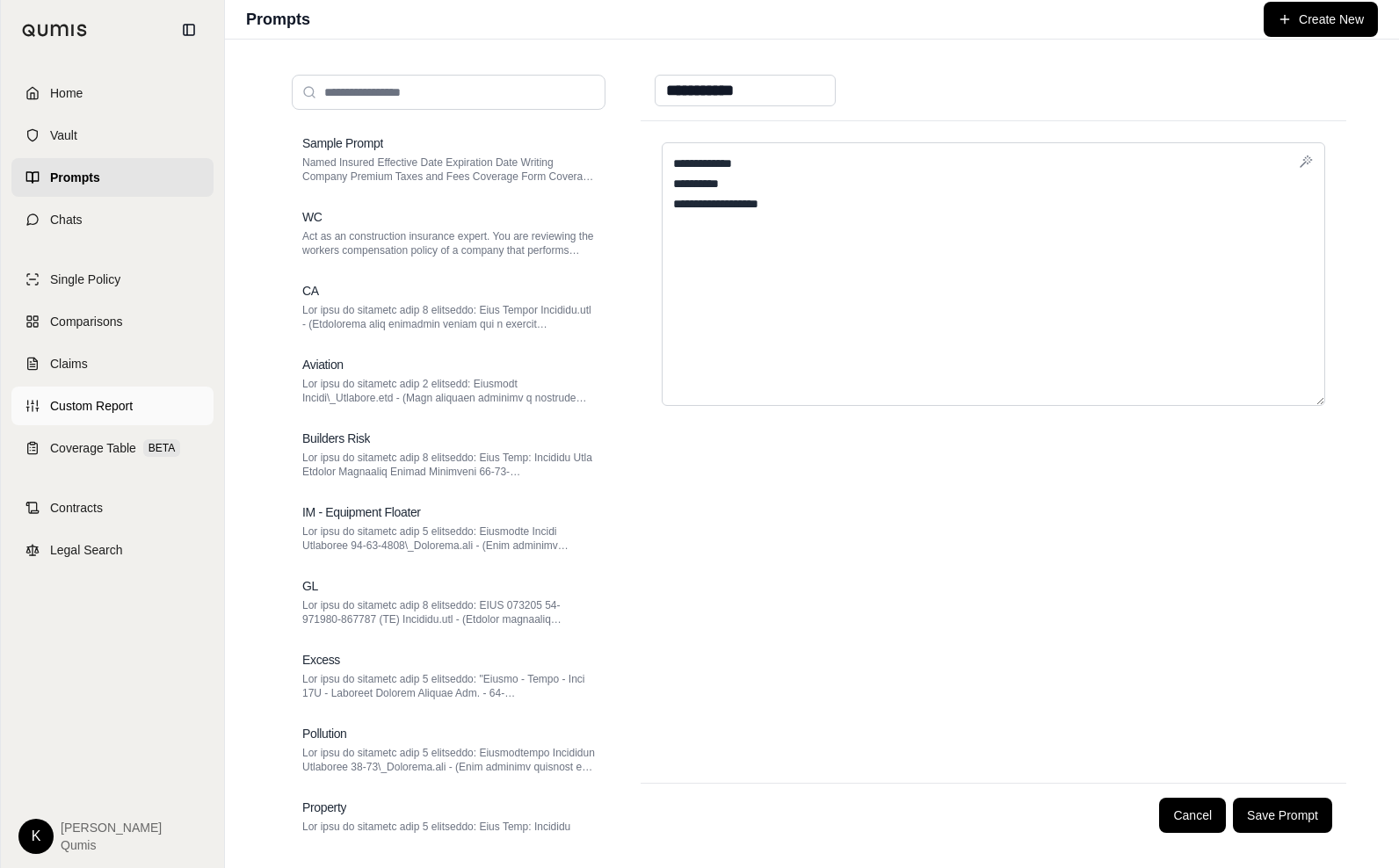
click at [99, 398] on span "Custom Report" at bounding box center [91, 405] width 82 height 17
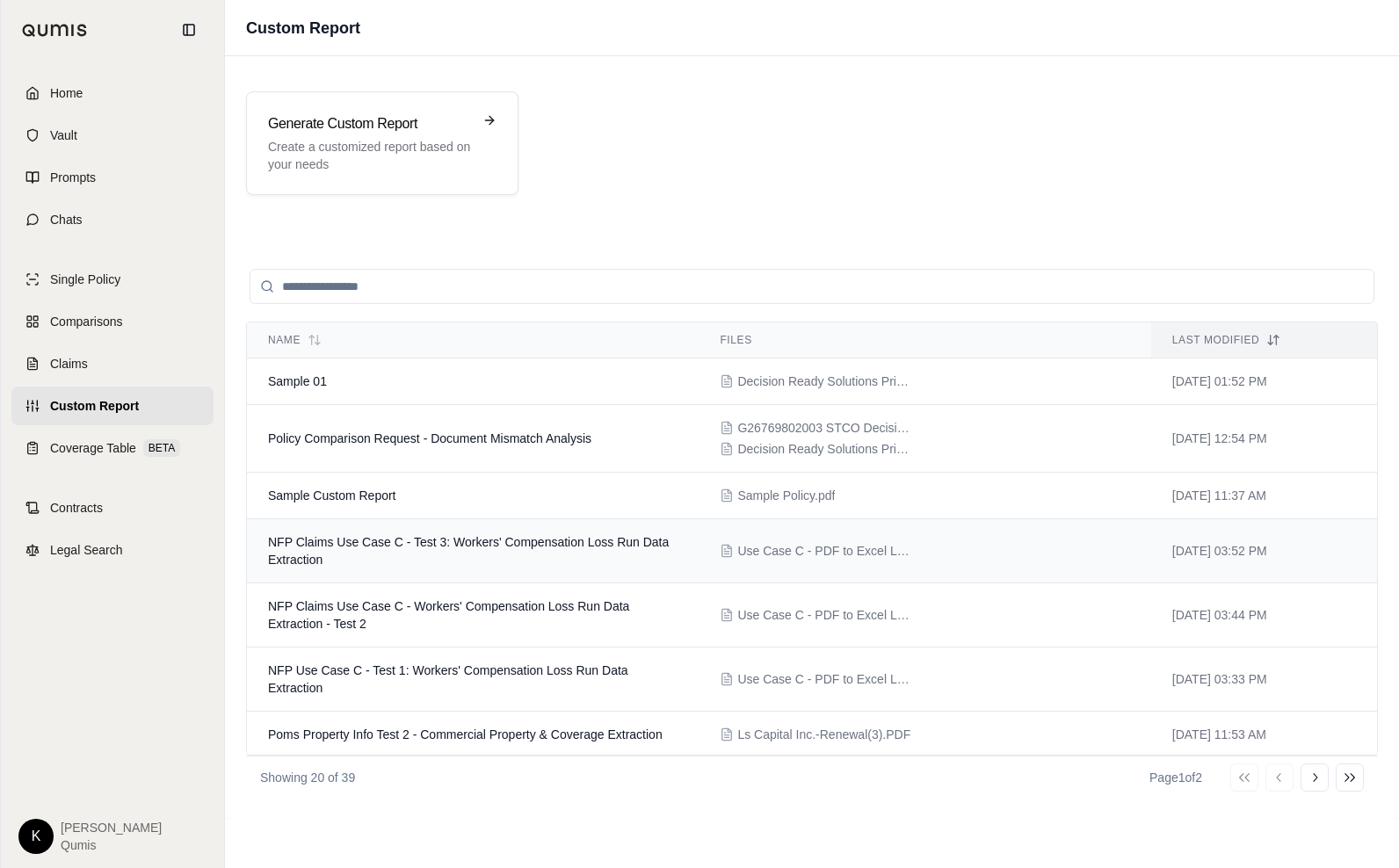
click at [442, 551] on td "NFP Claims Use Case C - Test 3: Workers' Compensation Loss Run Data Extraction" at bounding box center [473, 551] width 452 height 64
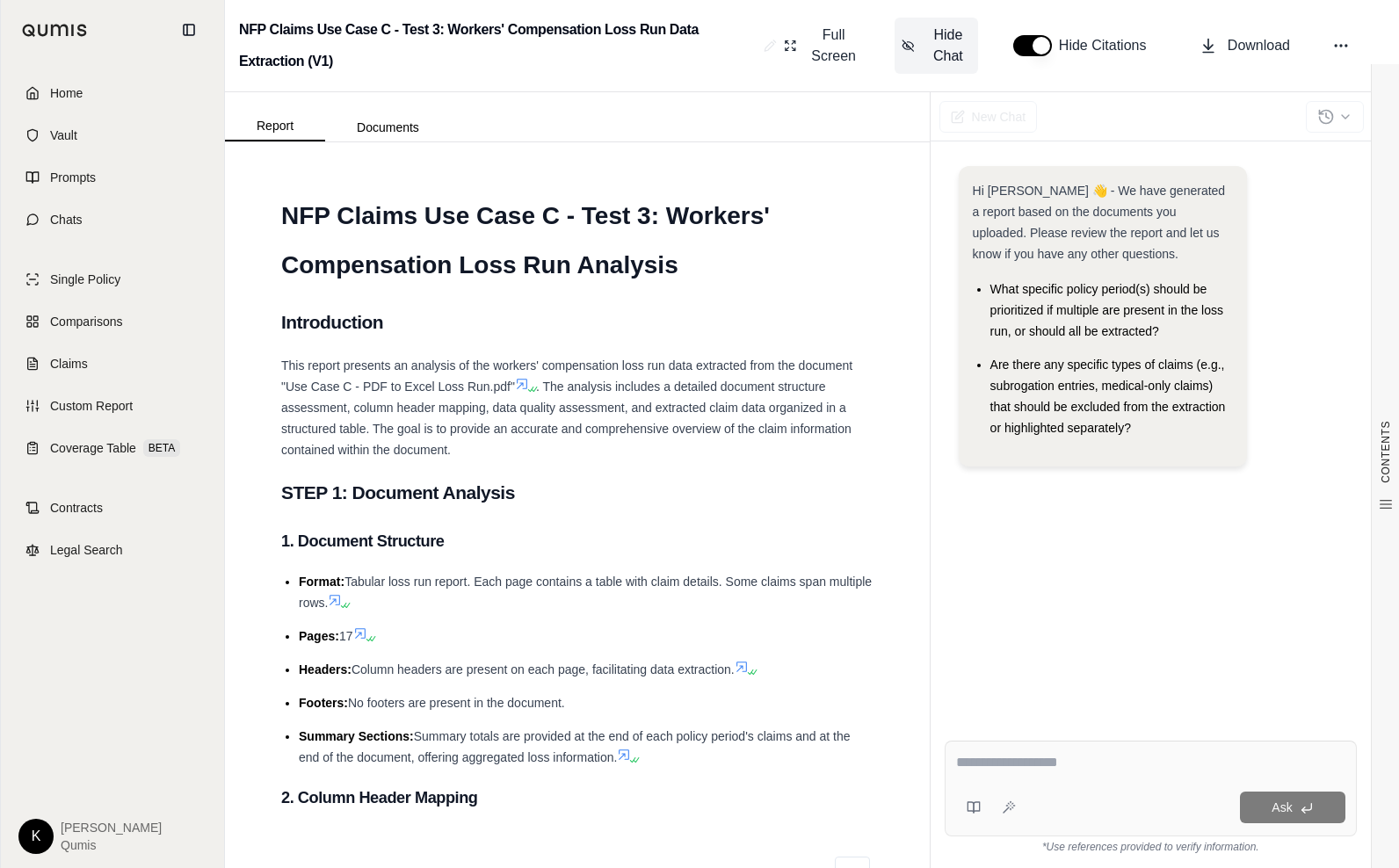
click at [926, 52] on span "Hide Chat" at bounding box center [949, 45] width 45 height 43
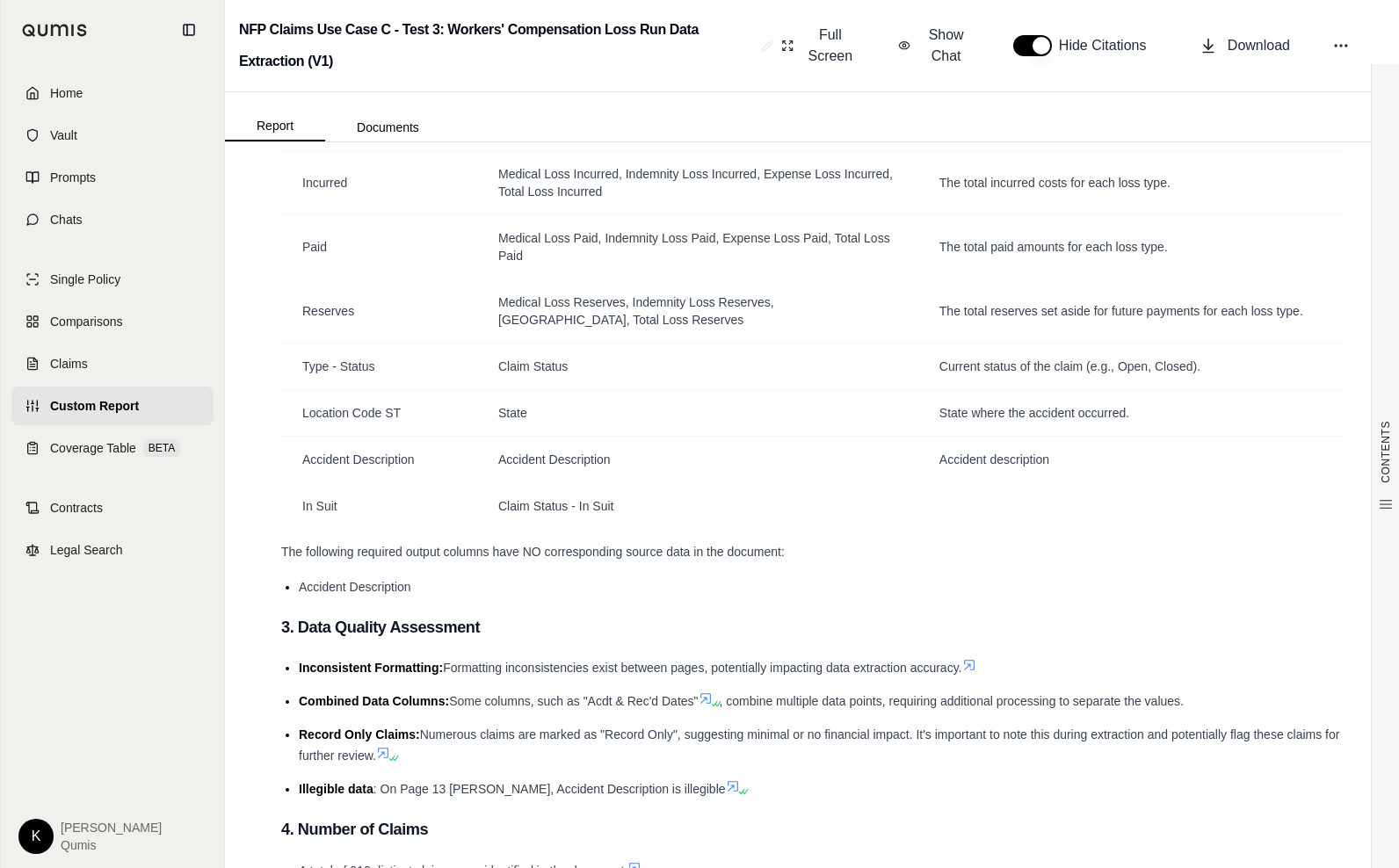
scroll to position [785, 0]
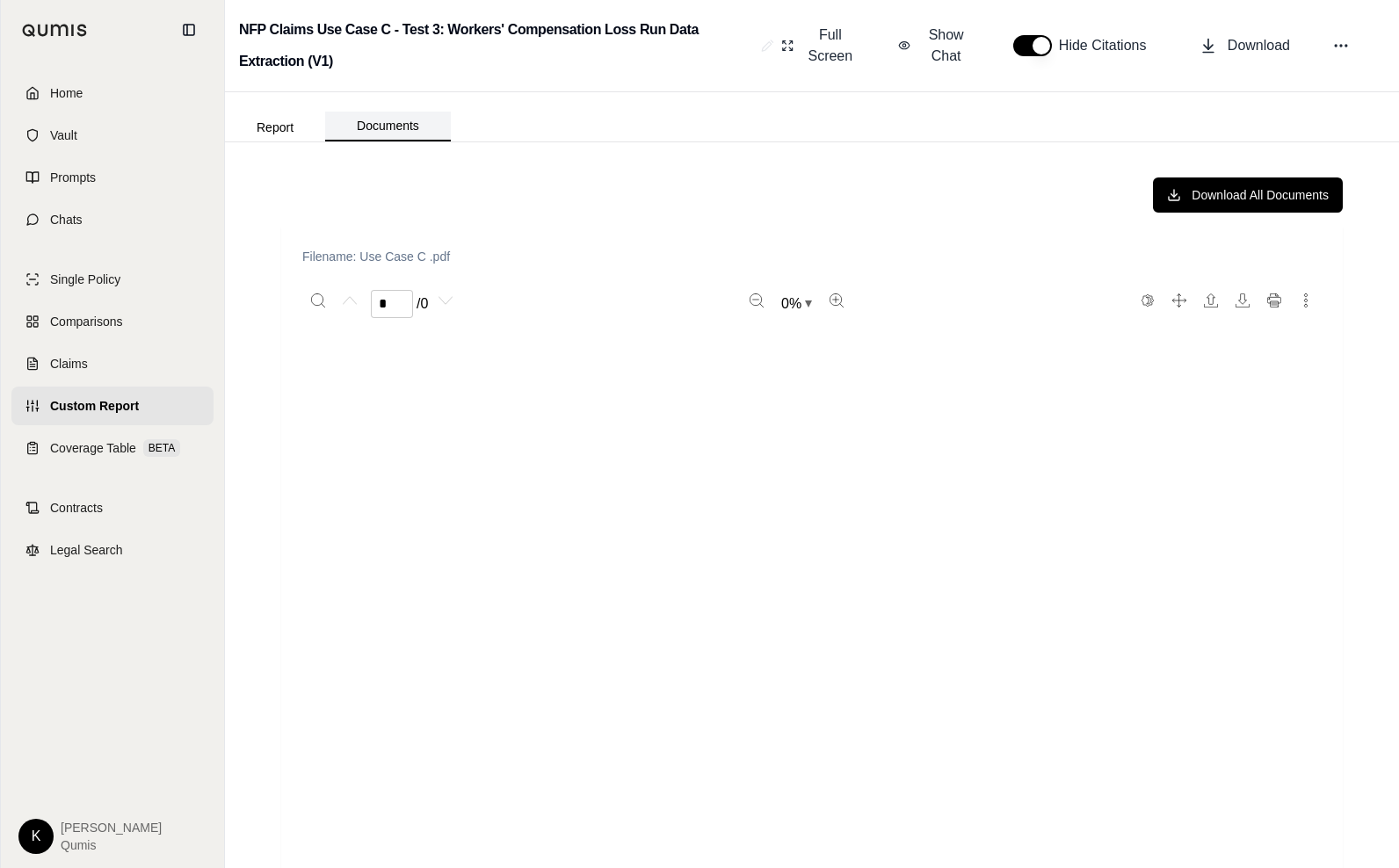
click at [400, 133] on button "Documents" at bounding box center [388, 126] width 126 height 30
click at [1308, 299] on icon "More actions" at bounding box center [1307, 301] width 14 height 14
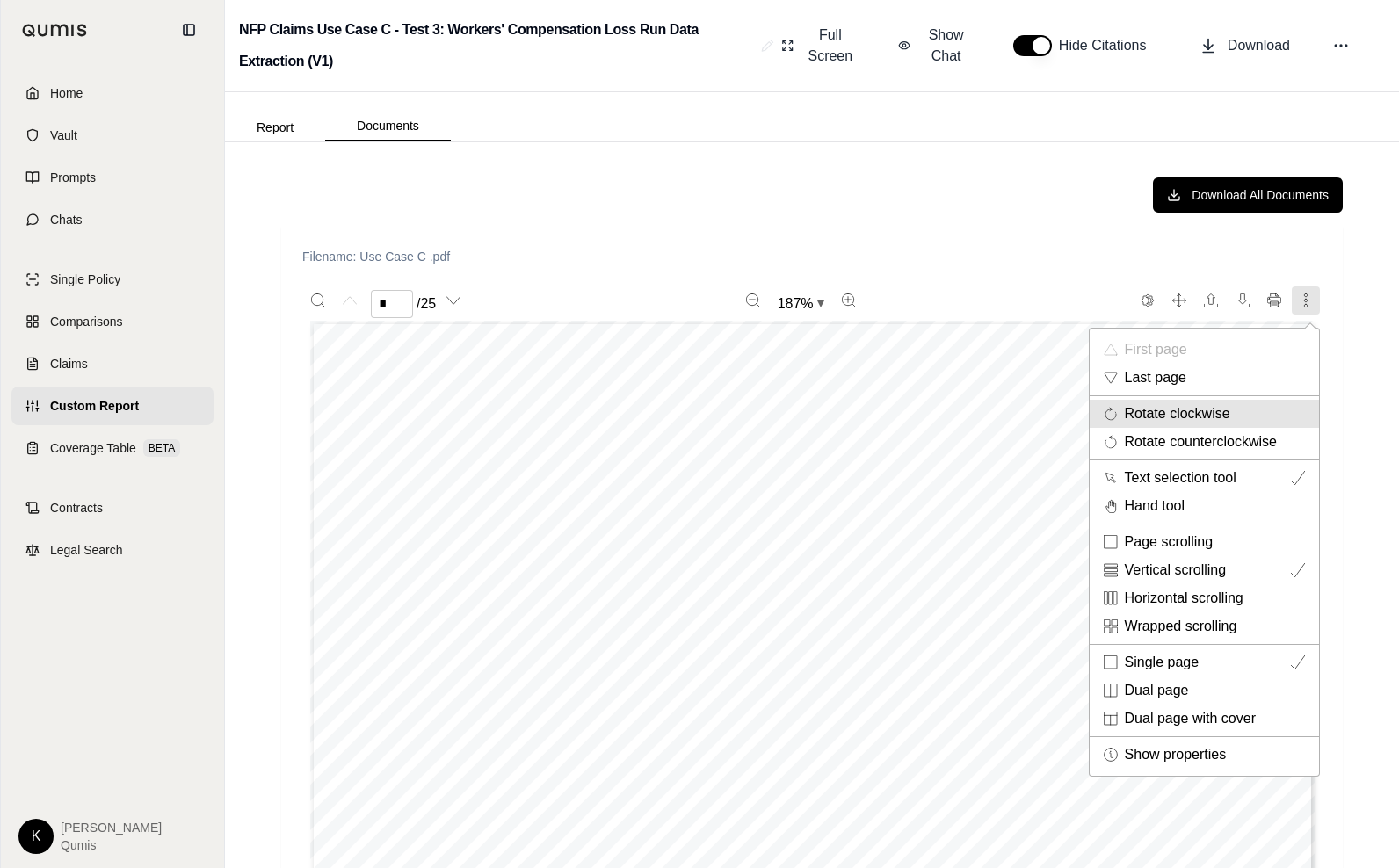
click at [1241, 410] on div "Rotate clockwise" at bounding box center [1215, 413] width 180 height 21
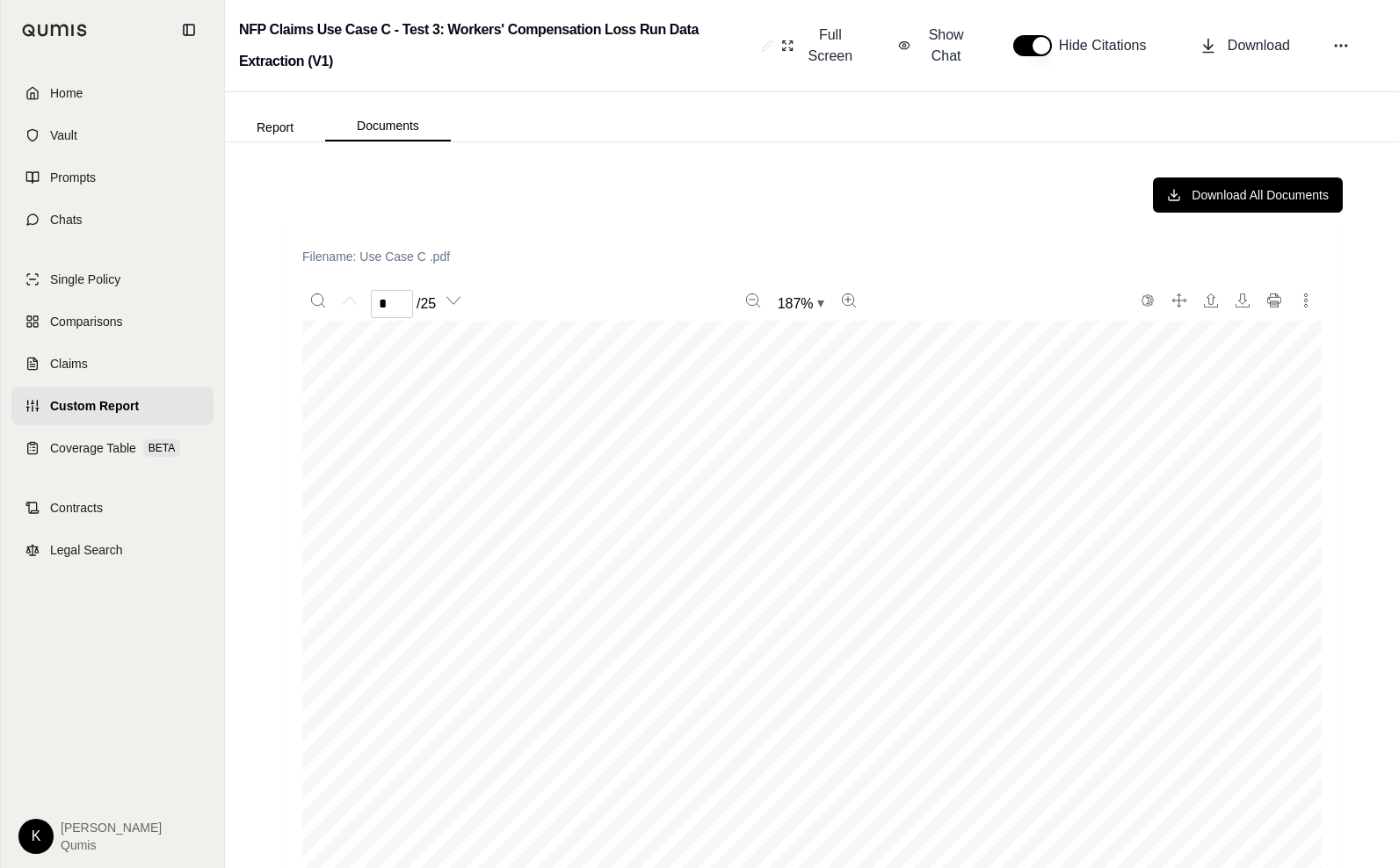
scroll to position [159, 0]
click at [300, 135] on button "Report" at bounding box center [275, 127] width 101 height 28
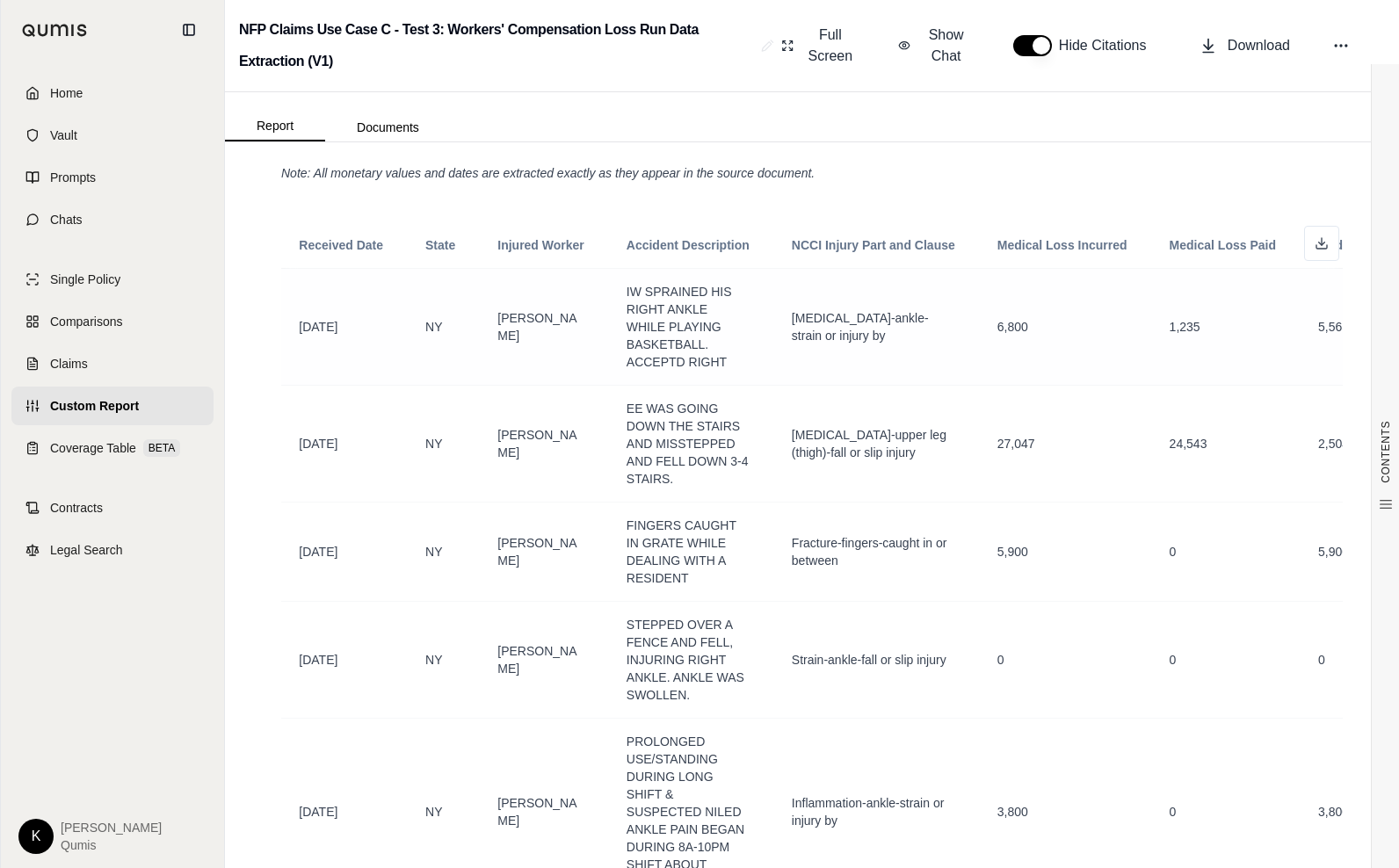
scroll to position [0, 494]
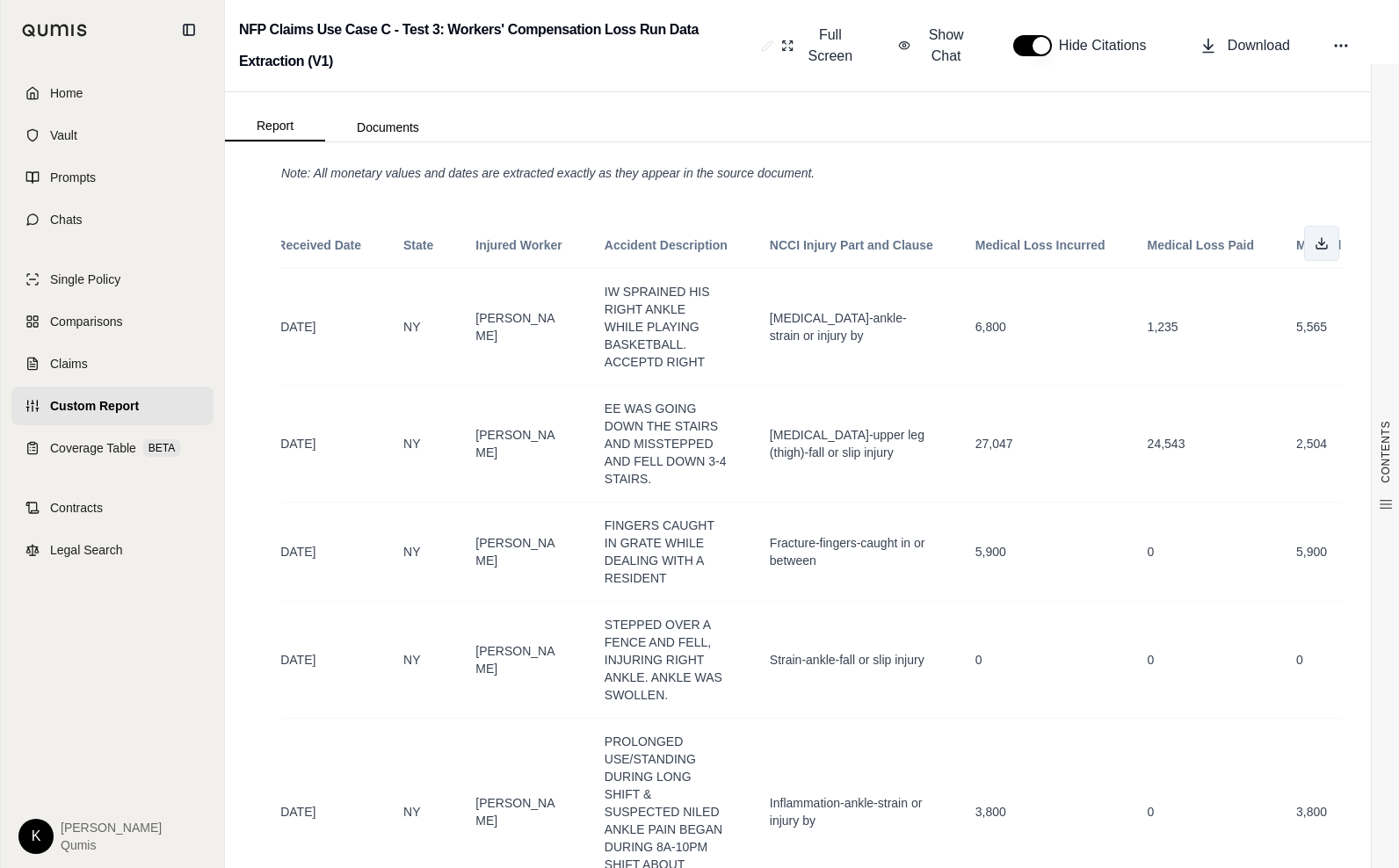
click at [1324, 253] on button at bounding box center [1322, 243] width 35 height 35
click at [106, 414] on span "Custom Report" at bounding box center [94, 405] width 89 height 17
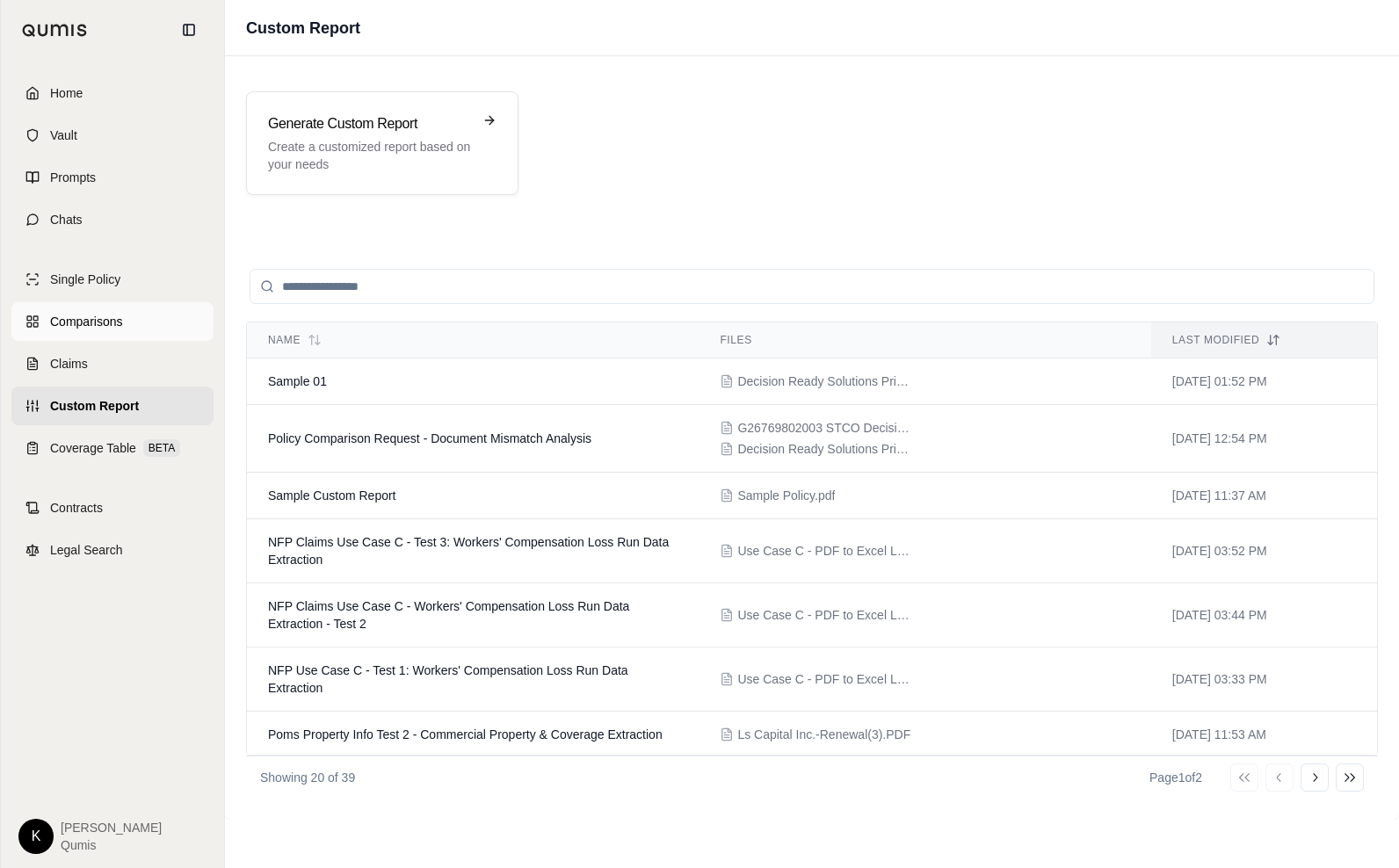
click at [110, 314] on span "Comparisons" at bounding box center [86, 321] width 72 height 17
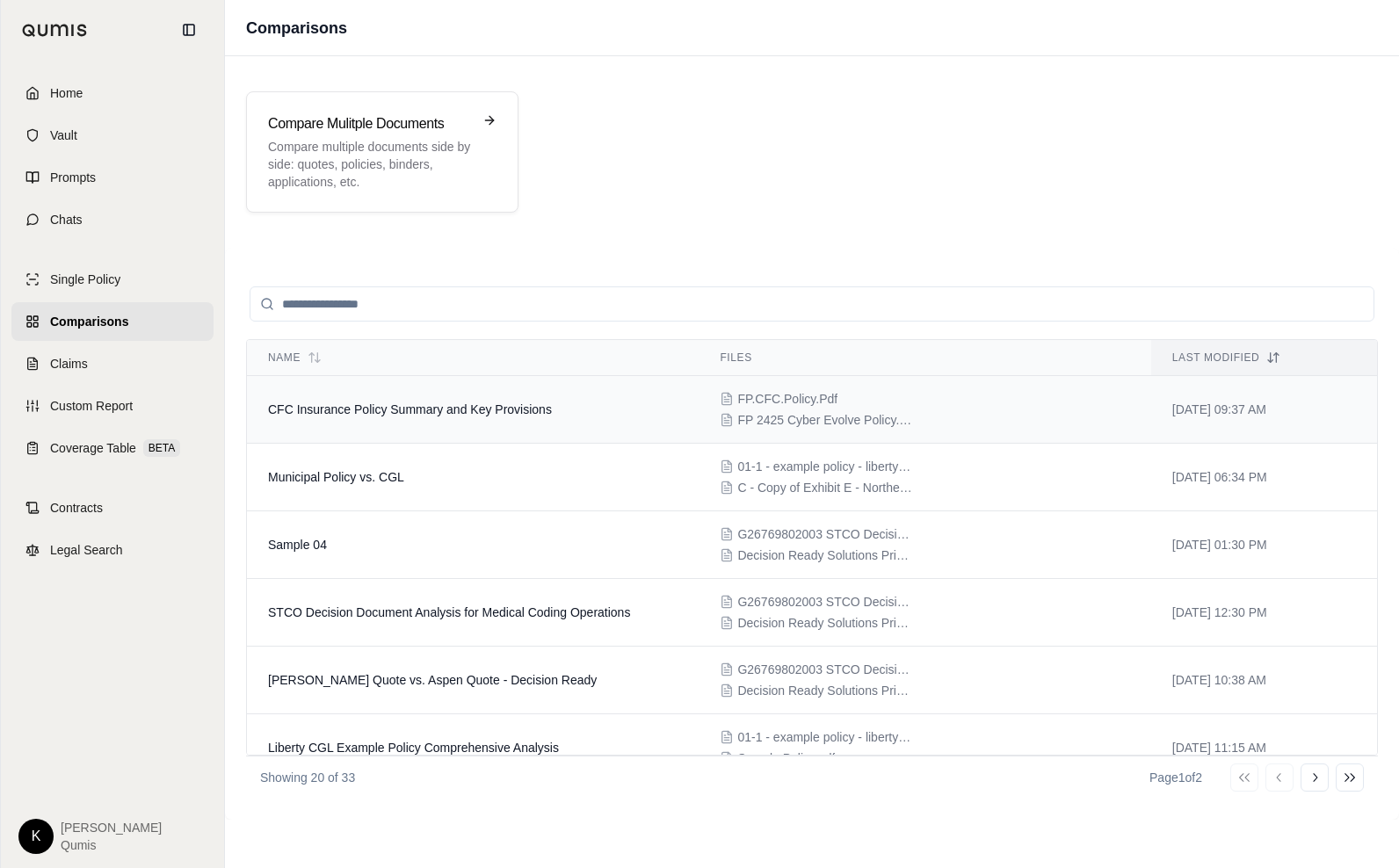
click at [529, 391] on td "CFC Insurance Policy Summary and Key Provisions" at bounding box center [473, 410] width 452 height 68
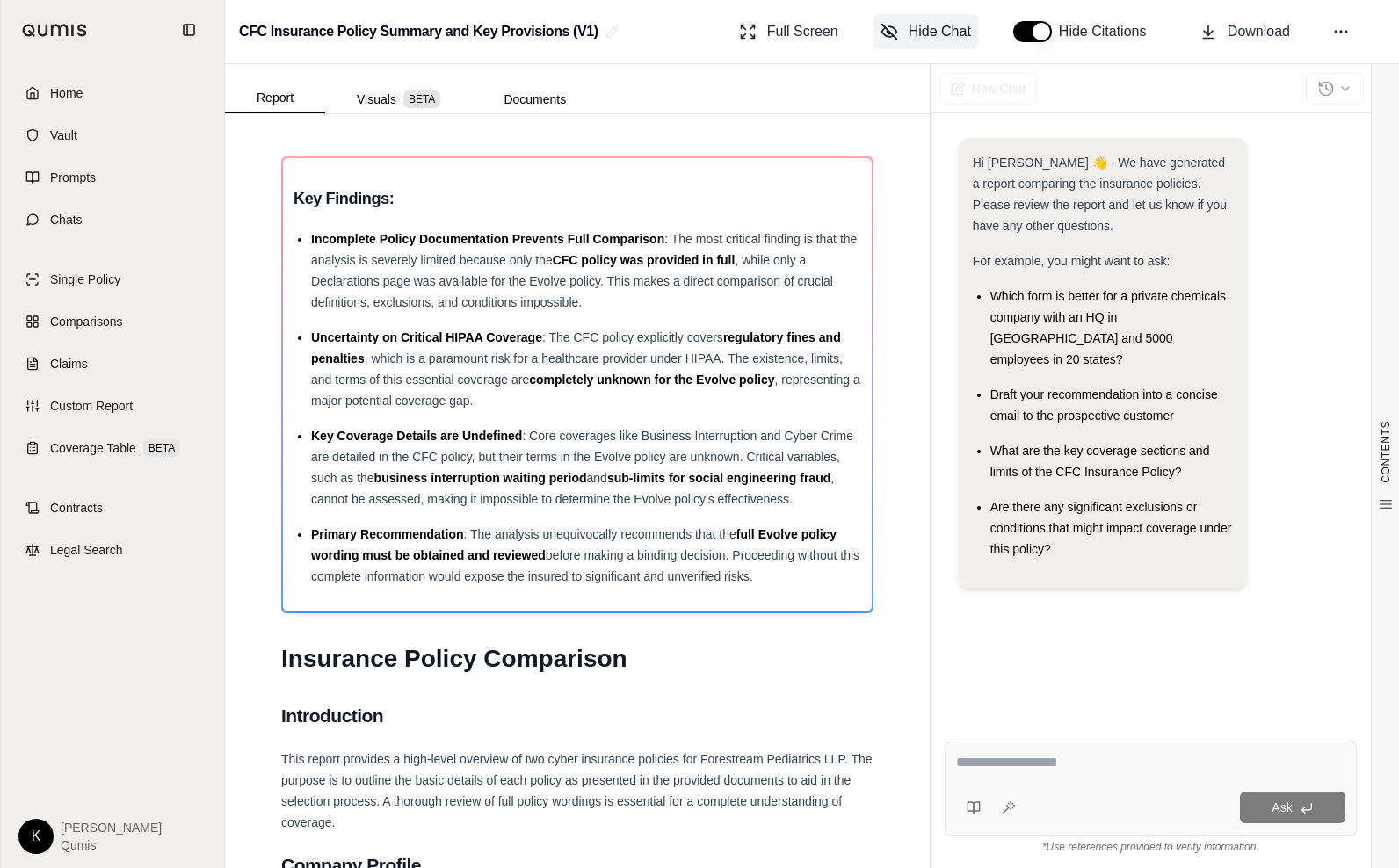
click at [927, 27] on span "Hide Chat" at bounding box center [940, 31] width 63 height 21
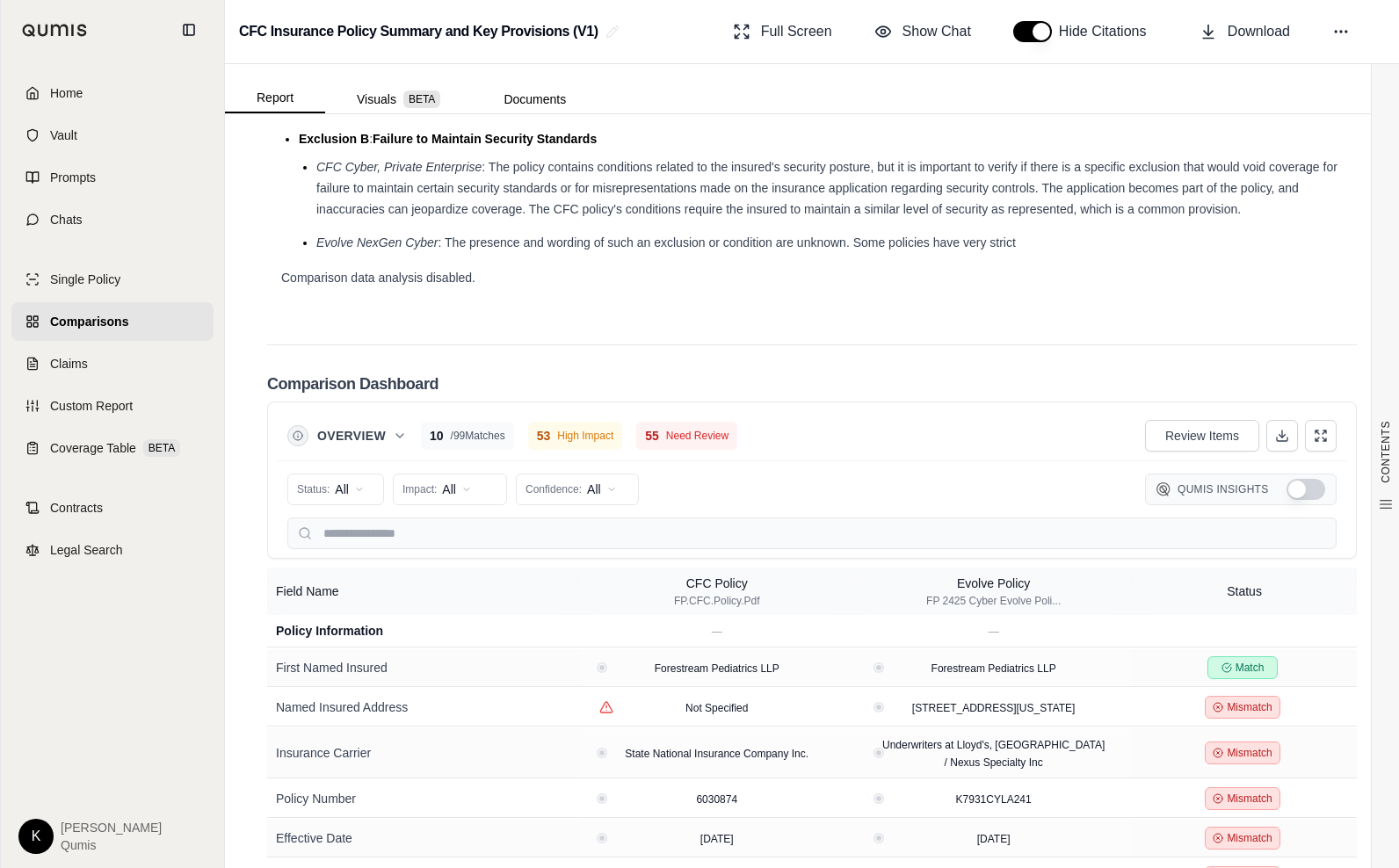
scroll to position [3065, 0]
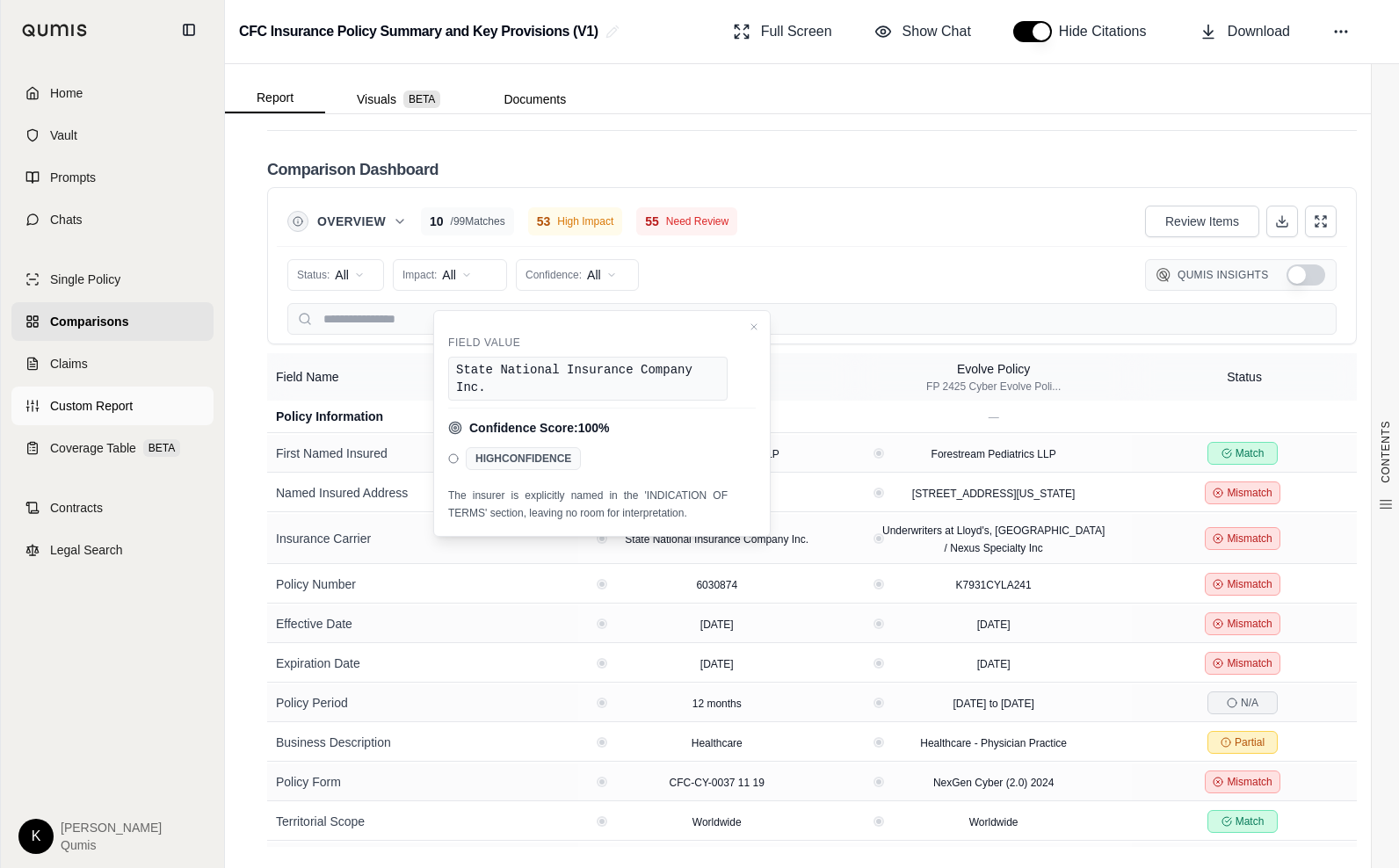
click at [94, 413] on span "Custom Report" at bounding box center [91, 405] width 82 height 17
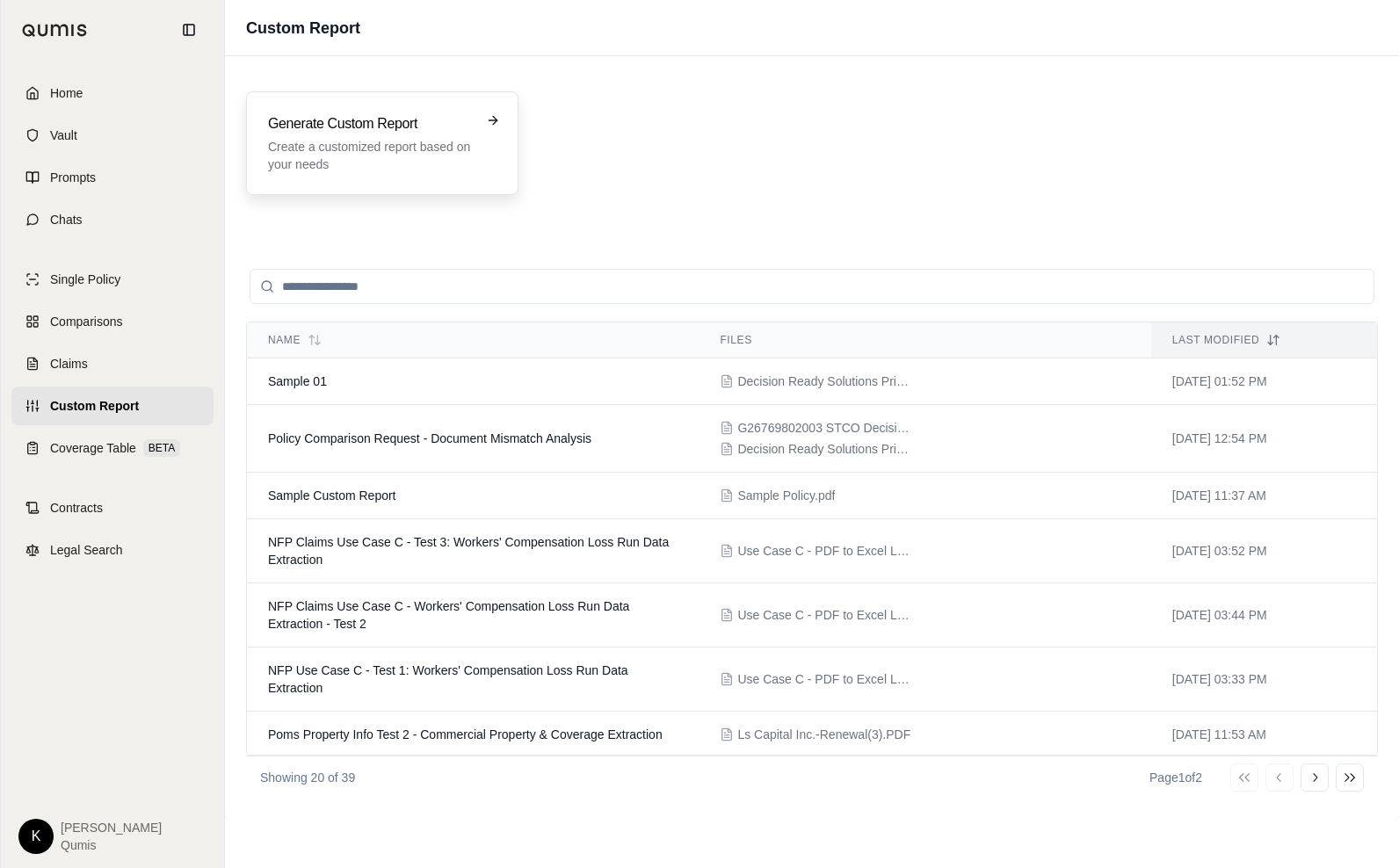
click at [291, 166] on p "Create a customized report based on your needs" at bounding box center [370, 155] width 204 height 35
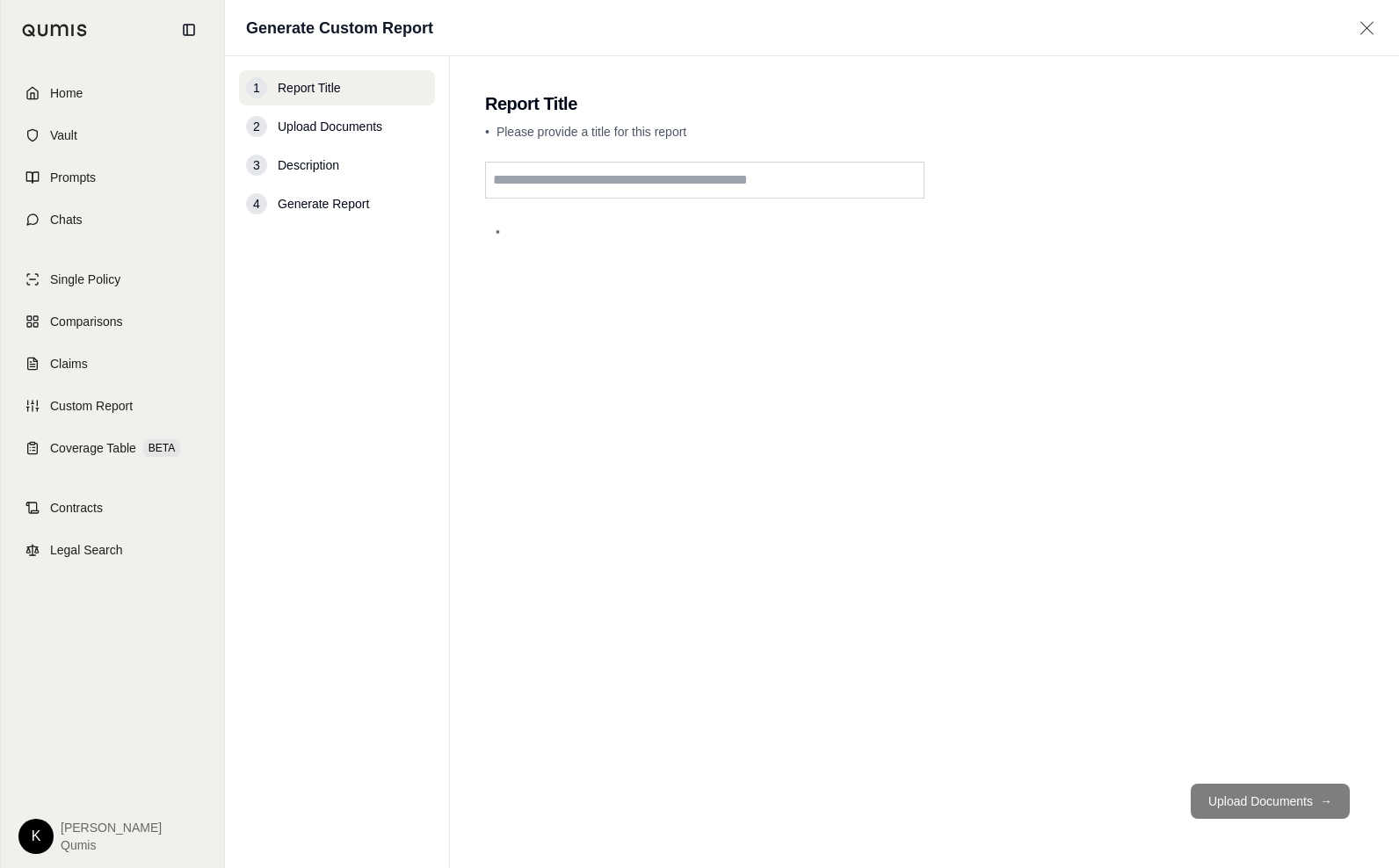
click at [579, 190] on input "text" at bounding box center [704, 179] width 439 height 37
type input "******"
click at [950, 547] on div "******" at bounding box center [924, 465] width 879 height 608
click at [1233, 813] on button "Upload Documents →" at bounding box center [1270, 801] width 159 height 35
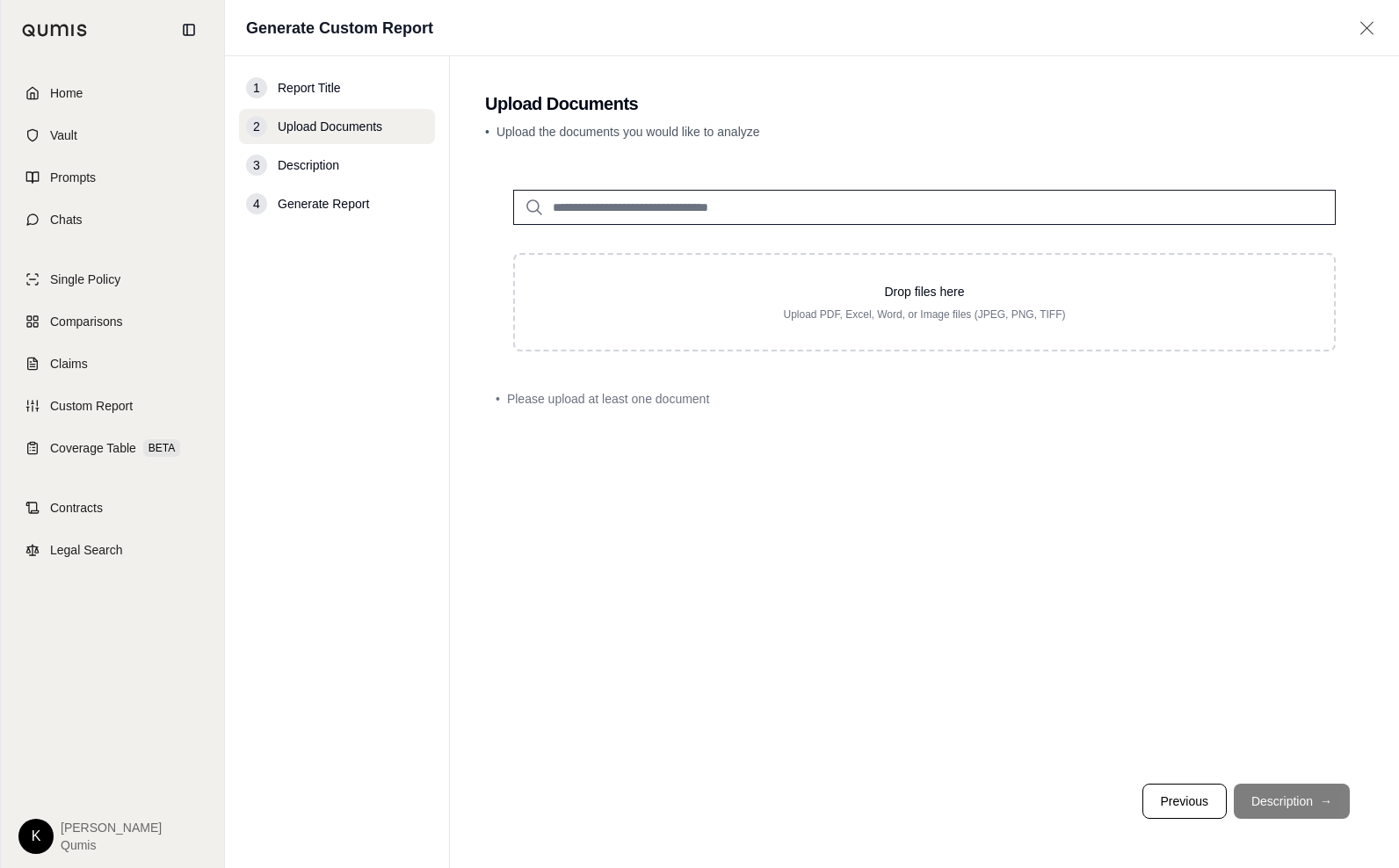
click at [776, 217] on input "search" at bounding box center [925, 207] width 823 height 35
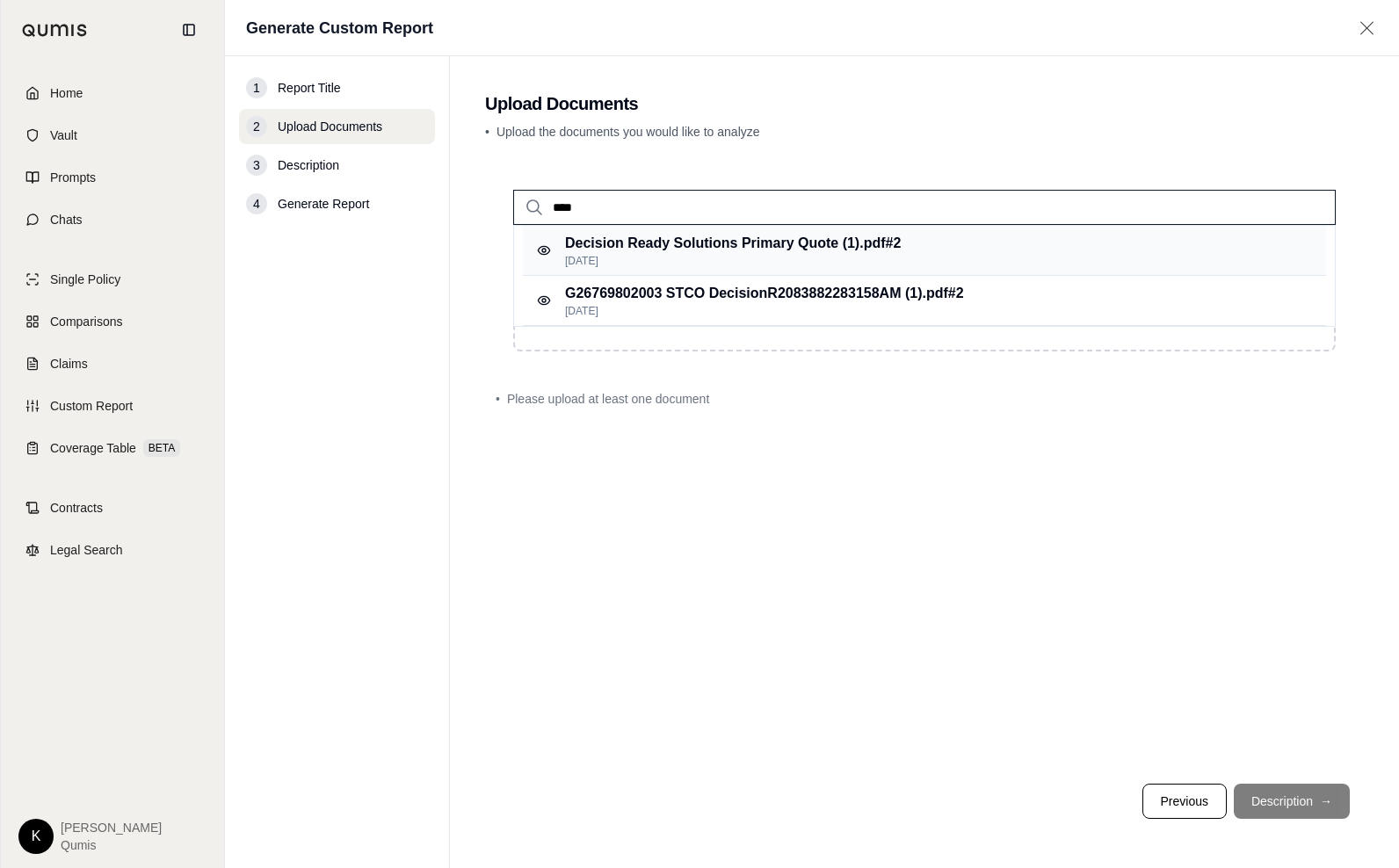
type input "****"
click at [766, 243] on p "Decision Ready Solutions Primary Quote (1).pdf #2" at bounding box center [733, 243] width 336 height 21
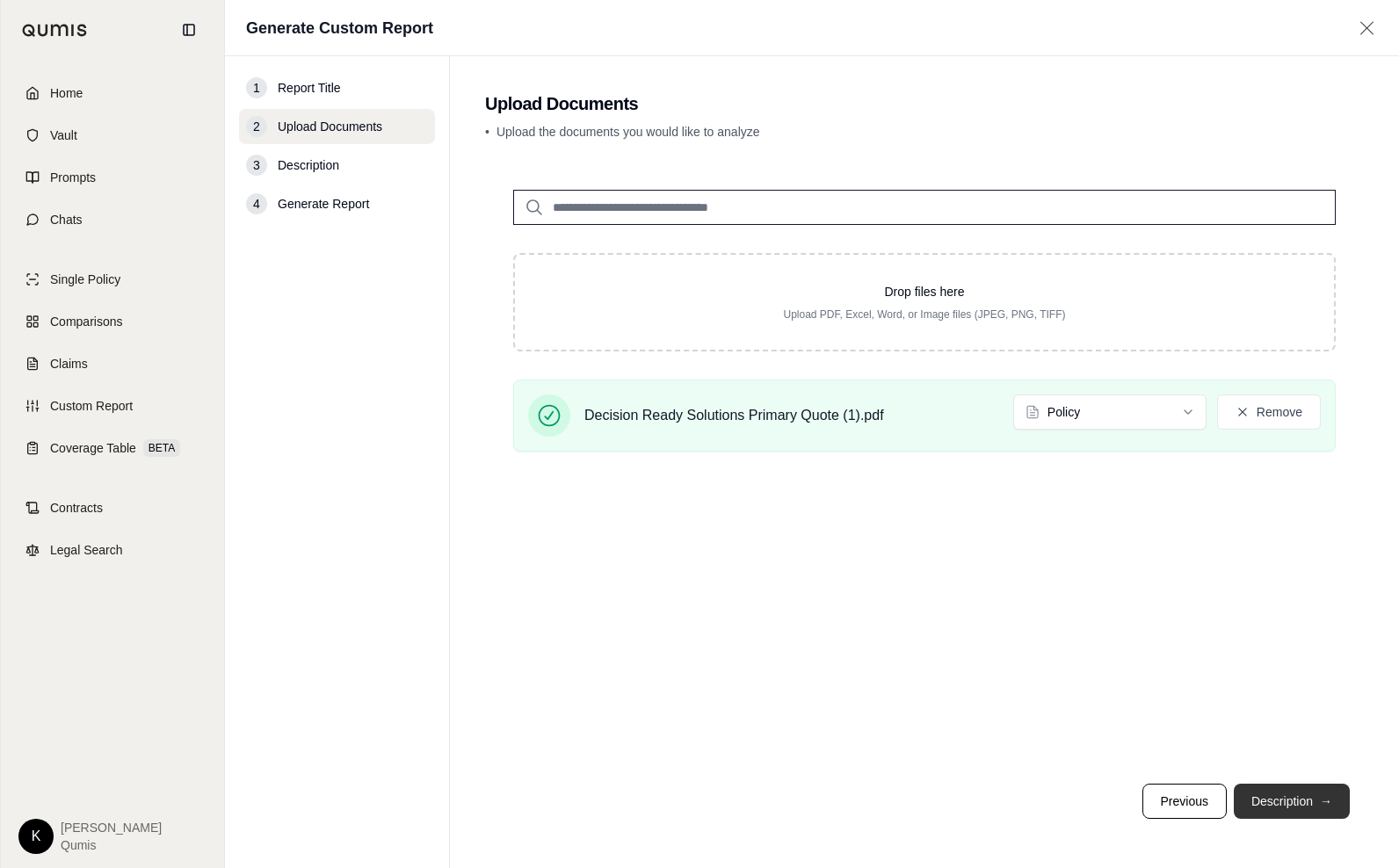
click at [1276, 804] on button "Description →" at bounding box center [1292, 801] width 116 height 35
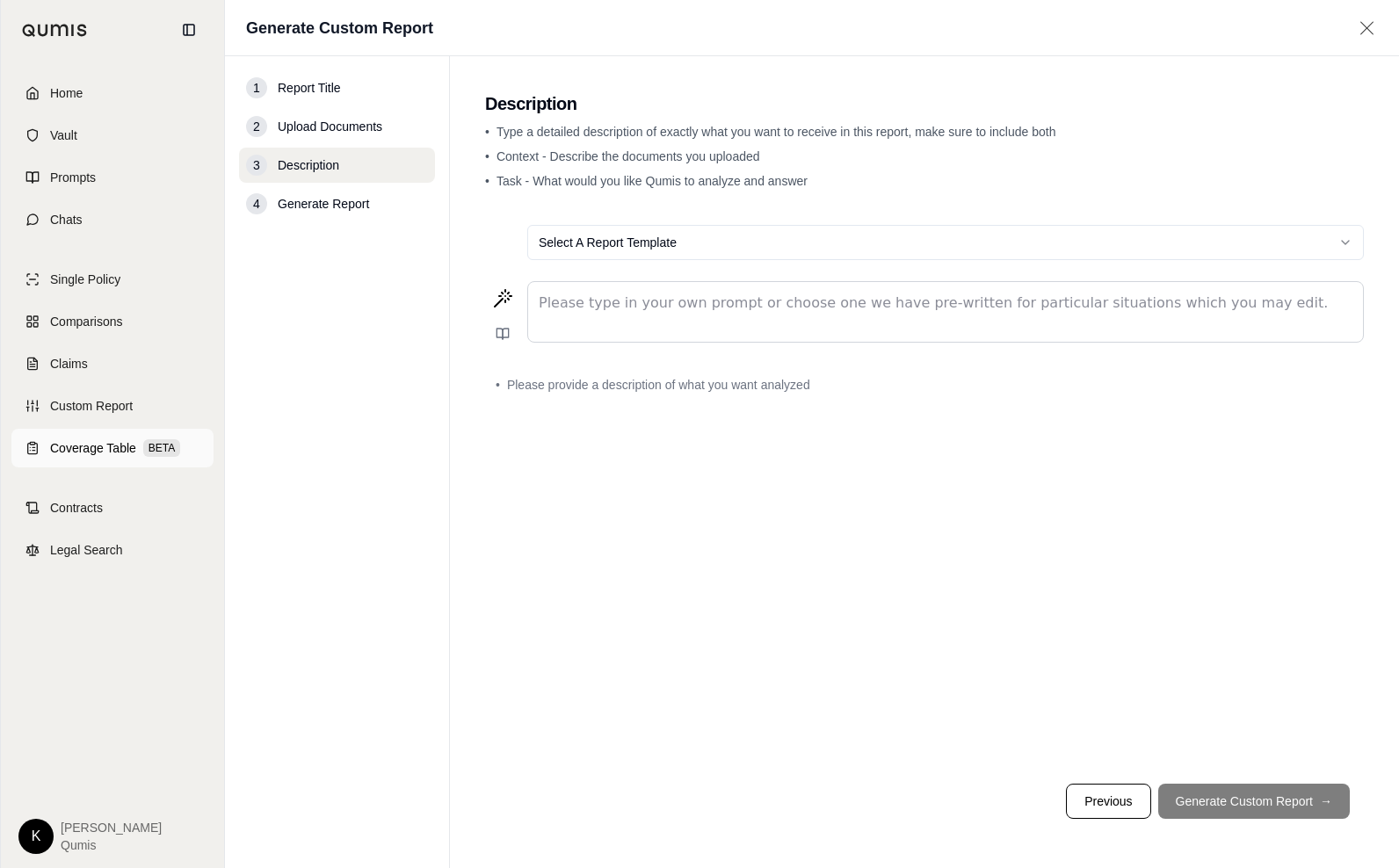
click at [97, 441] on span "Coverage Table" at bounding box center [92, 448] width 86 height 17
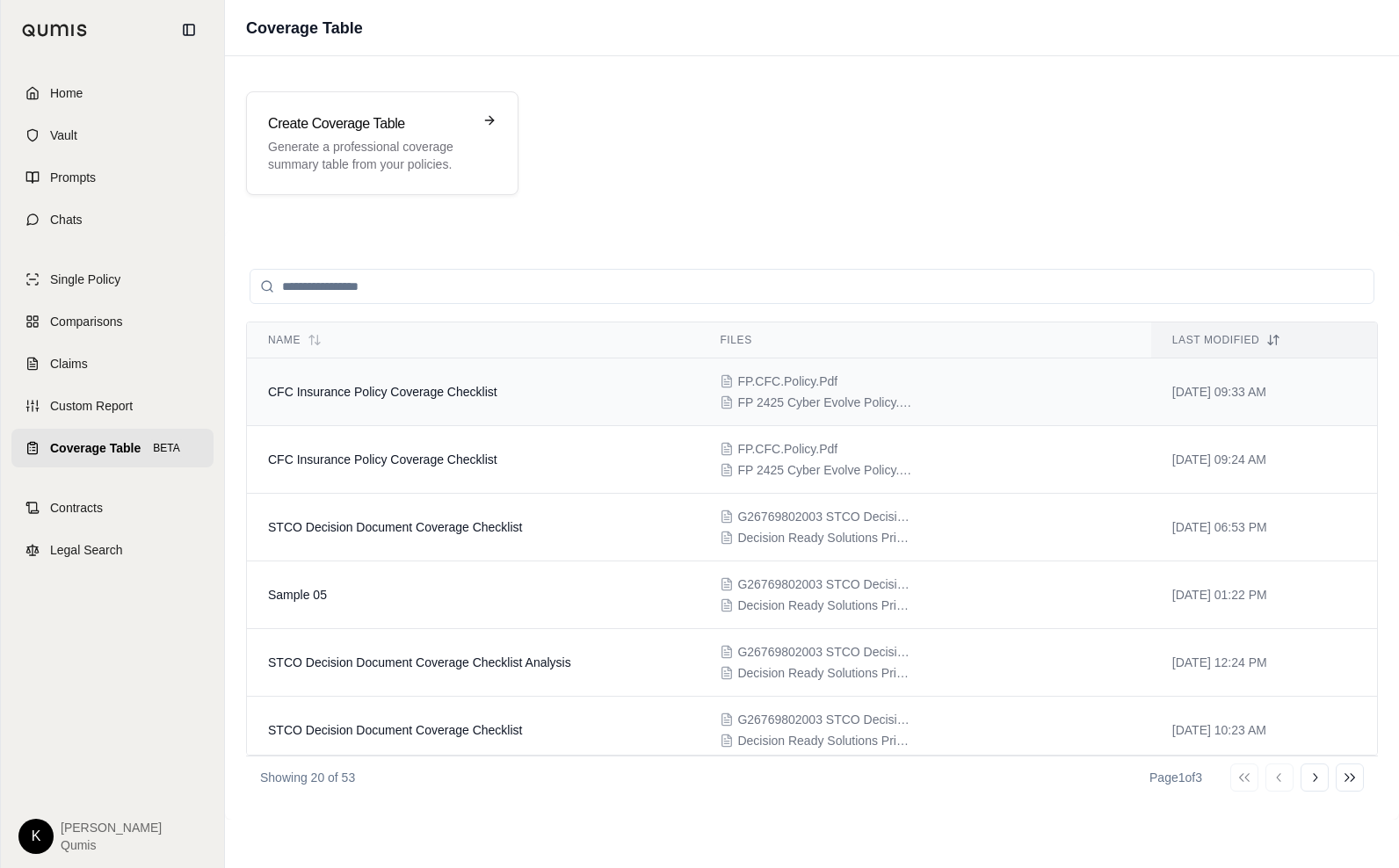
click at [370, 397] on span "CFC Insurance Policy Coverage Checklist" at bounding box center [382, 392] width 229 height 14
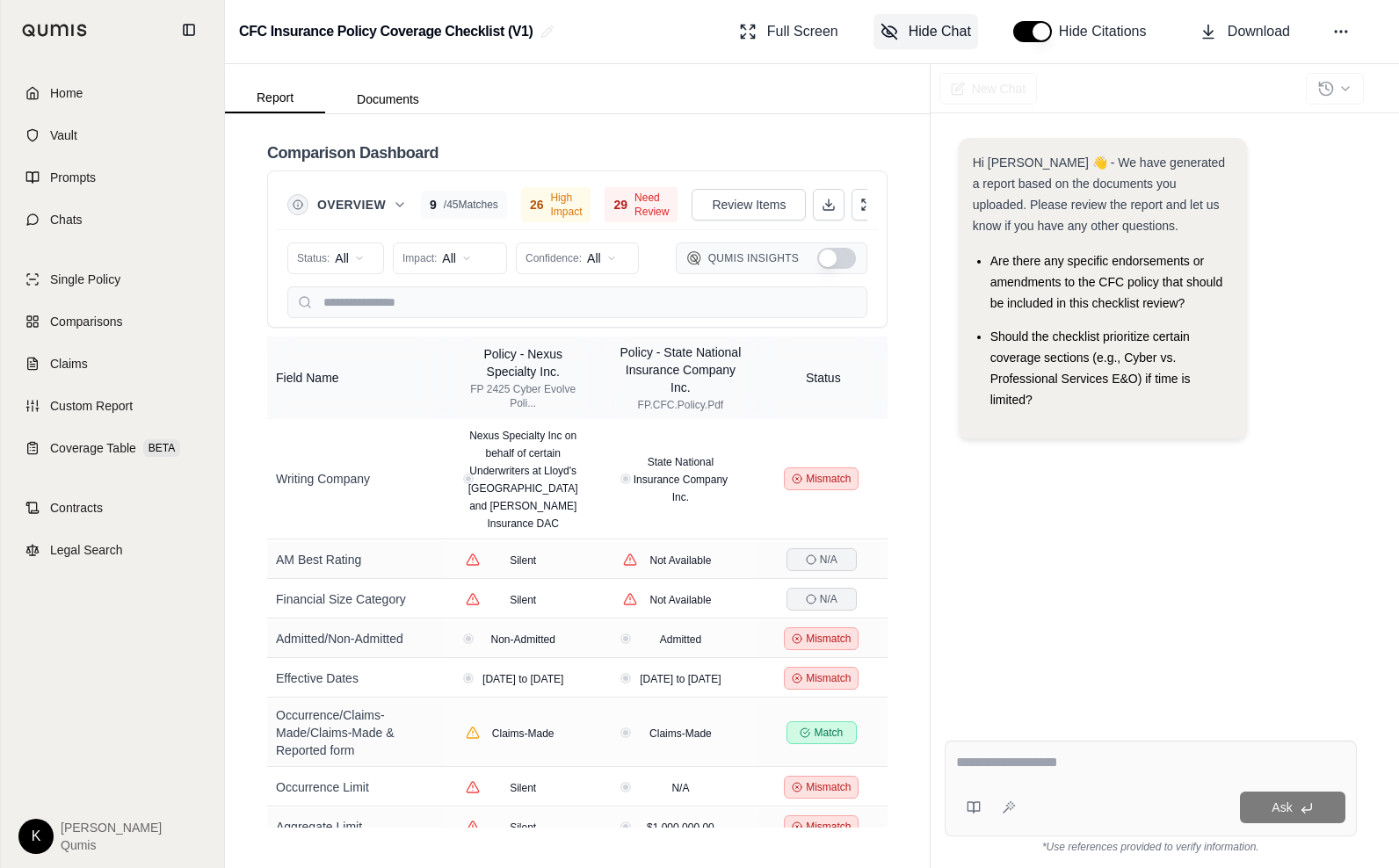
click at [942, 26] on span "Hide Chat" at bounding box center [940, 31] width 63 height 21
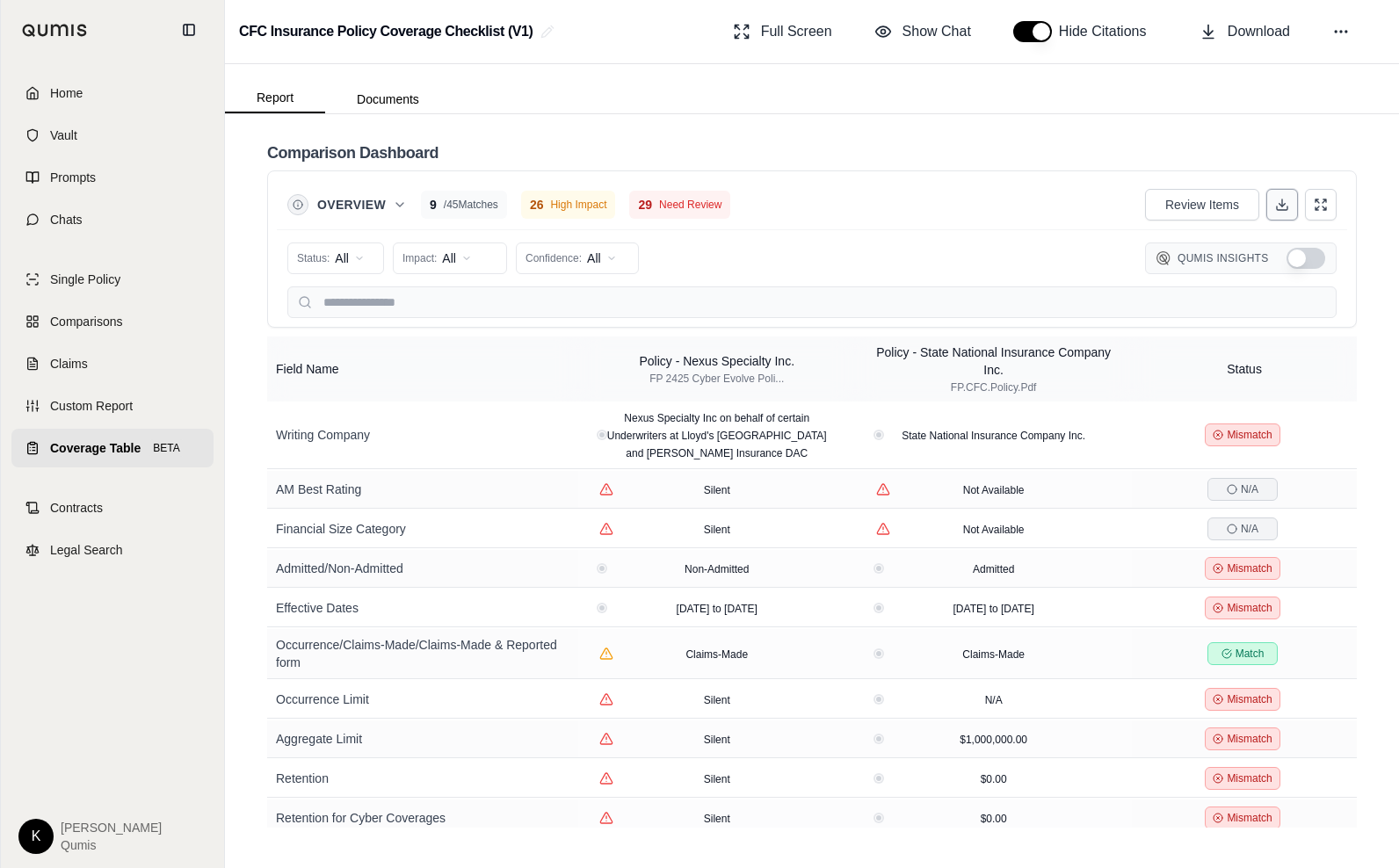
click at [1282, 207] on icon at bounding box center [1283, 205] width 14 height 14
click at [71, 509] on span "Contracts" at bounding box center [76, 507] width 53 height 17
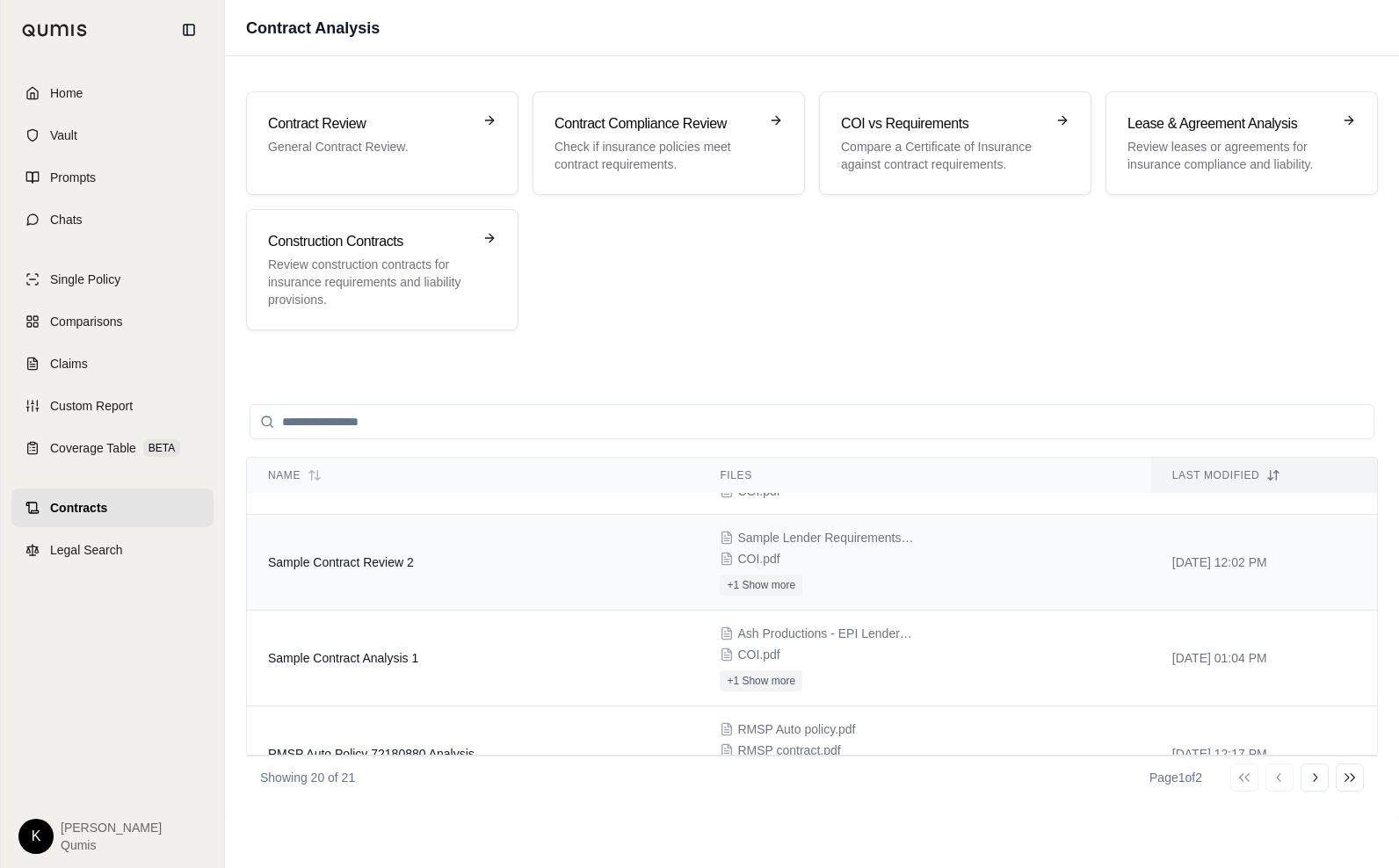
scroll to position [143, 0]
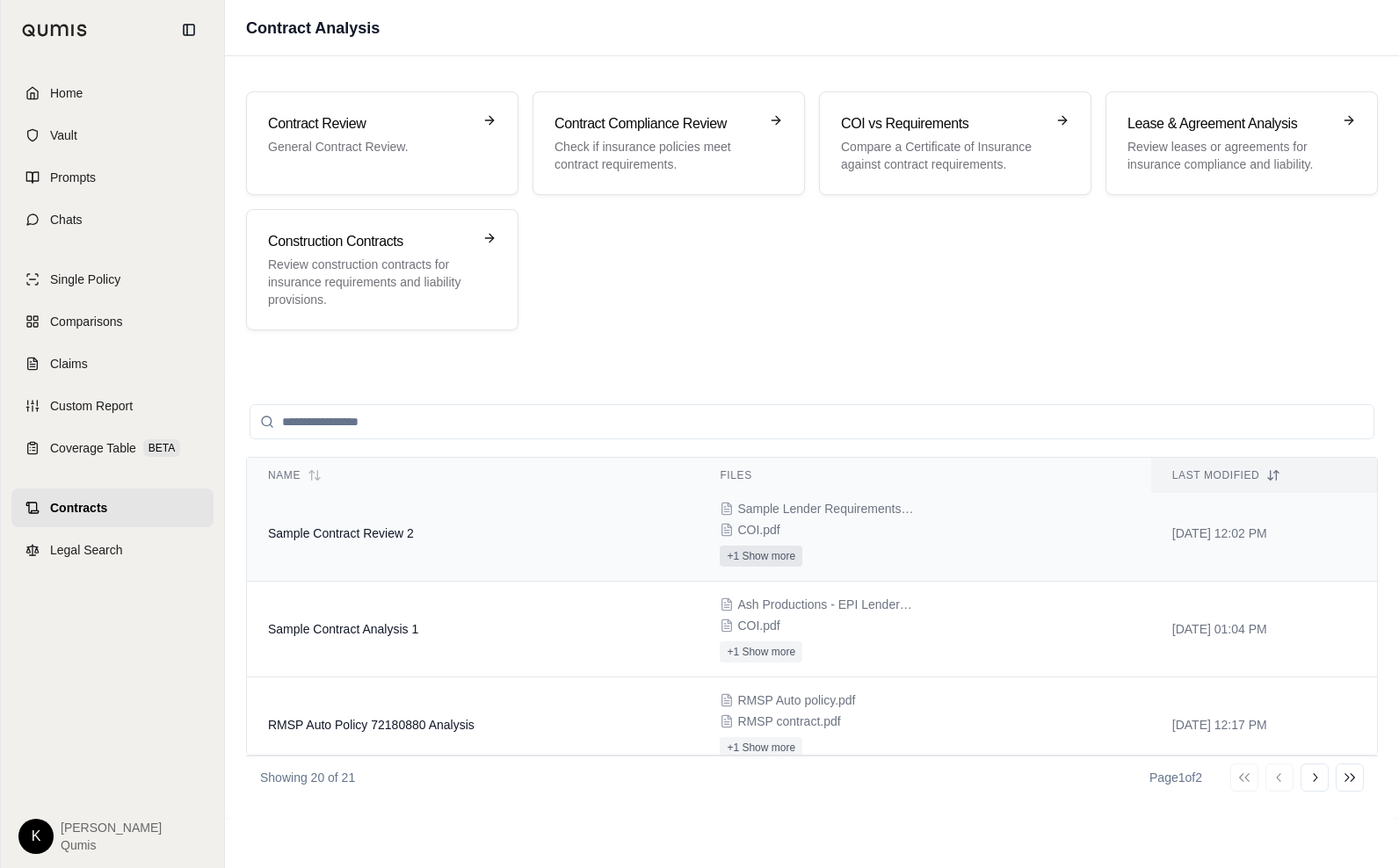
click at [757, 557] on button "+1 Show more" at bounding box center [761, 555] width 82 height 21
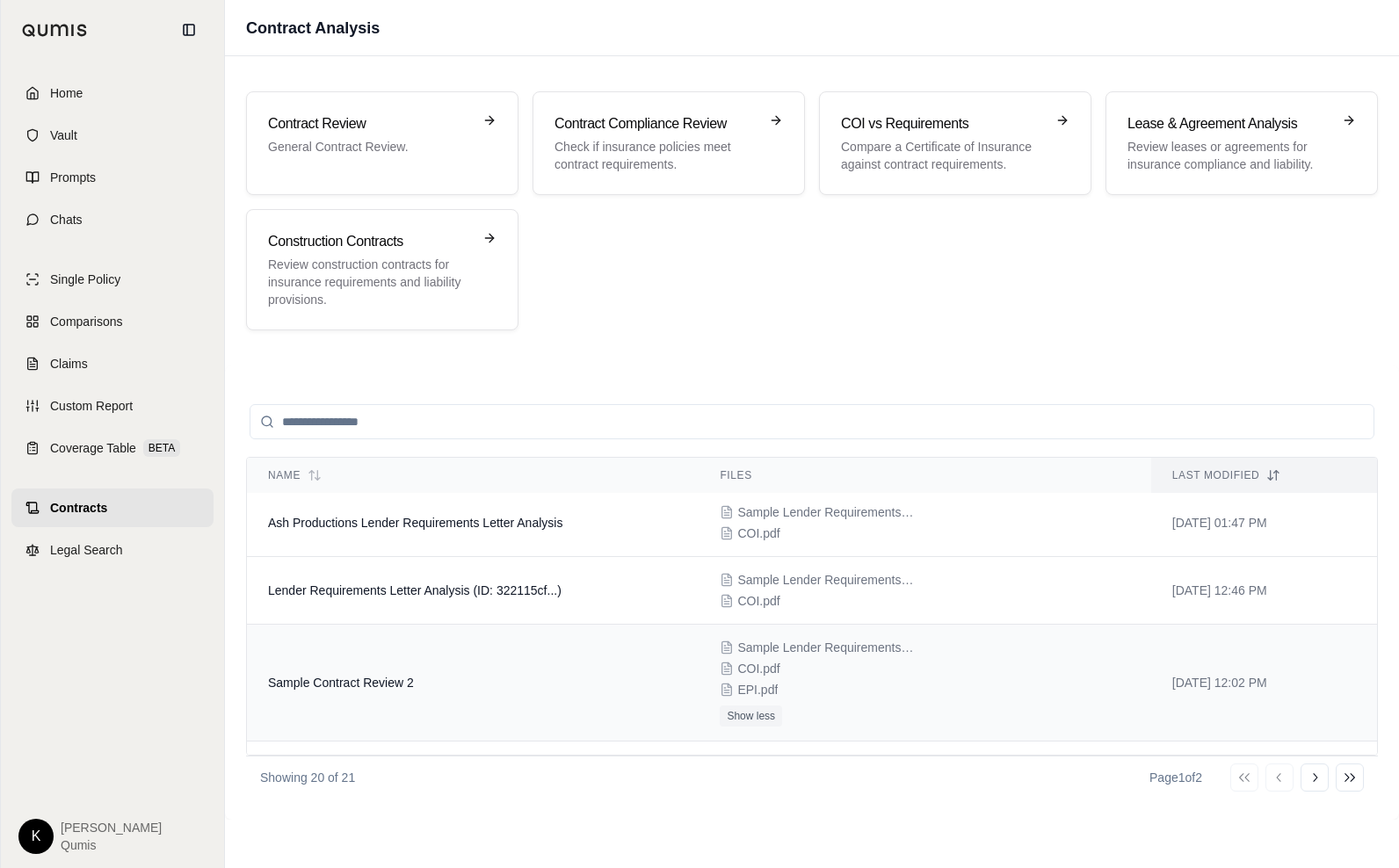
scroll to position [1, 0]
click at [422, 673] on td "Sample Contract Review 2" at bounding box center [473, 687] width 452 height 117
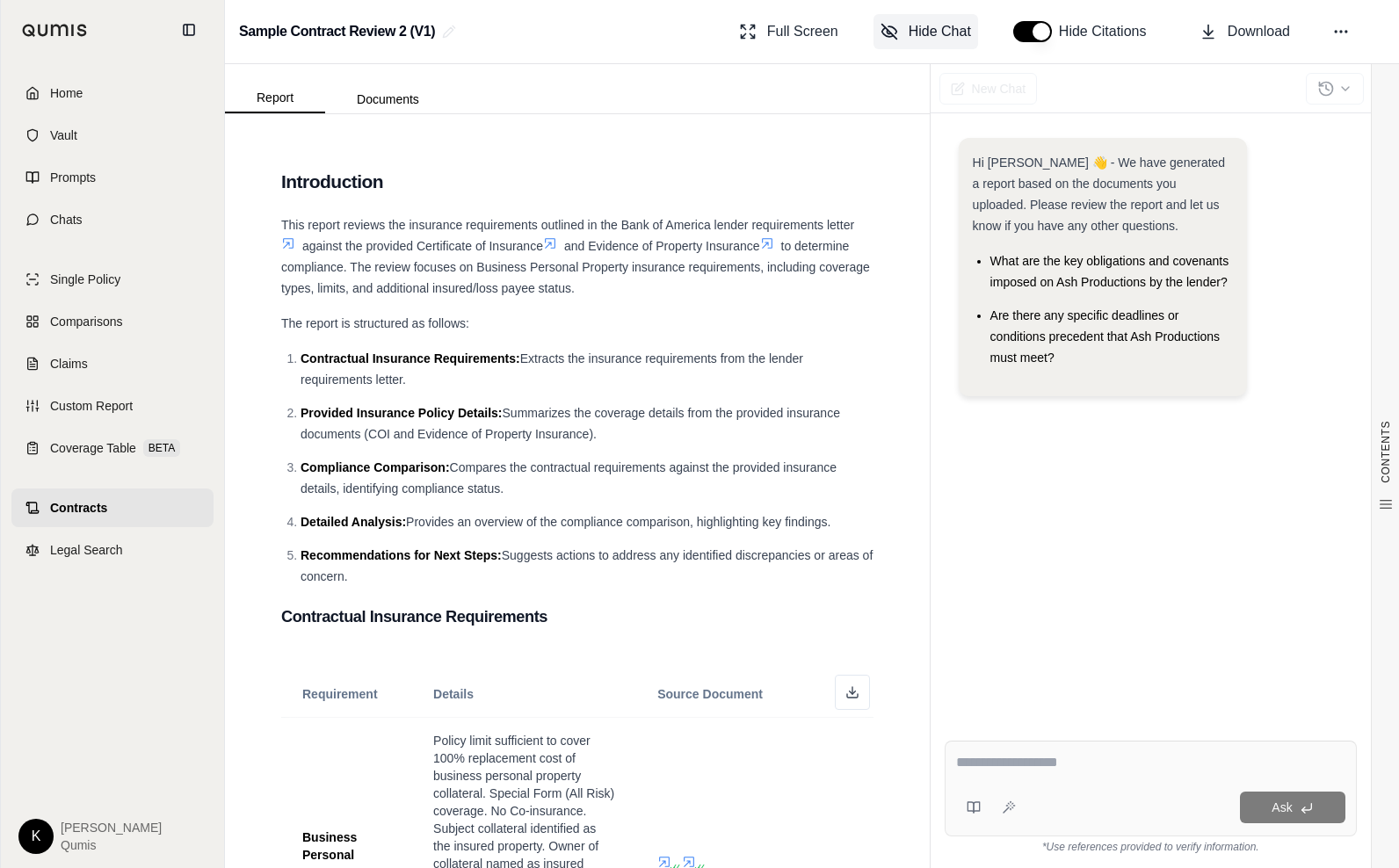
click at [916, 32] on span "Hide Chat" at bounding box center [940, 31] width 63 height 21
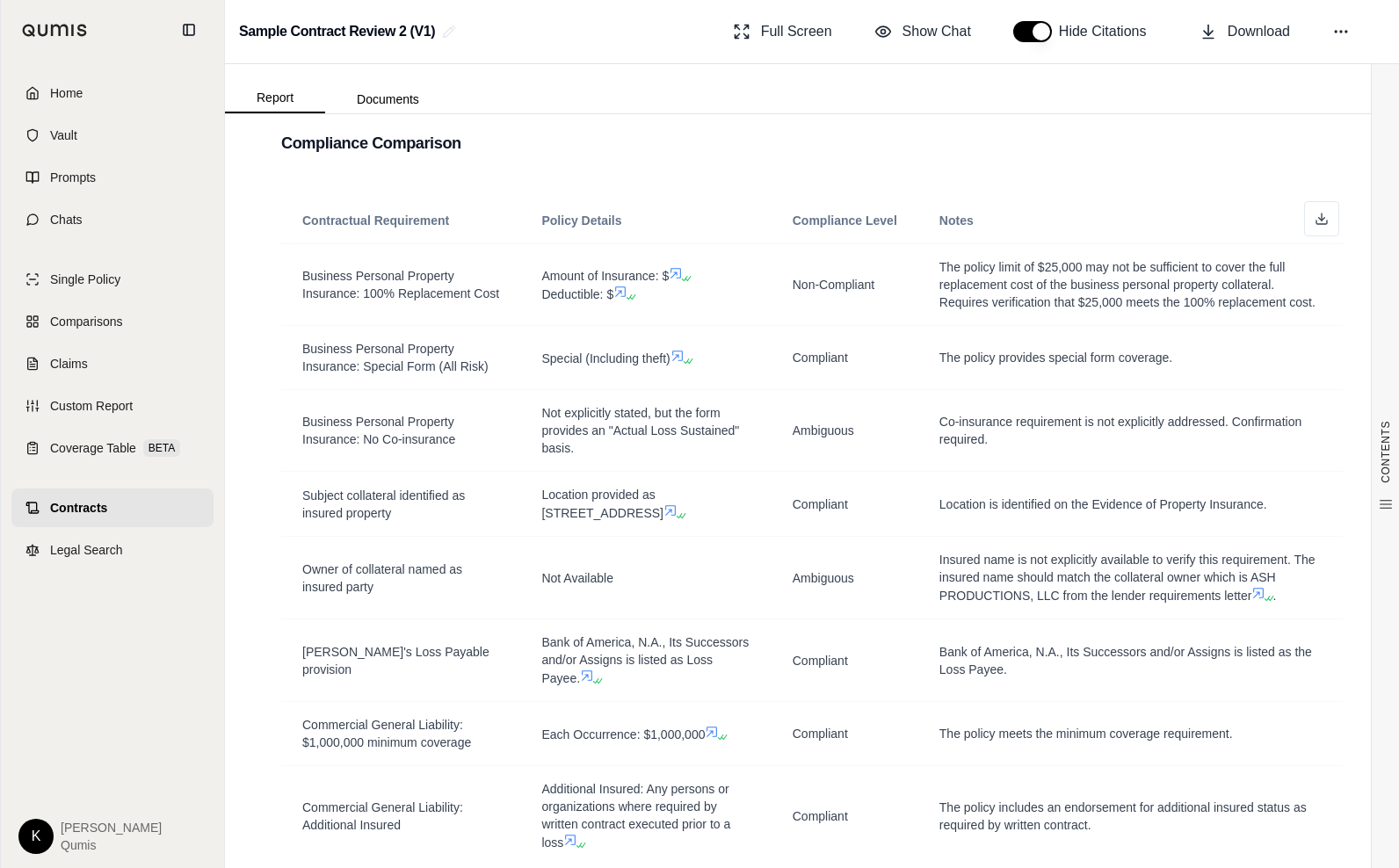
scroll to position [1981, 0]
click at [912, 30] on span "Show Chat" at bounding box center [937, 31] width 69 height 21
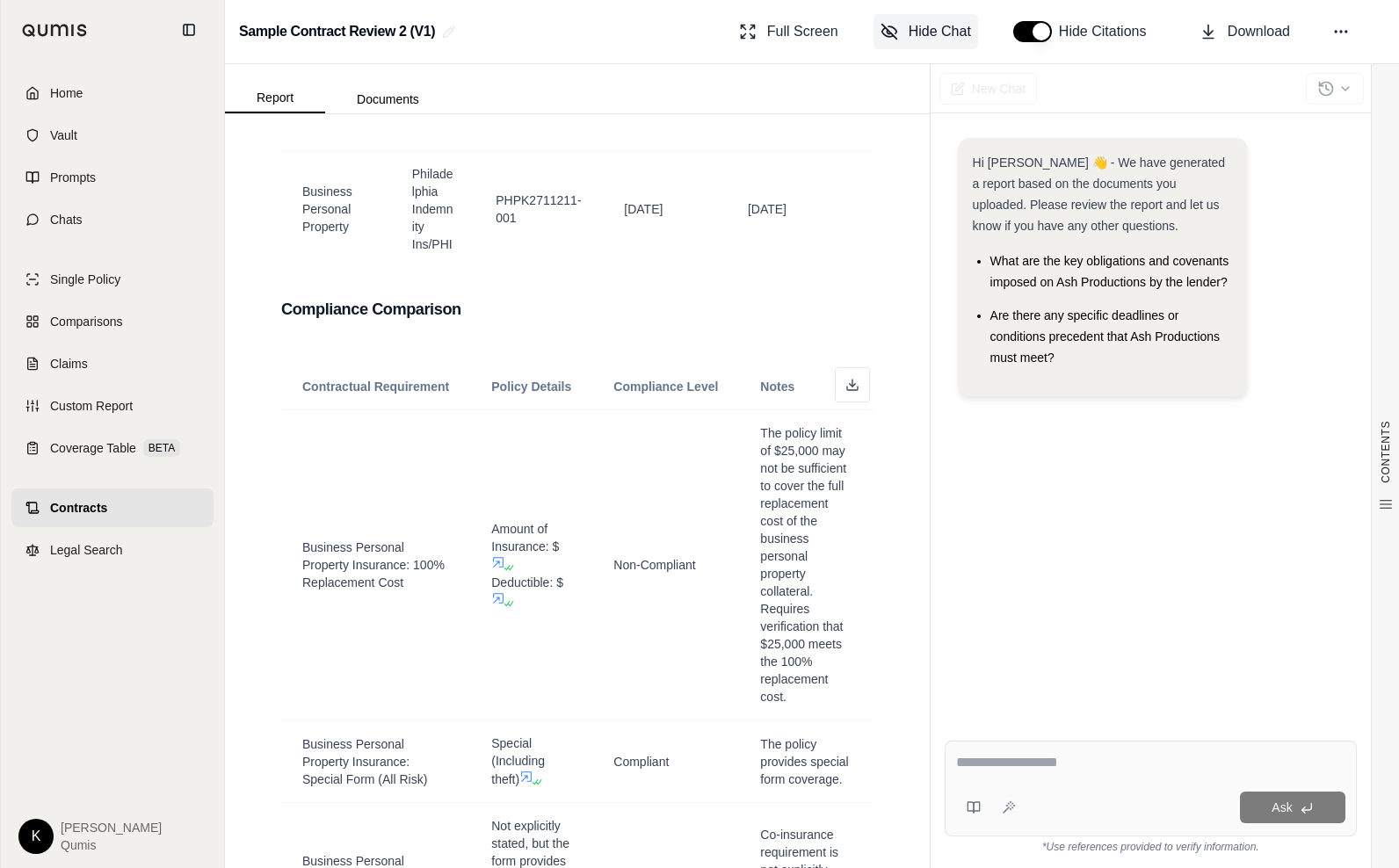
scroll to position [2424, 0]
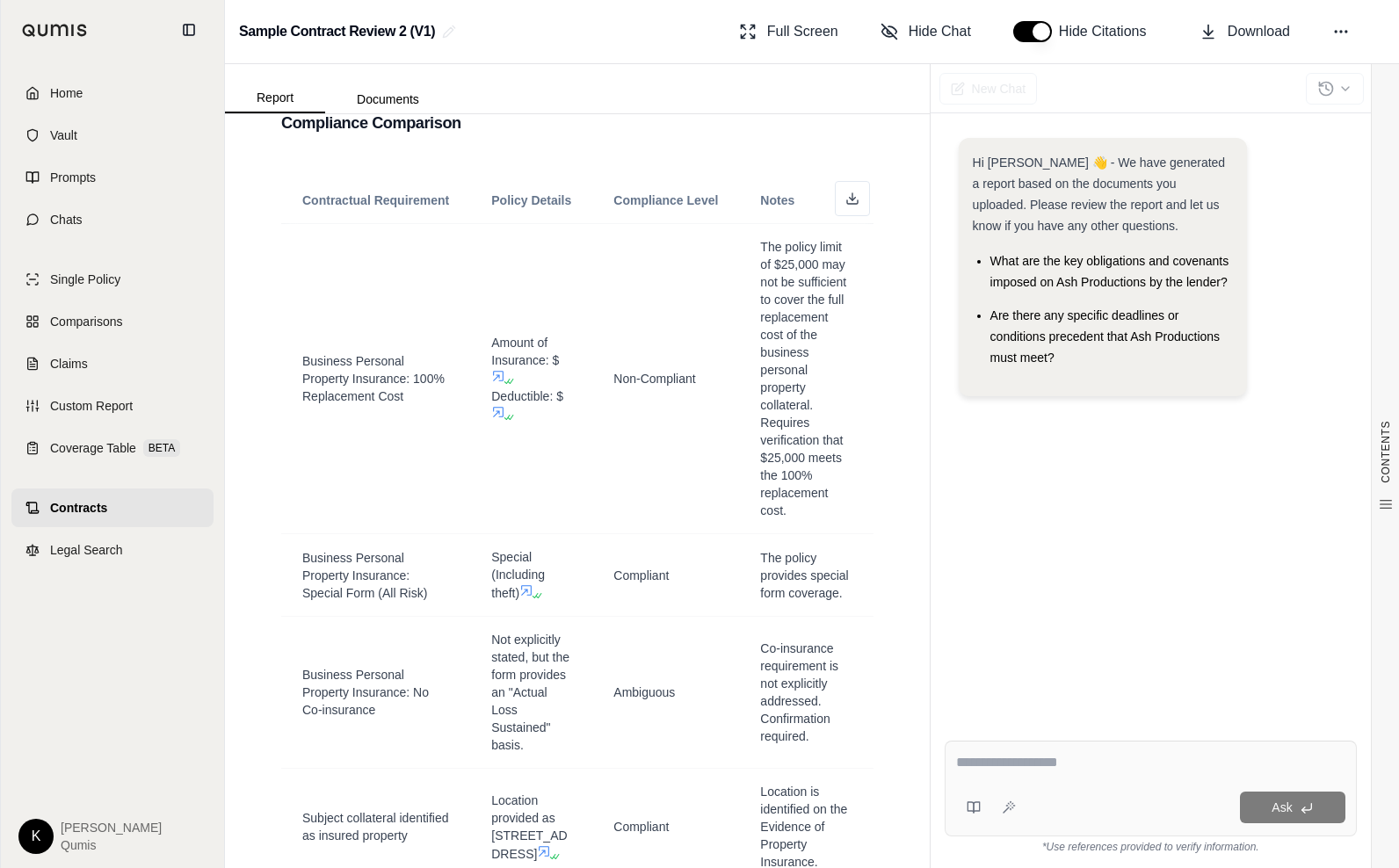
click at [1079, 757] on textarea at bounding box center [1151, 762] width 390 height 21
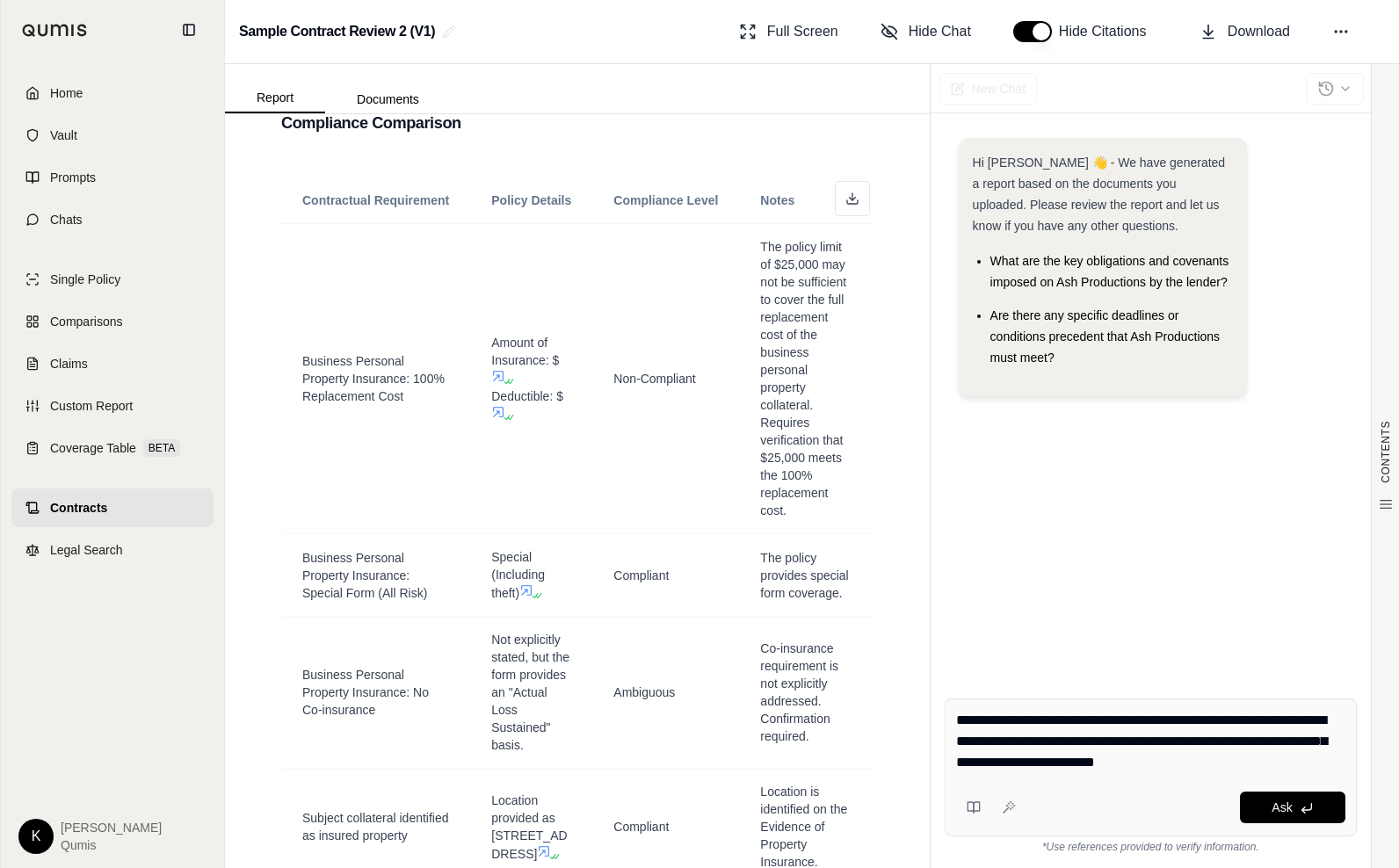
type textarea "**********"
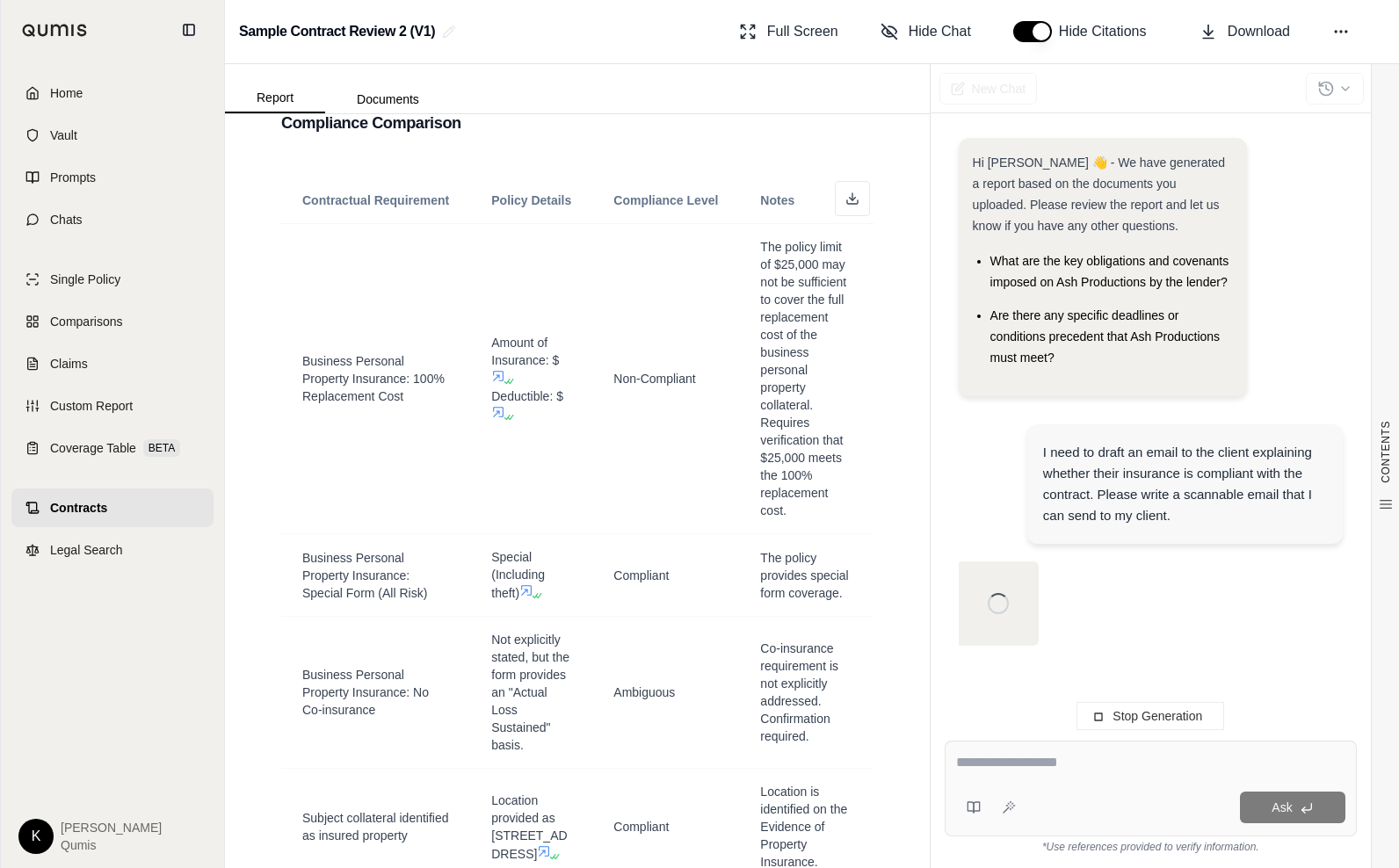
scroll to position [0, 0]
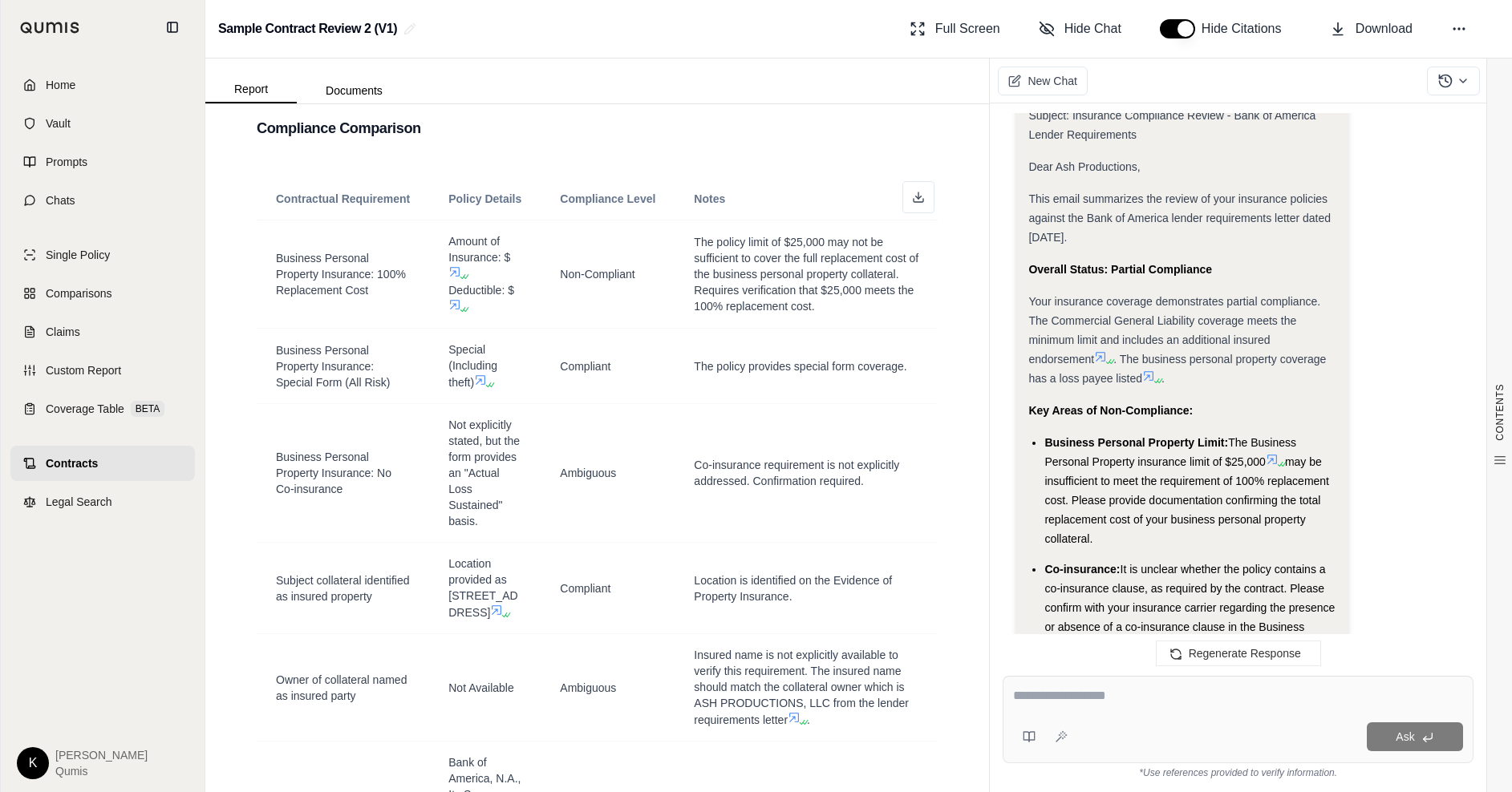
scroll to position [1290, 0]
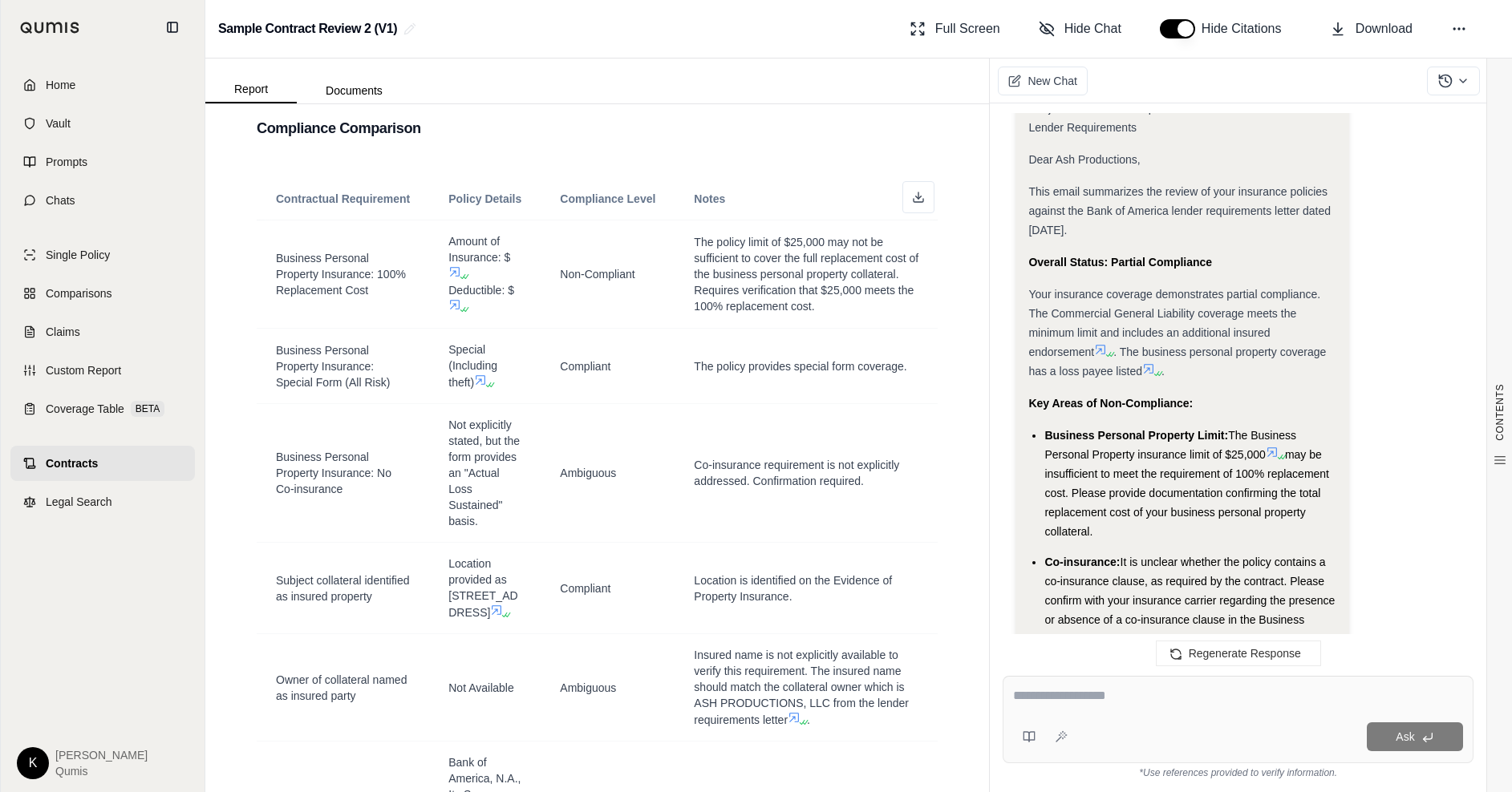
click at [1189, 26] on button "button" at bounding box center [1177, 28] width 36 height 19
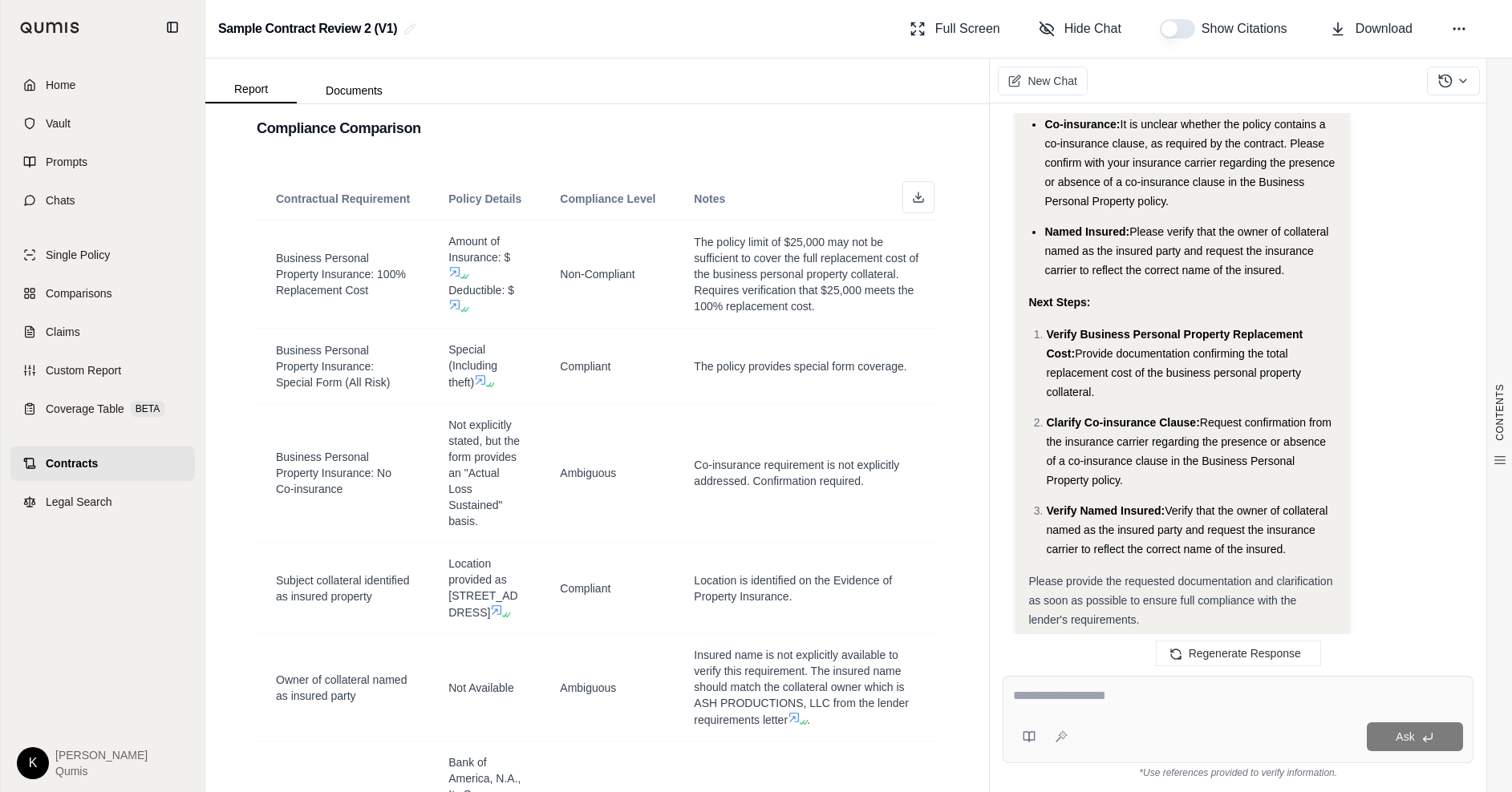
scroll to position [1730, 0]
click at [64, 85] on span "Home" at bounding box center [60, 84] width 30 height 16
